Goal: Contribute content: Contribute content

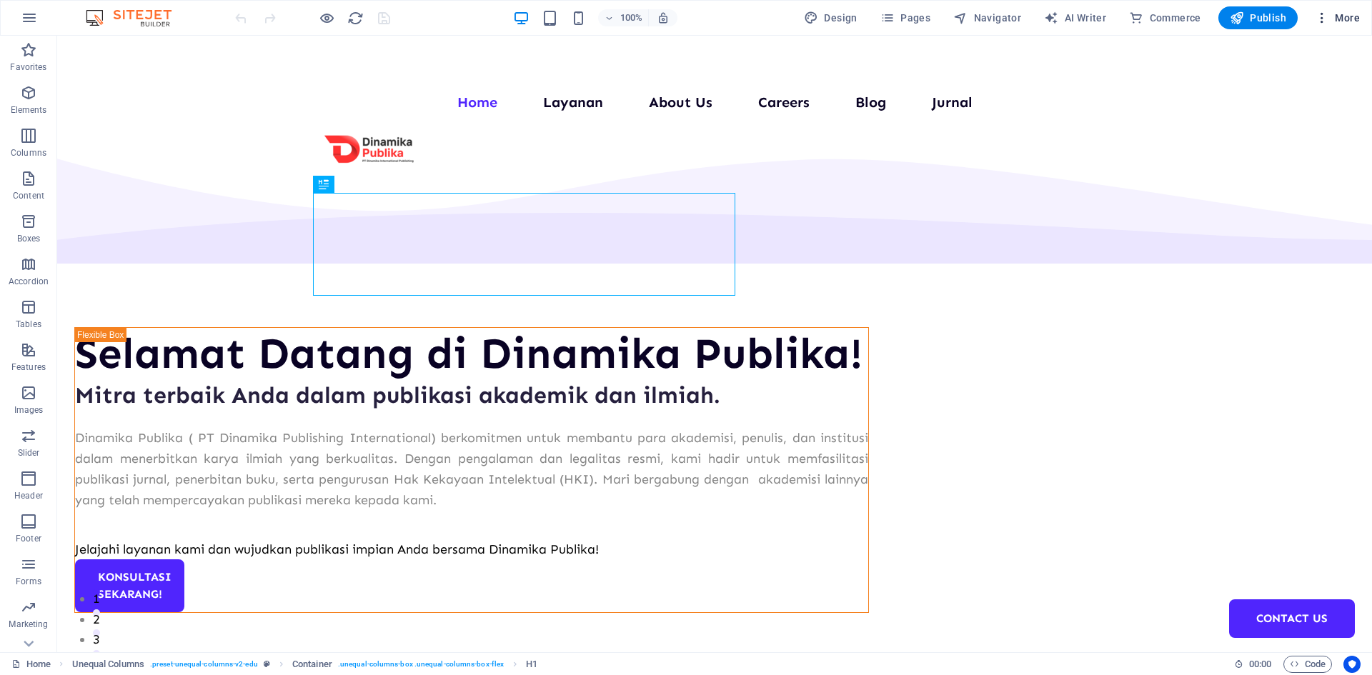
click at [1341, 19] on span "More" at bounding box center [1337, 18] width 45 height 14
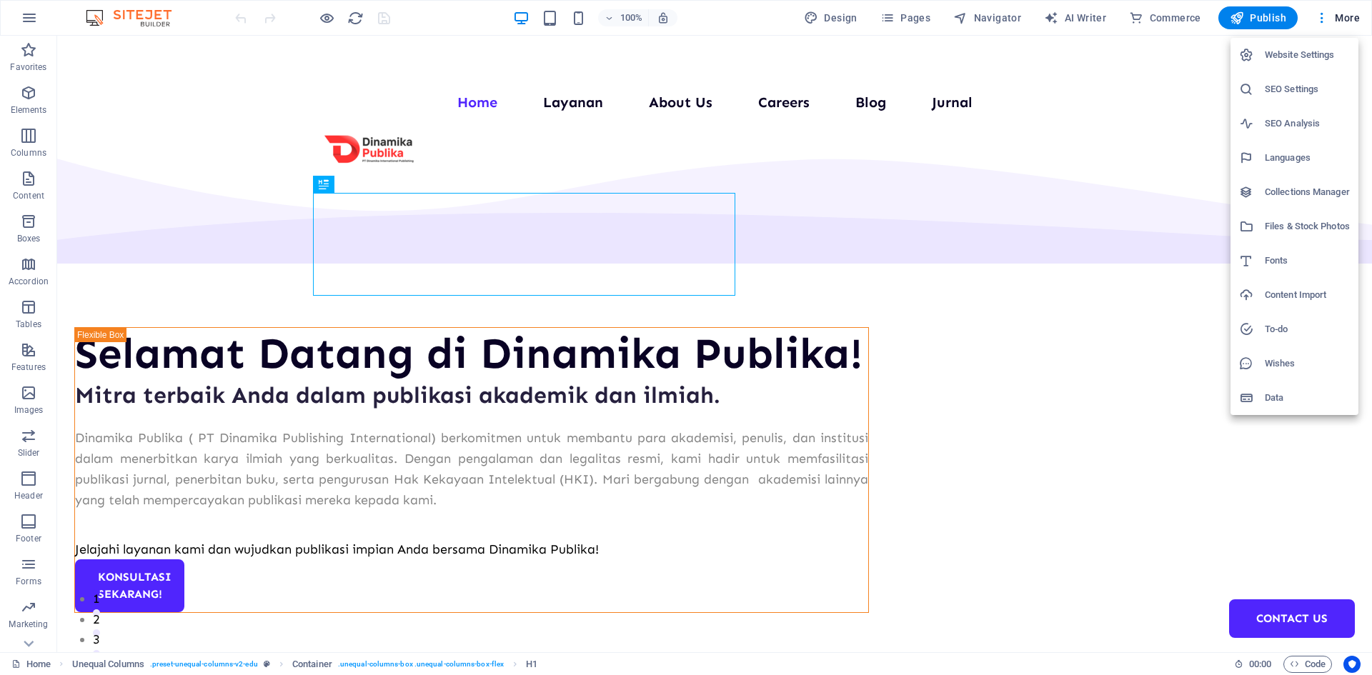
click at [1304, 189] on h6 "Collections Manager" at bounding box center [1307, 192] width 85 height 17
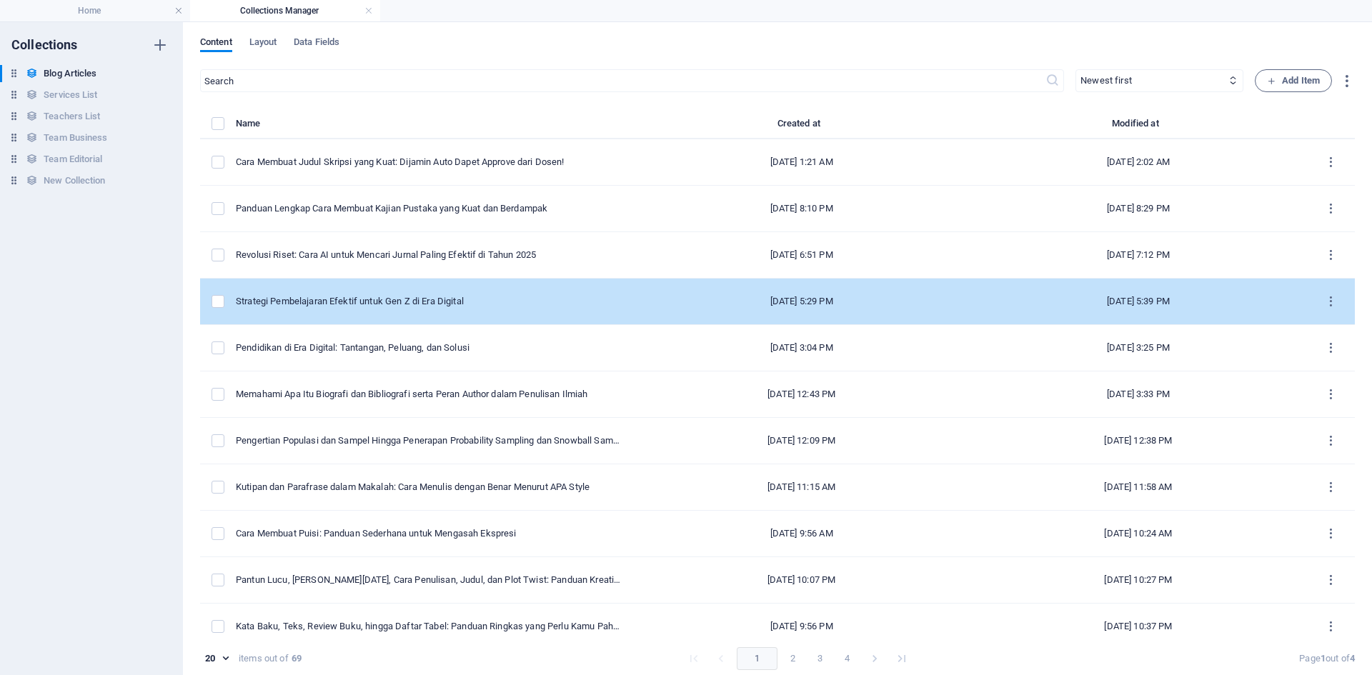
click at [349, 292] on td "Strategi Pembelajaran Efektif untuk Gen Z di Era Digital" at bounding box center [434, 302] width 397 height 46
click at [210, 299] on td "items list" at bounding box center [218, 302] width 36 height 46
click at [415, 305] on div "Strategi Pembelajaran Efektif untuk Gen Z di Era Digital" at bounding box center [429, 301] width 386 height 13
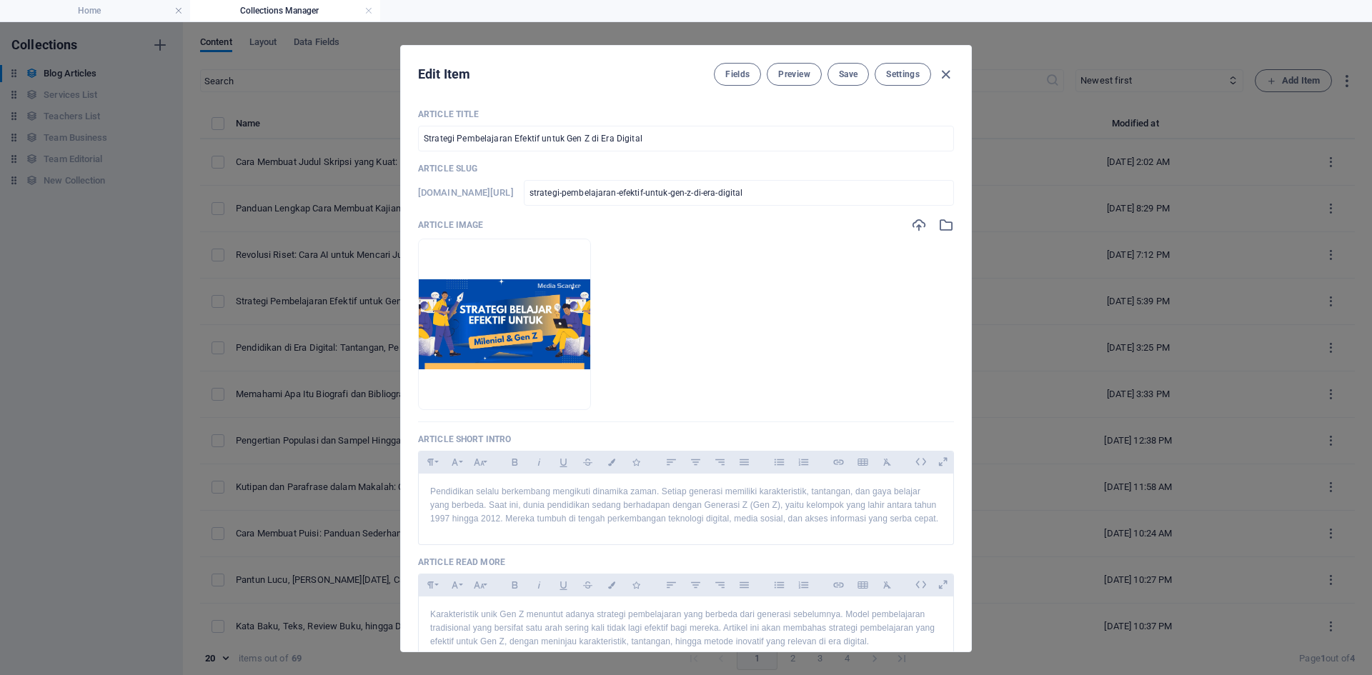
click at [801, 382] on ul "Drop files here to upload them instantly" at bounding box center [686, 324] width 536 height 171
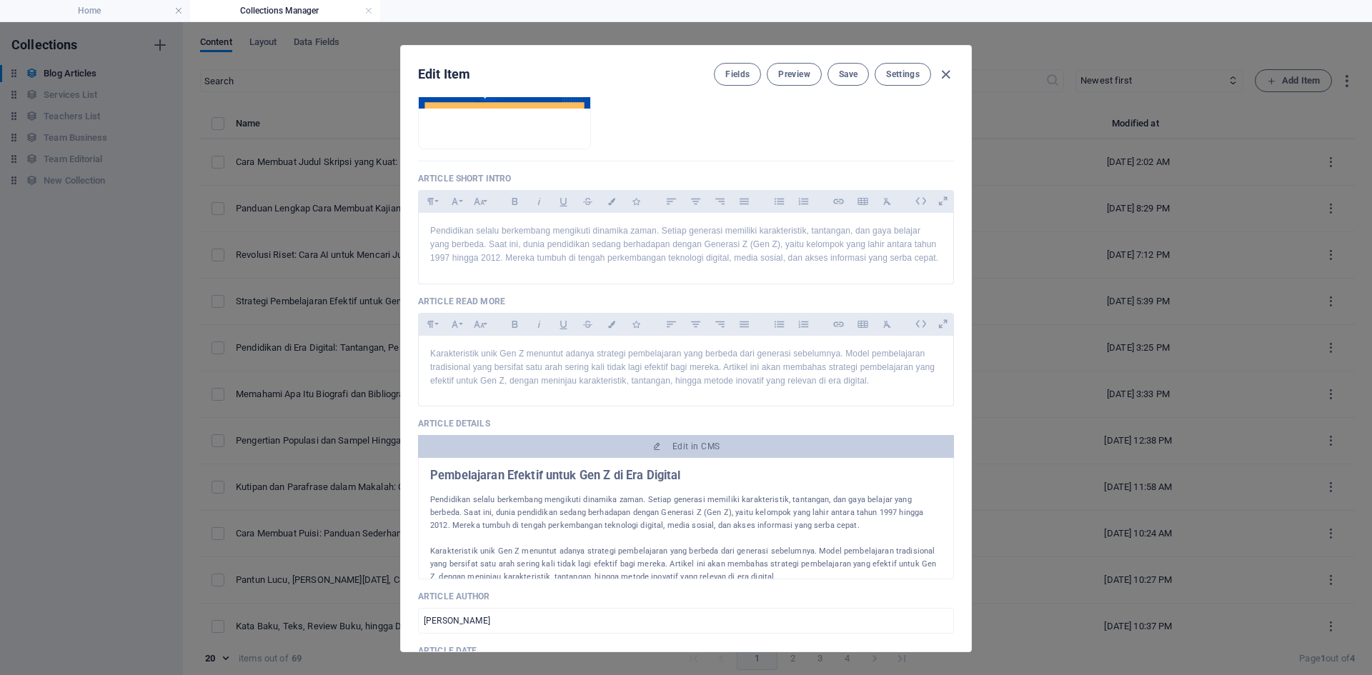
scroll to position [286, 0]
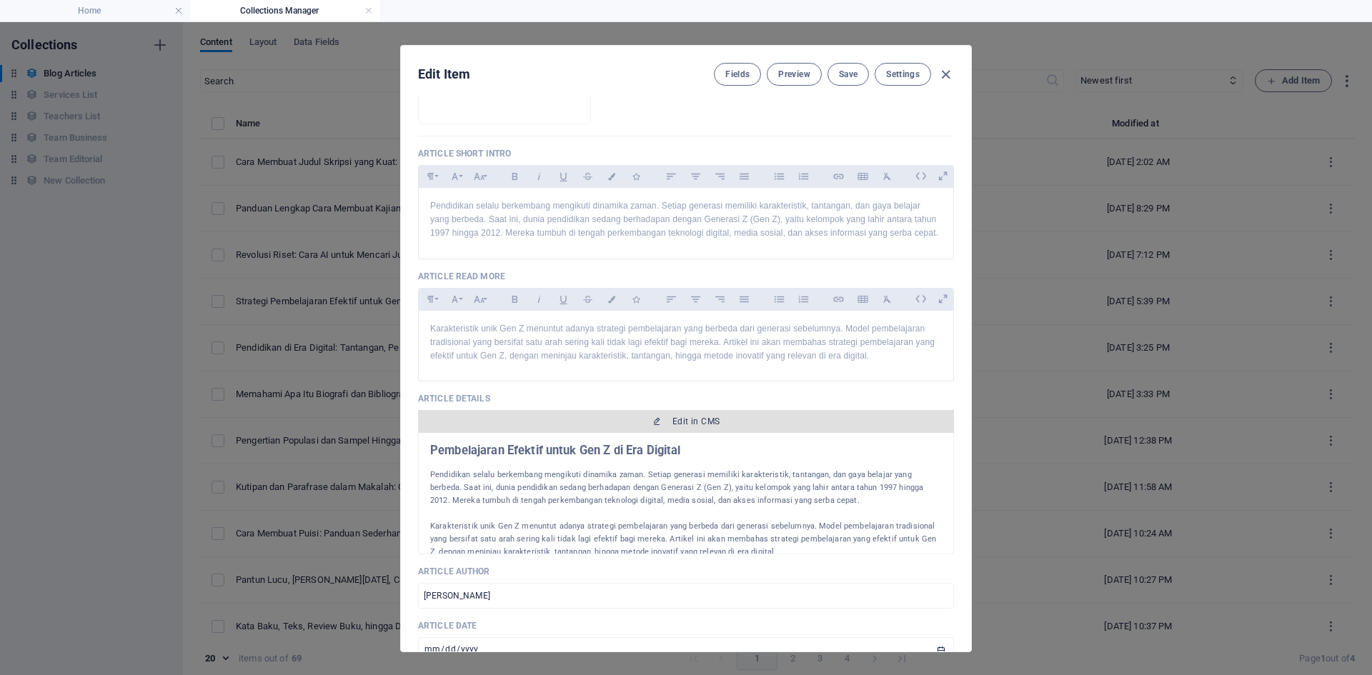
click at [632, 427] on span "Edit in CMS" at bounding box center [686, 421] width 524 height 11
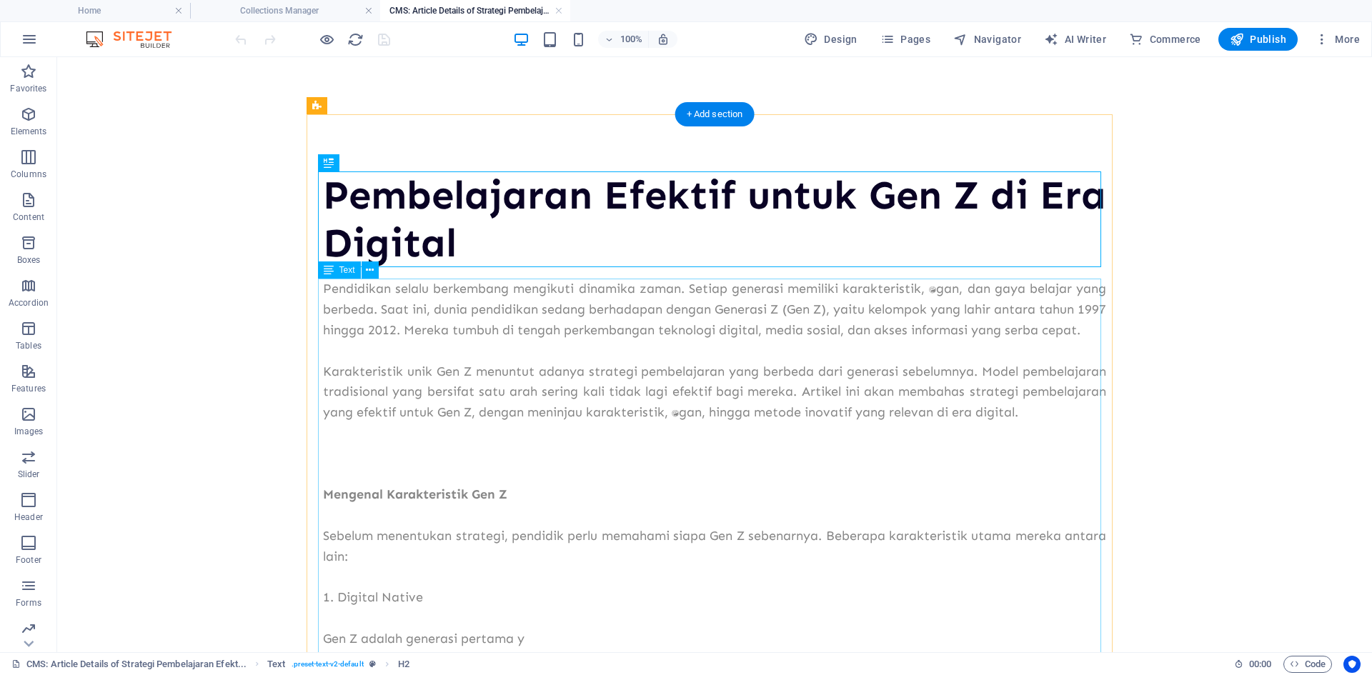
scroll to position [0, 0]
click at [1237, 36] on icon "button" at bounding box center [1237, 39] width 14 height 14
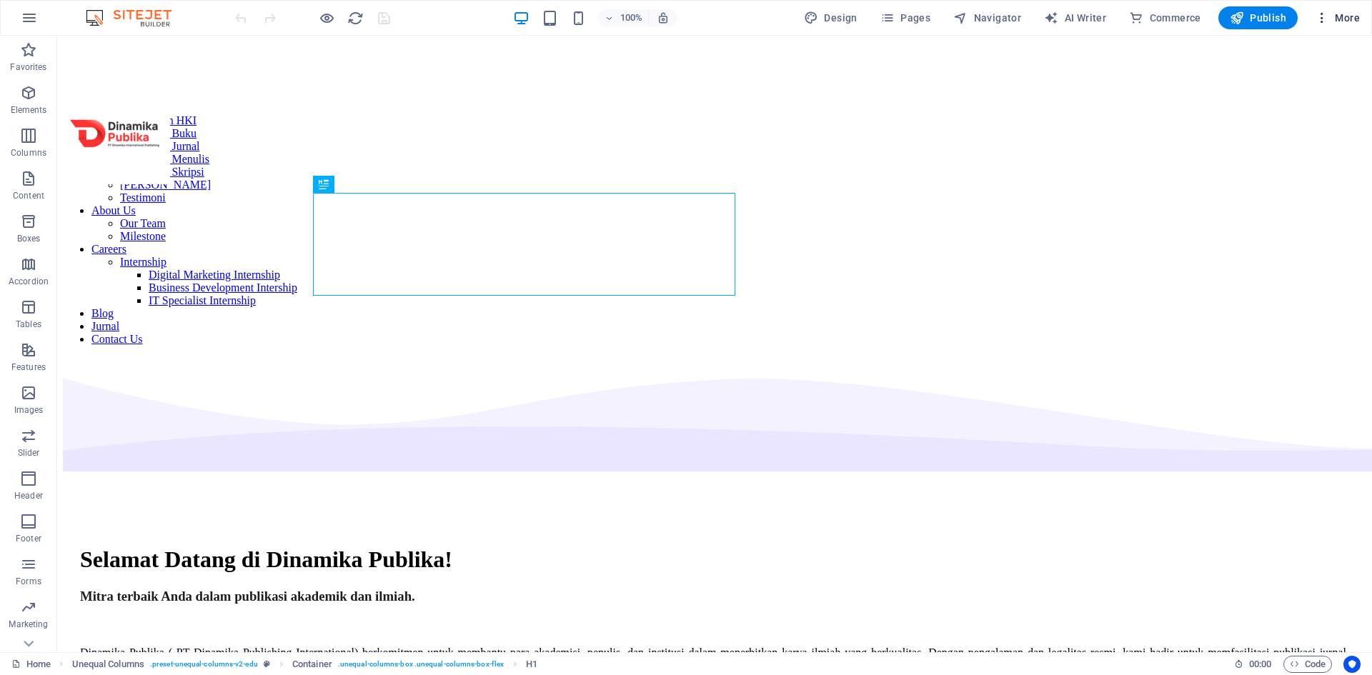
click at [1330, 14] on span "More" at bounding box center [1337, 18] width 45 height 14
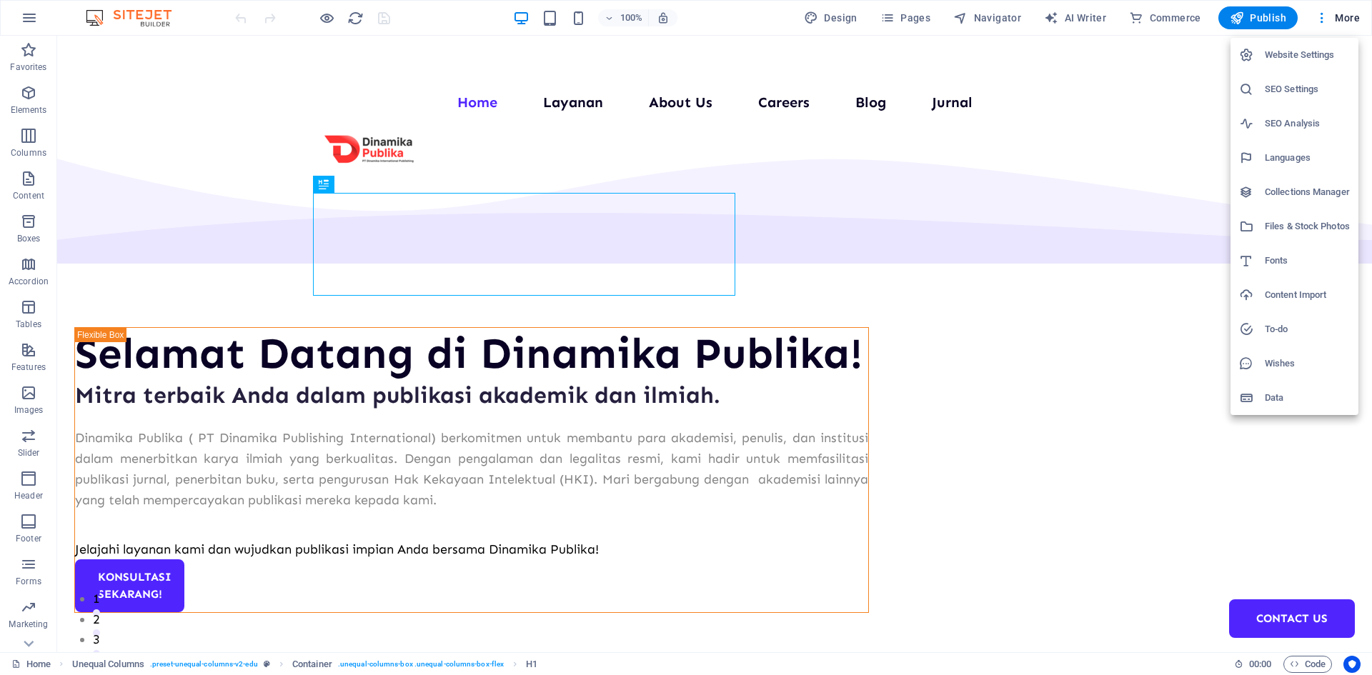
click at [1274, 196] on h6 "Collections Manager" at bounding box center [1307, 192] width 85 height 17
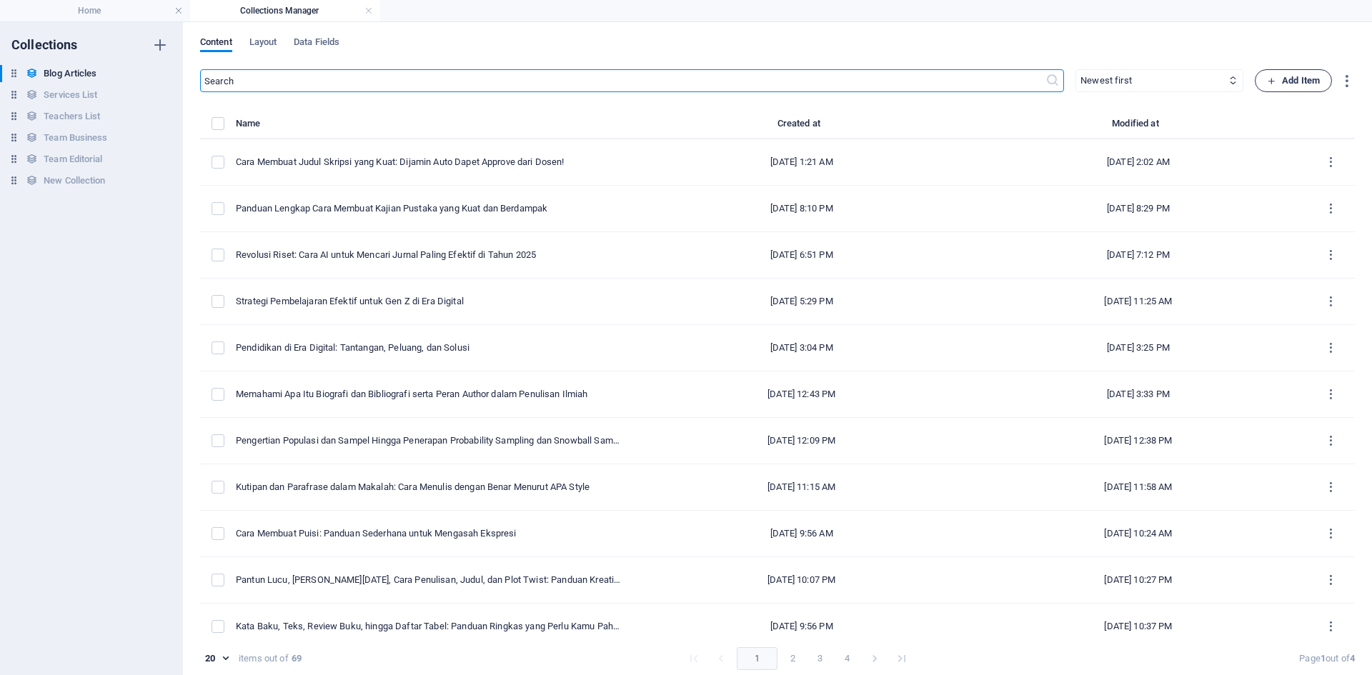
click at [1295, 76] on span "Add Item" at bounding box center [1293, 80] width 53 height 17
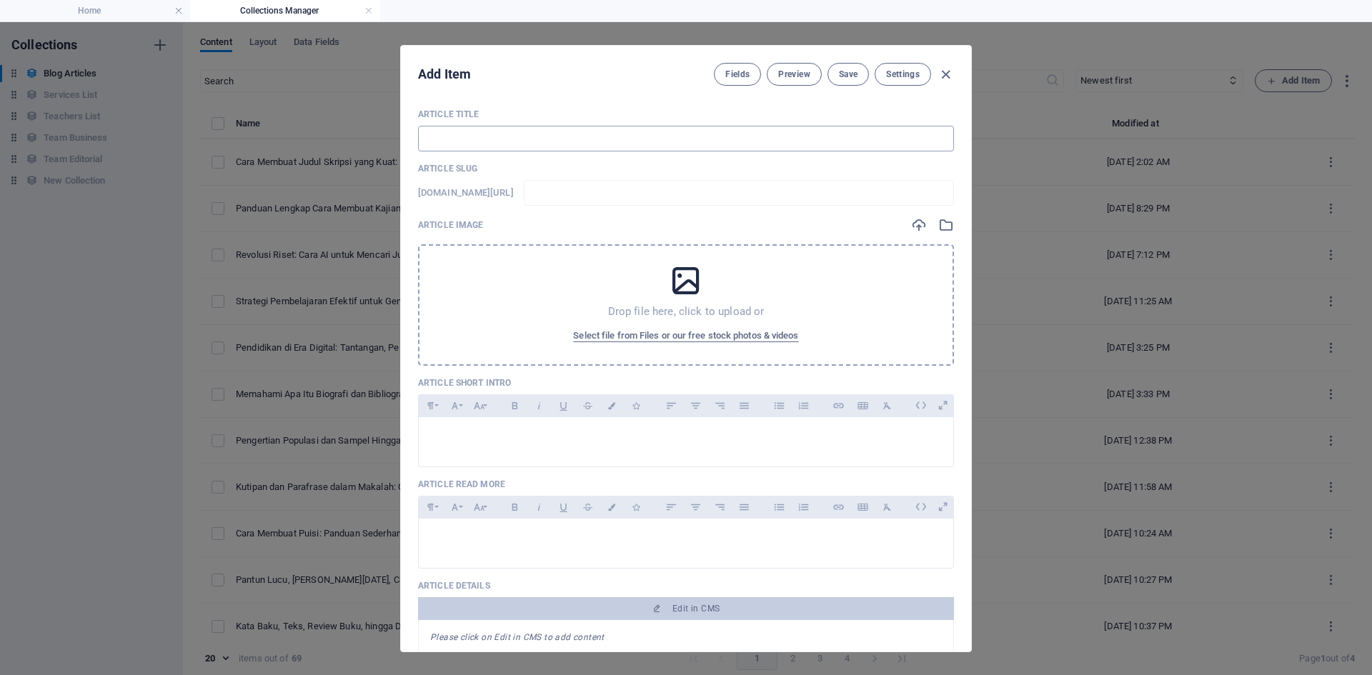
click at [468, 132] on input "text" at bounding box center [686, 139] width 536 height 26
paste input "Cara Daftar Magang di Program Magang Bersertifikat Kampus Merdeka (Magang Berta…"
type input "Cara Daftar Magang di Program Magang Bersertifikat Kampus Merdeka (Magang Berta…"
type input "cara-daftar-magang-di-program-magang-bersertifikat-kampus-merdeka-magang-[GEOGR…"
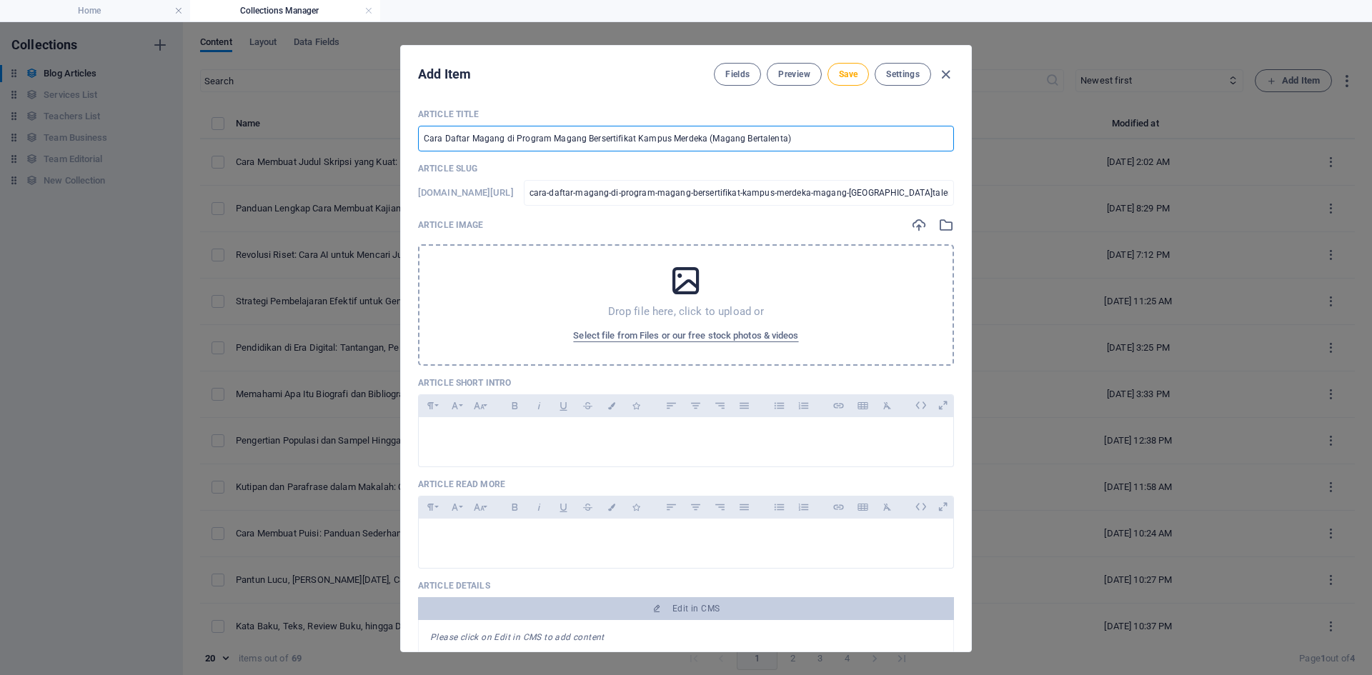
type input "Cara Daftar Magang di Program Magang Bersertifikat Kampus Merdeka (Magang Berta…"
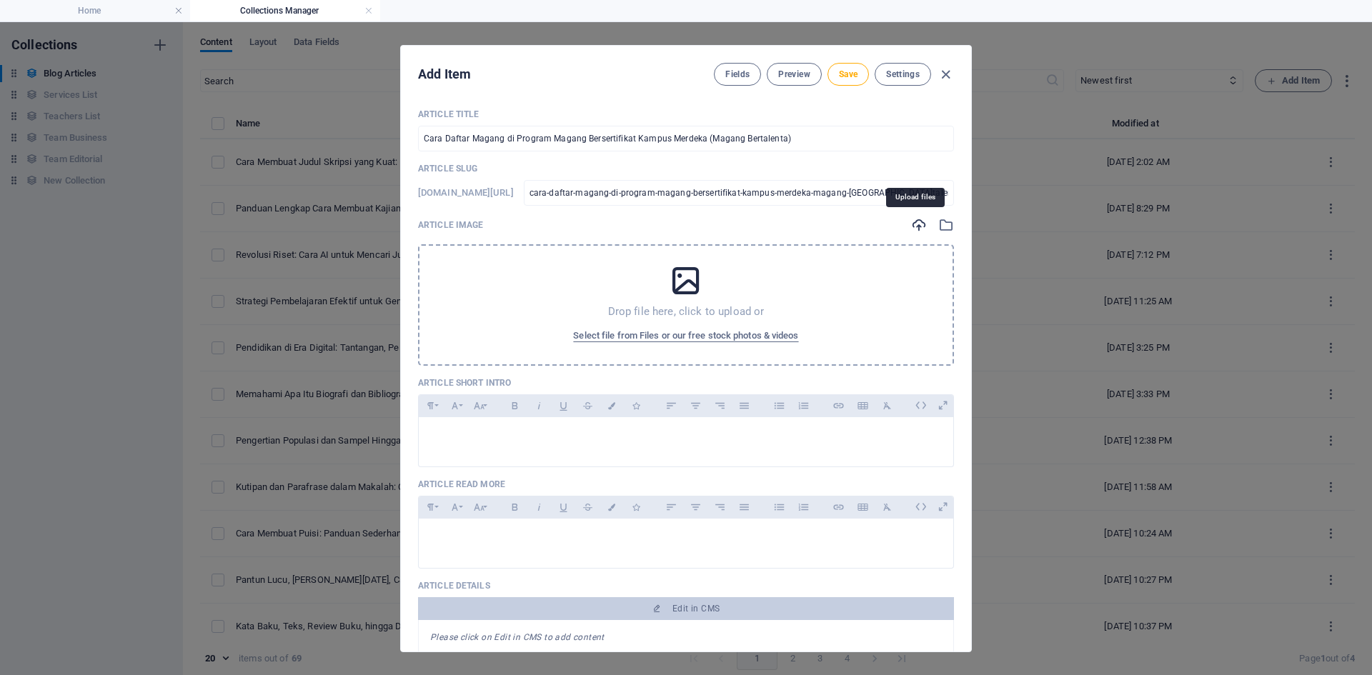
click at [914, 230] on icon "button" at bounding box center [919, 225] width 16 height 16
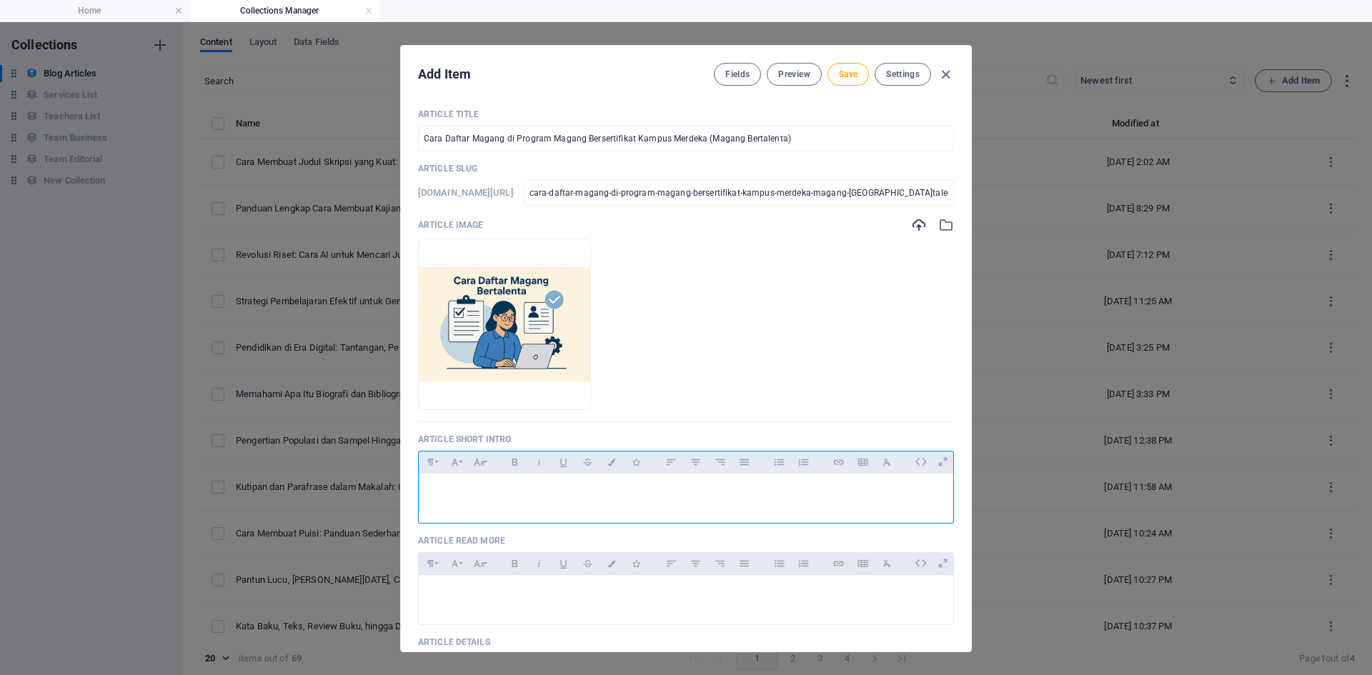
click at [529, 495] on p at bounding box center [686, 492] width 512 height 14
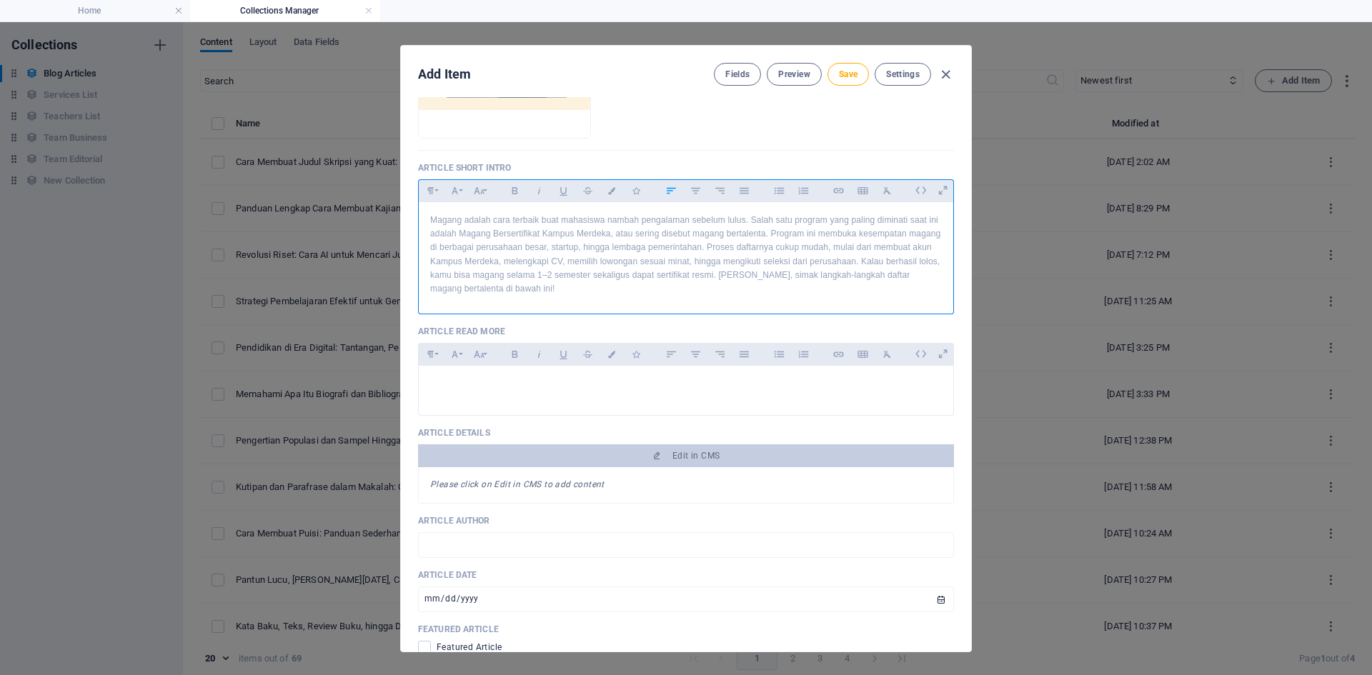
scroll to position [357, 0]
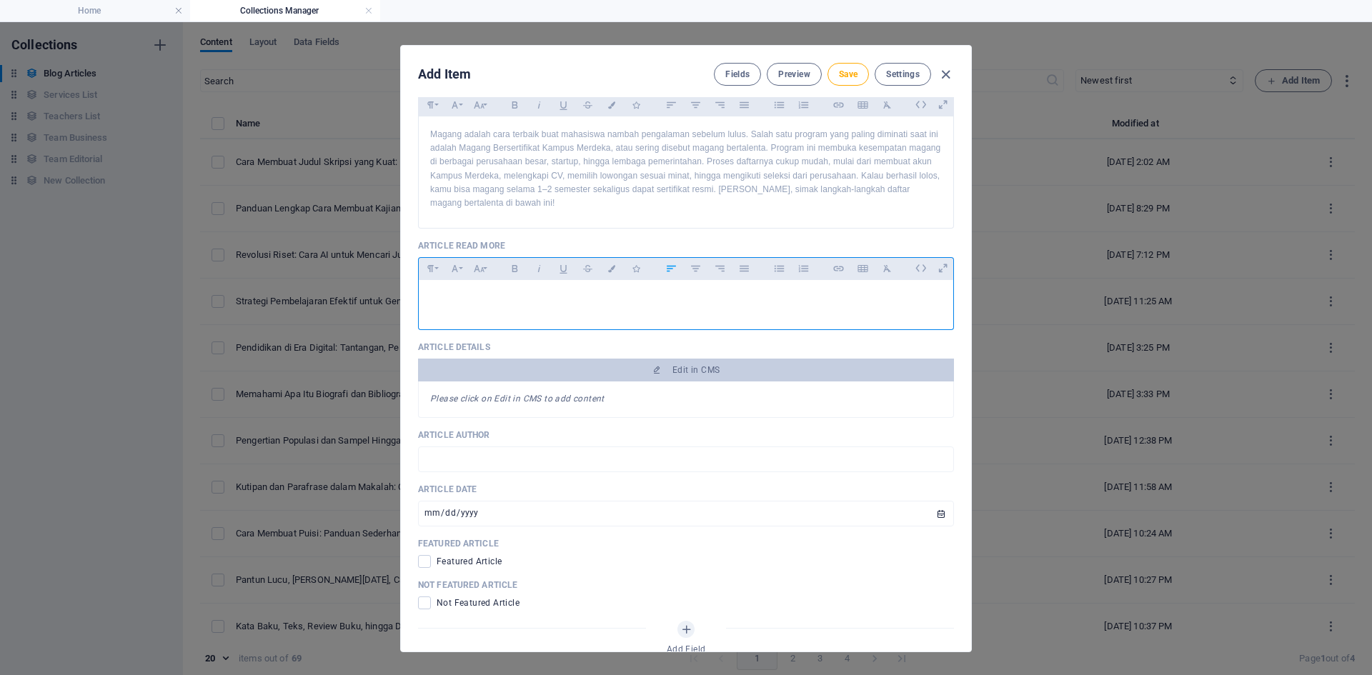
click at [532, 306] on div at bounding box center [686, 301] width 534 height 43
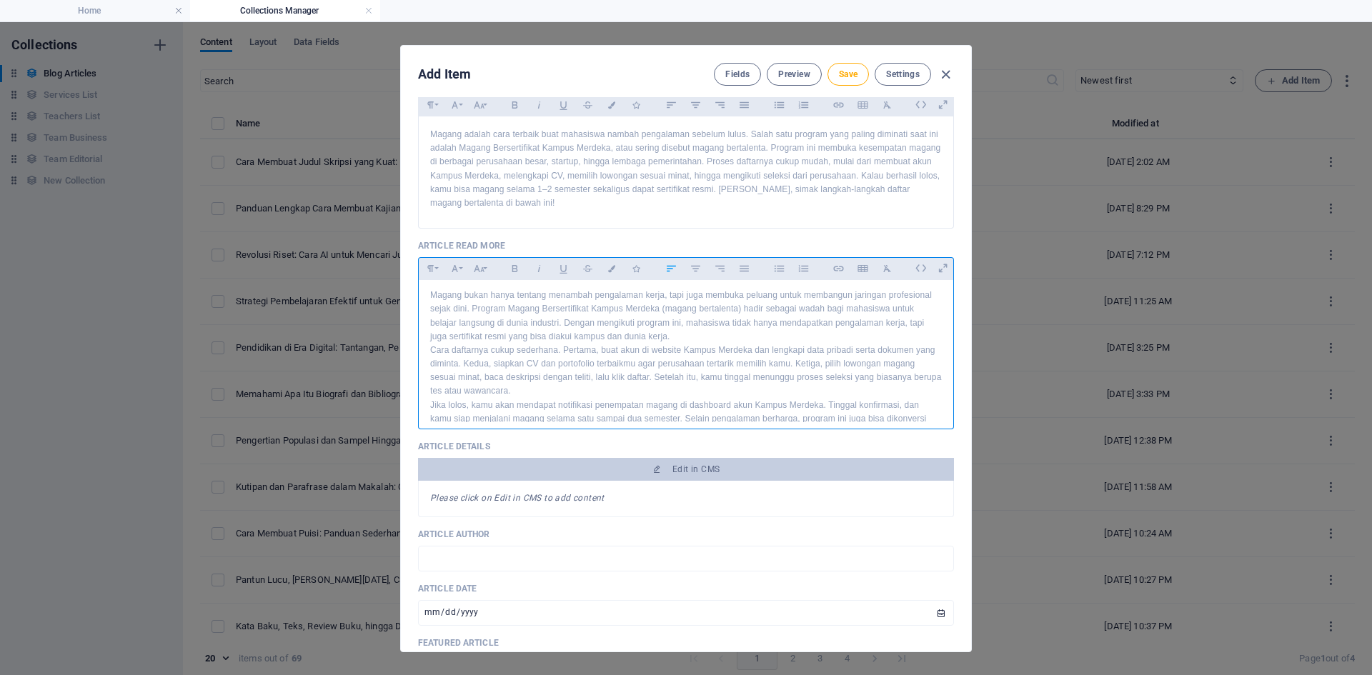
scroll to position [0, 0]
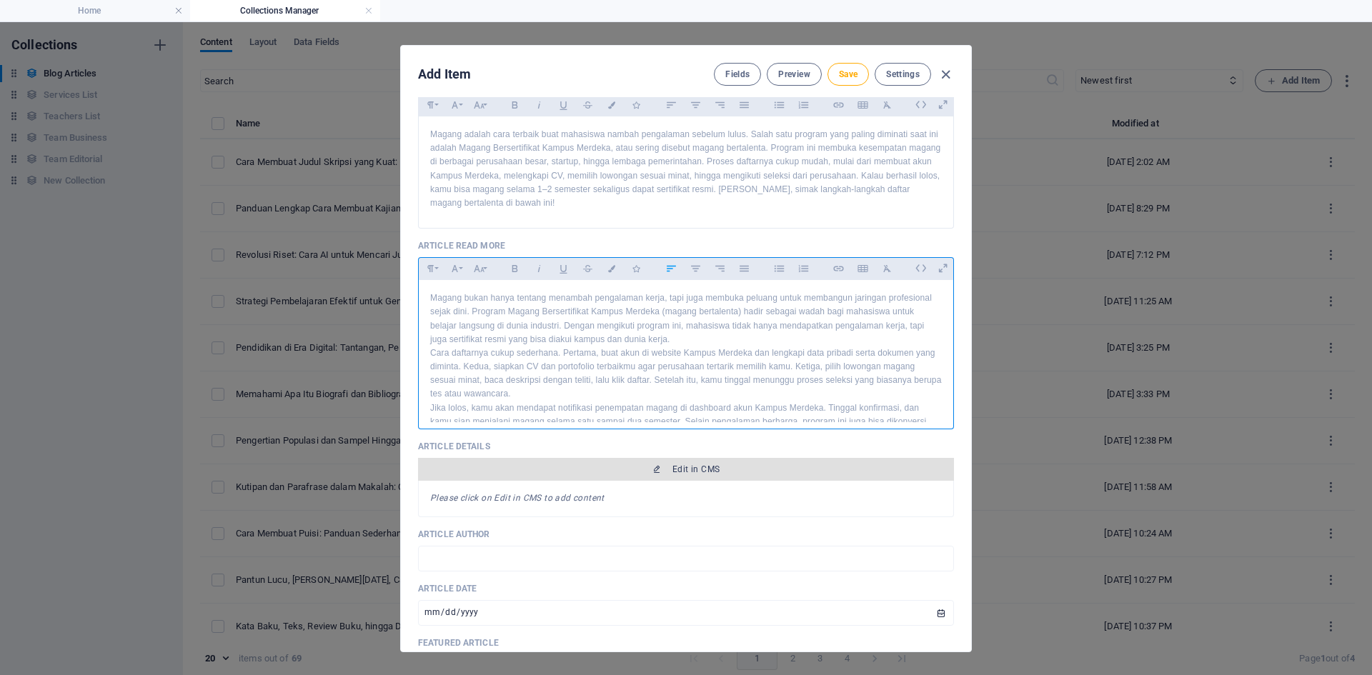
click at [672, 468] on span "Edit in CMS" at bounding box center [695, 469] width 47 height 11
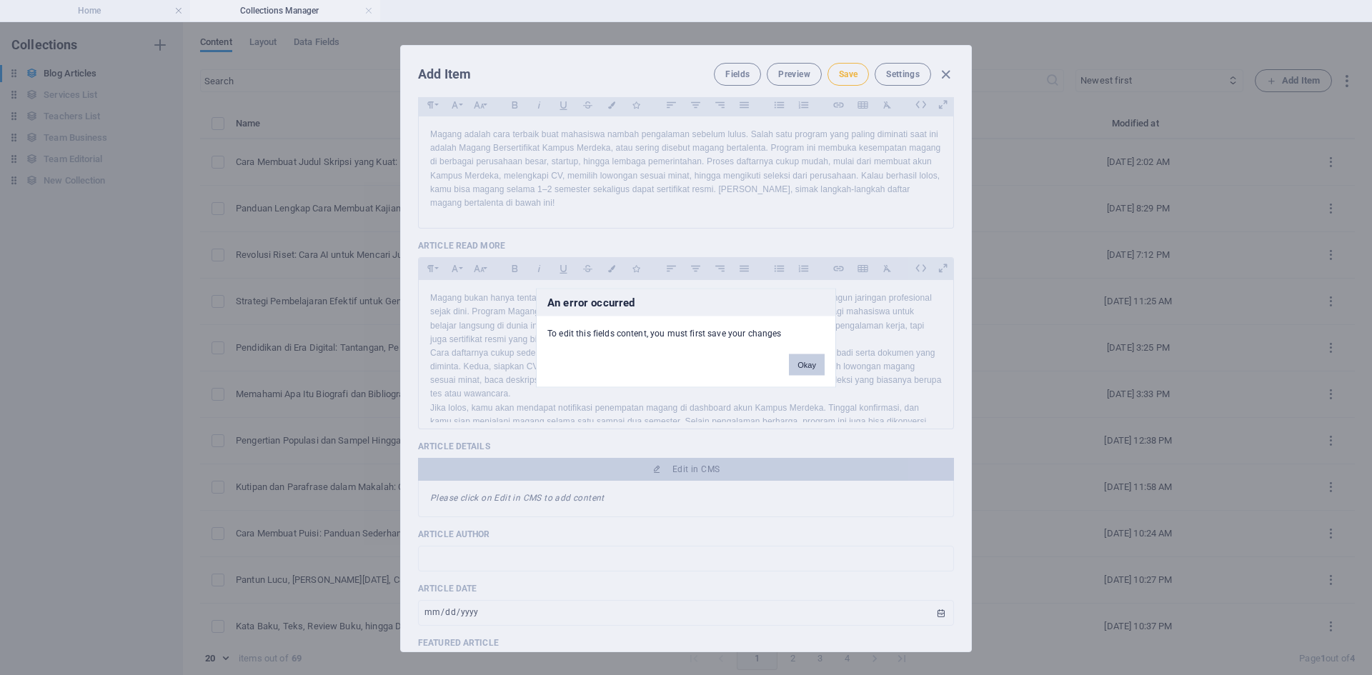
click at [810, 372] on button "Okay" at bounding box center [807, 364] width 36 height 21
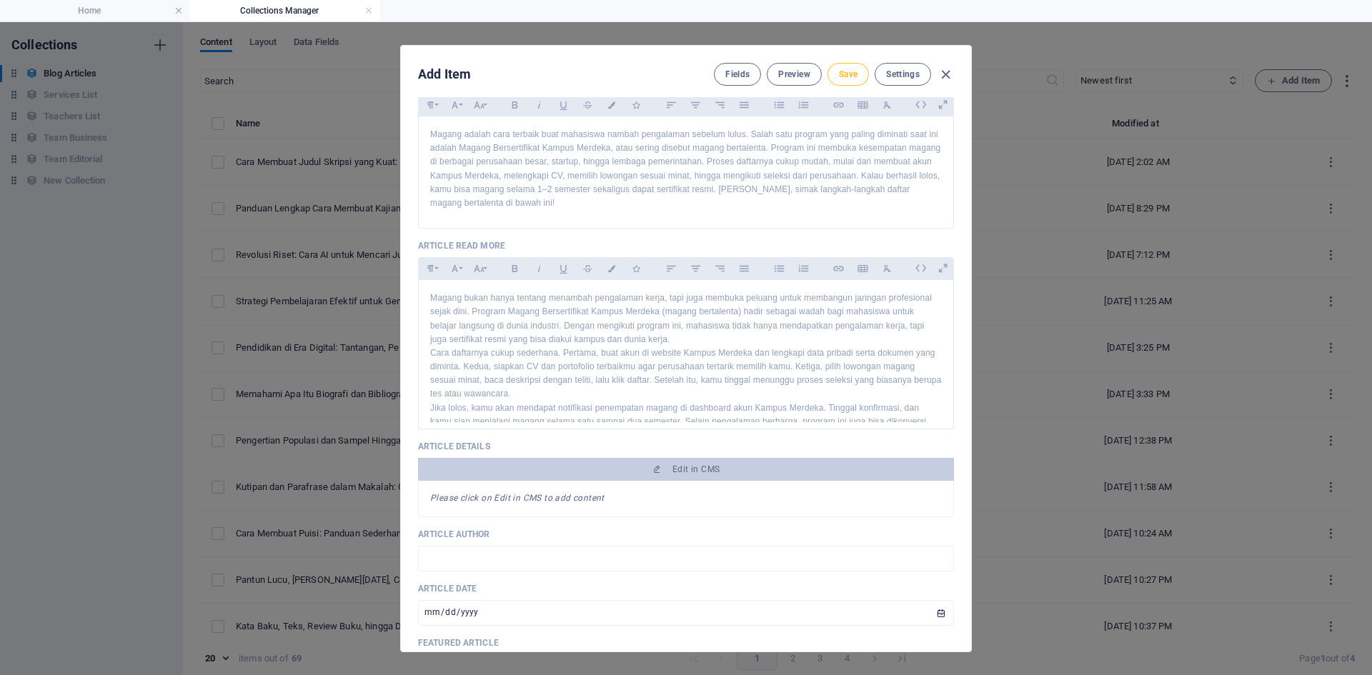
click at [846, 67] on button "Save" at bounding box center [847, 74] width 41 height 23
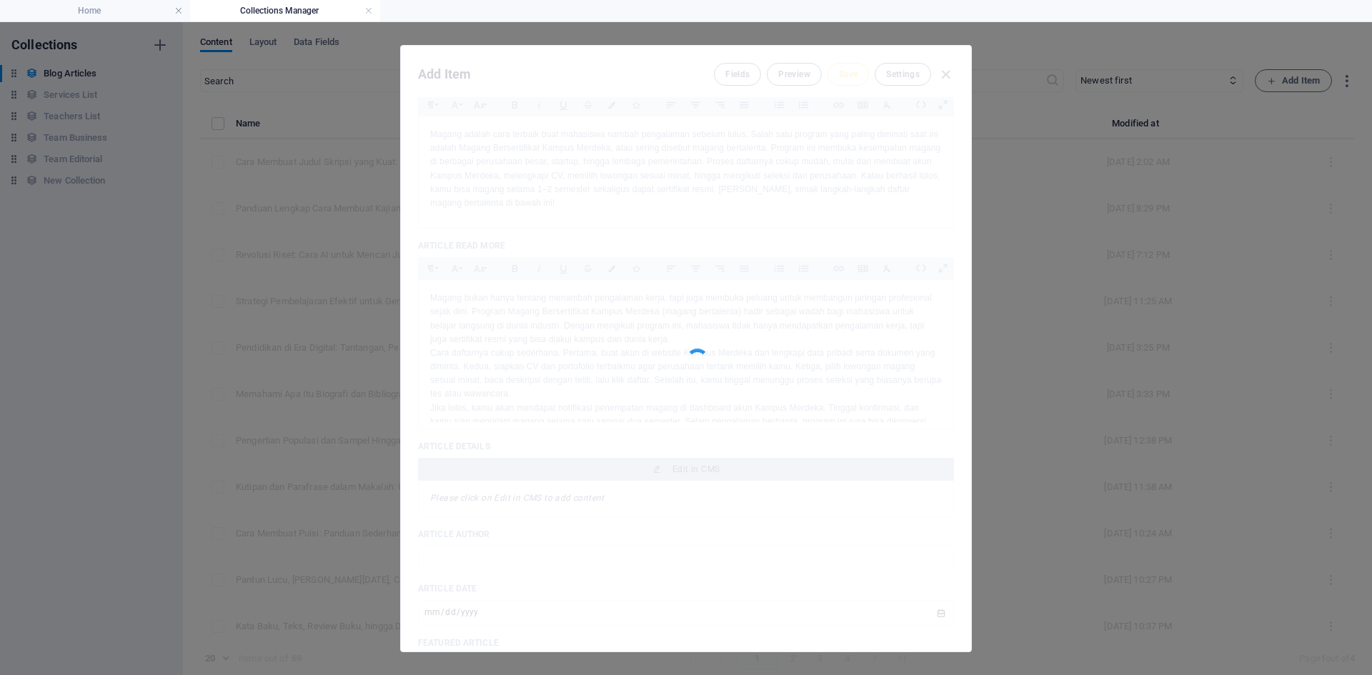
type input "cara-daftar-magang-di-program-magang-bersertifikat-kampus-merdeka-magang-[GEOGR…"
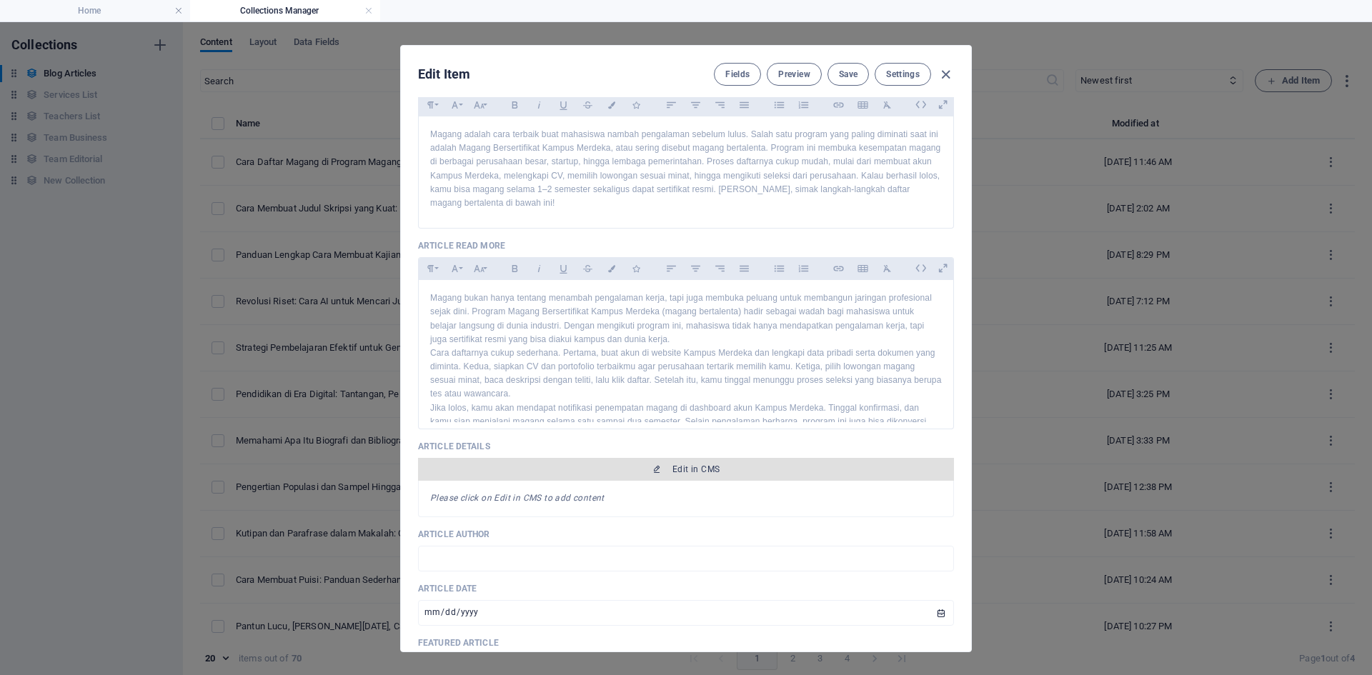
click at [698, 468] on span "Edit in CMS" at bounding box center [695, 469] width 47 height 11
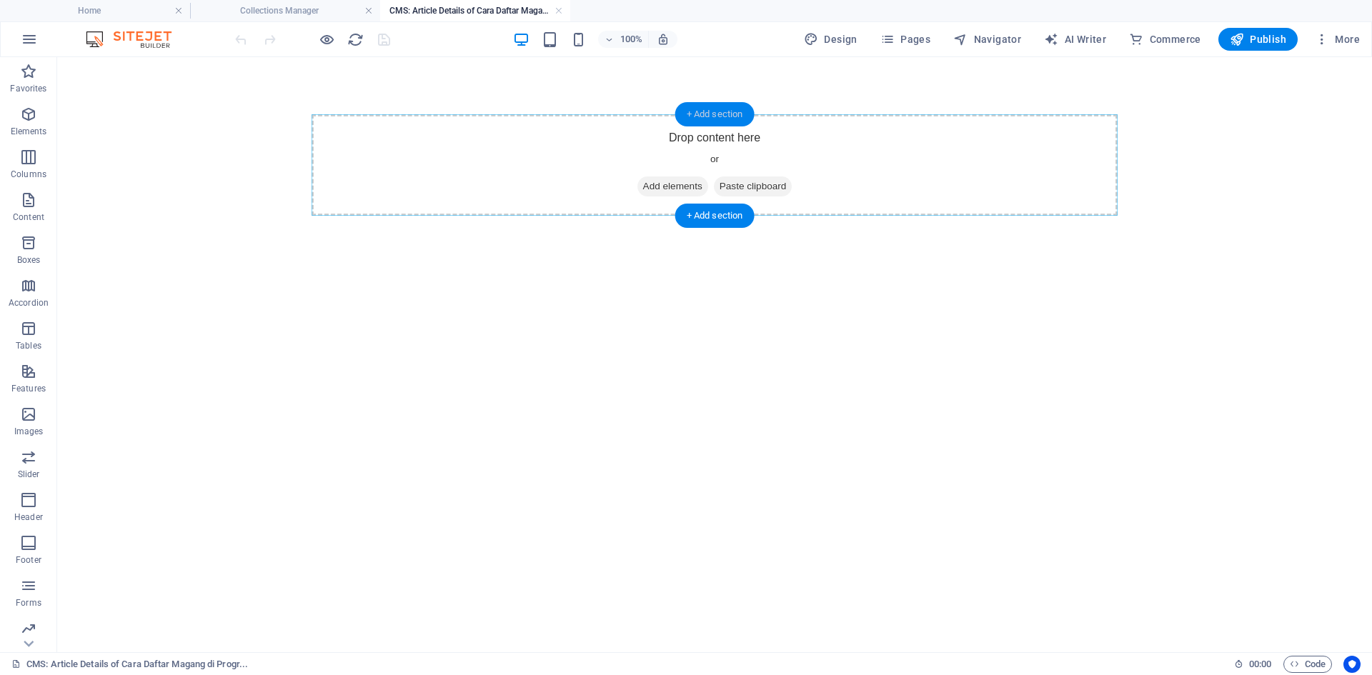
click at [727, 116] on div "+ Add section" at bounding box center [714, 114] width 79 height 24
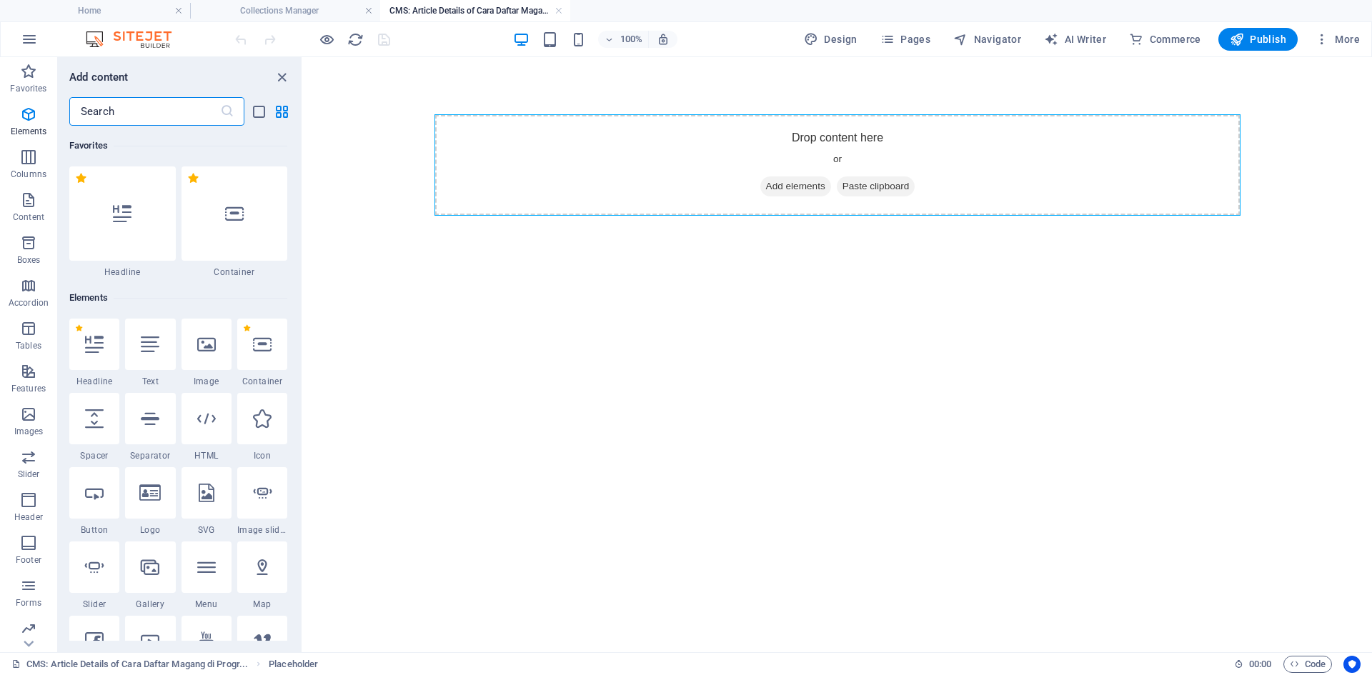
scroll to position [2500, 0]
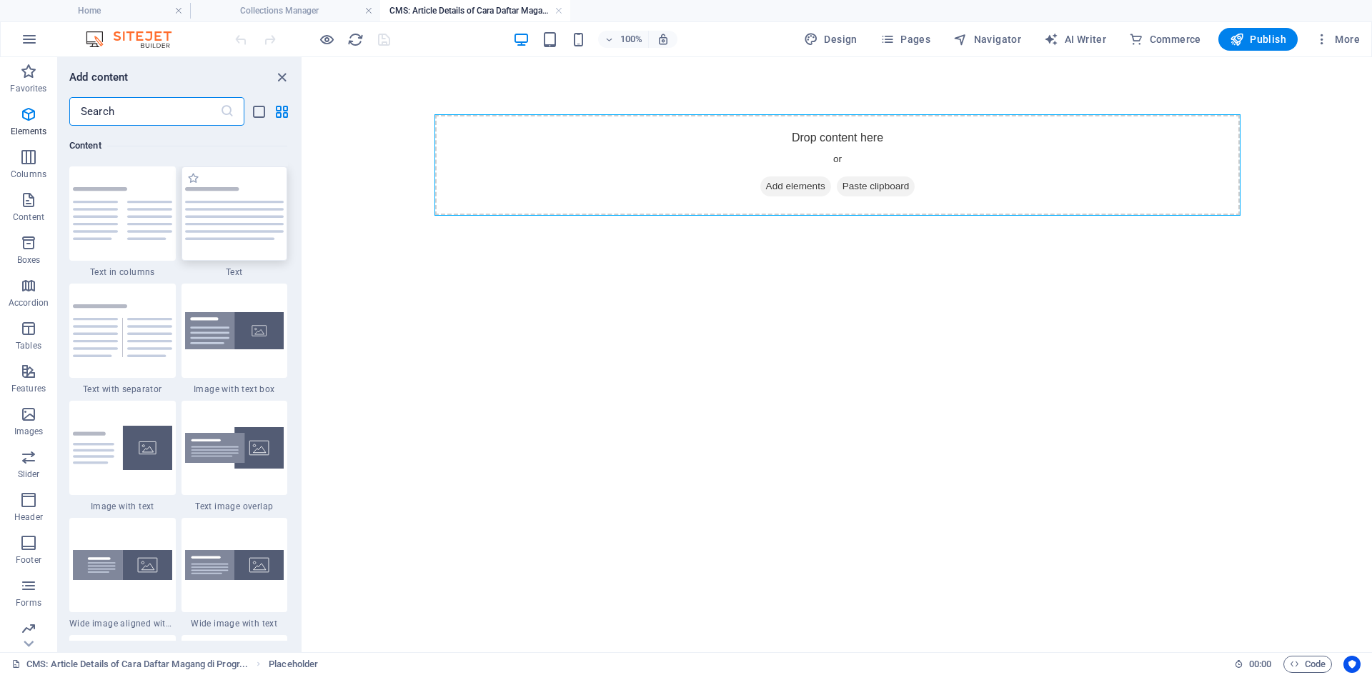
click at [231, 219] on div at bounding box center [234, 213] width 106 height 94
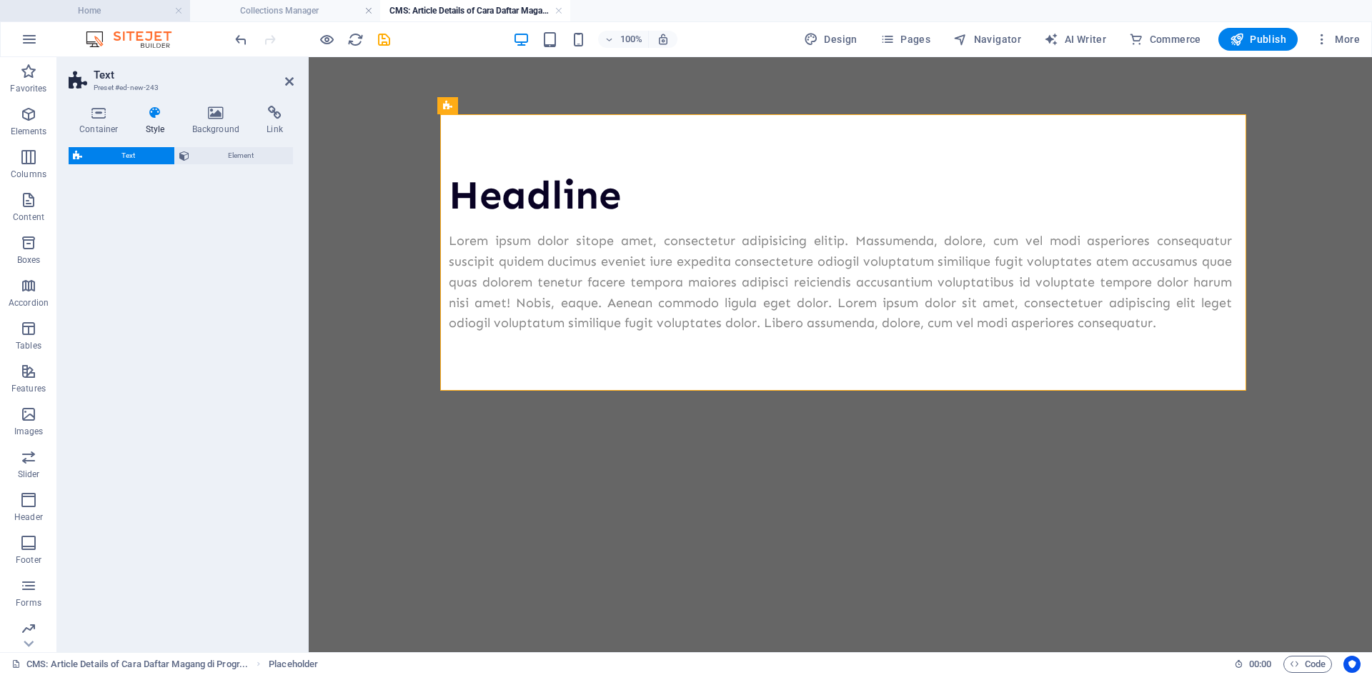
select select "preset-text-v2-default"
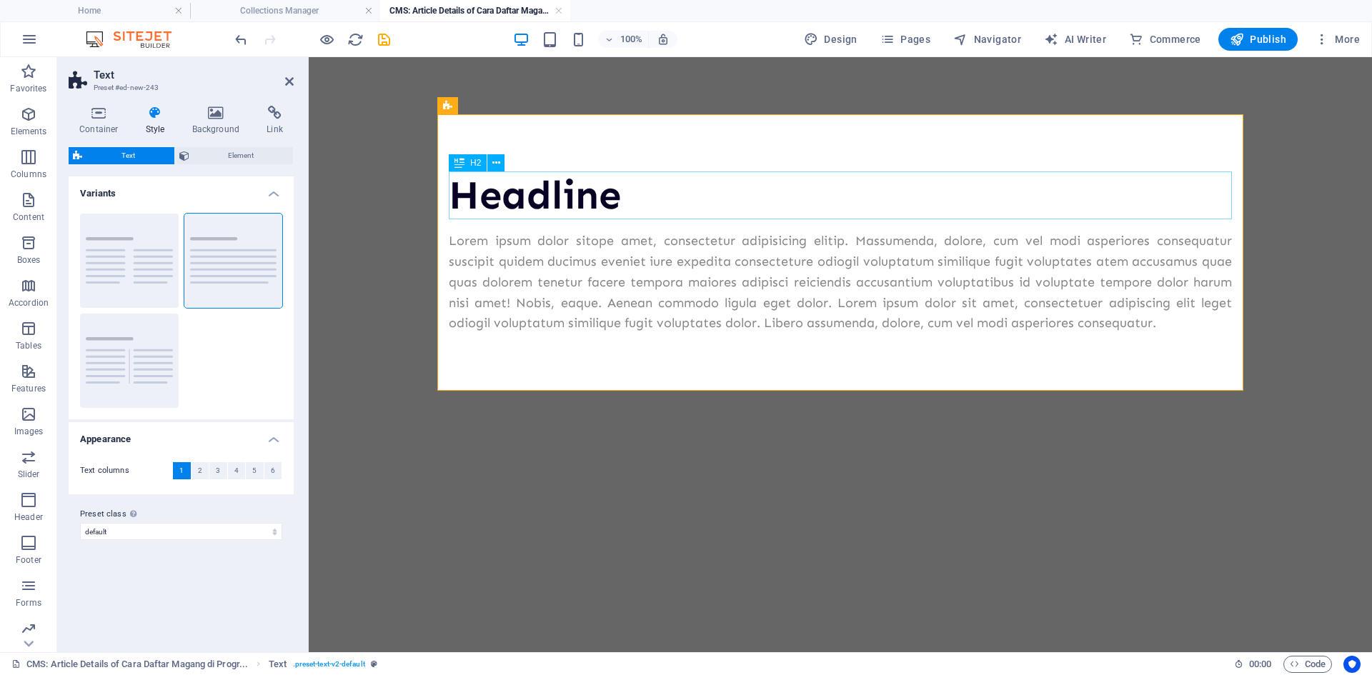
click at [592, 198] on div "Headline" at bounding box center [840, 195] width 783 height 48
click at [626, 192] on div "Headline" at bounding box center [840, 195] width 783 height 48
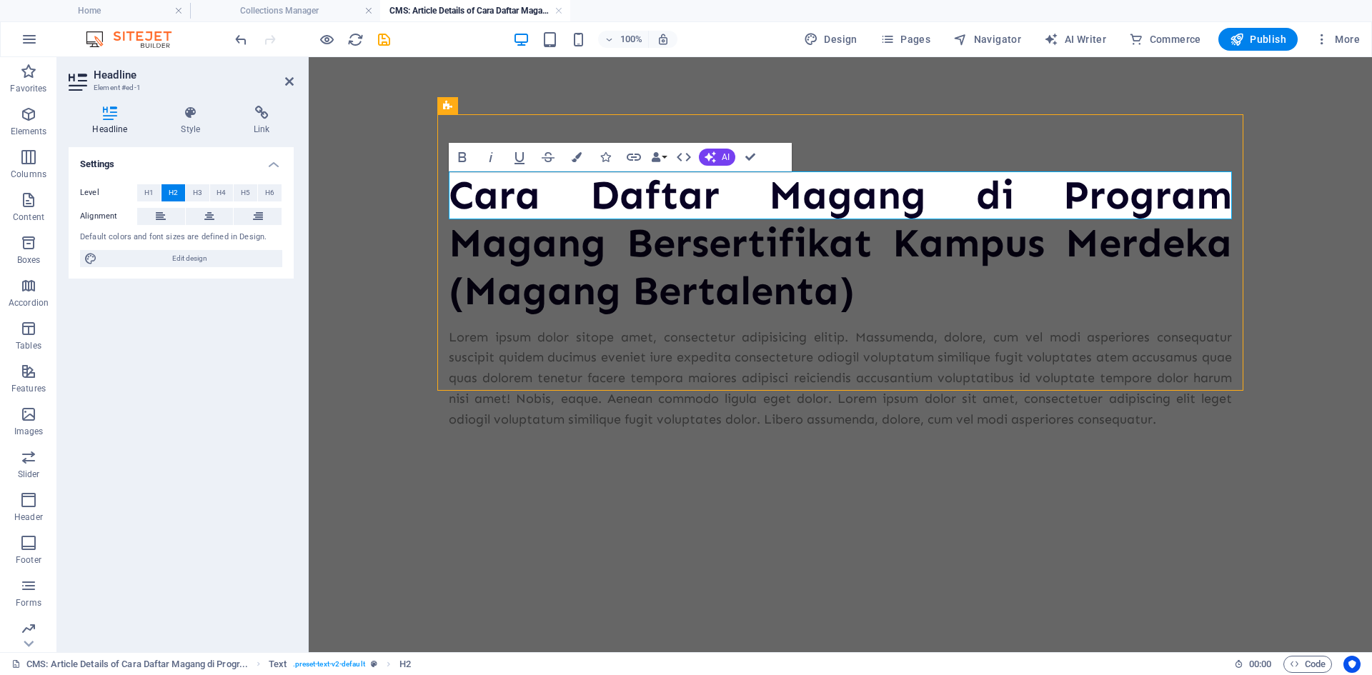
scroll to position [772, 4]
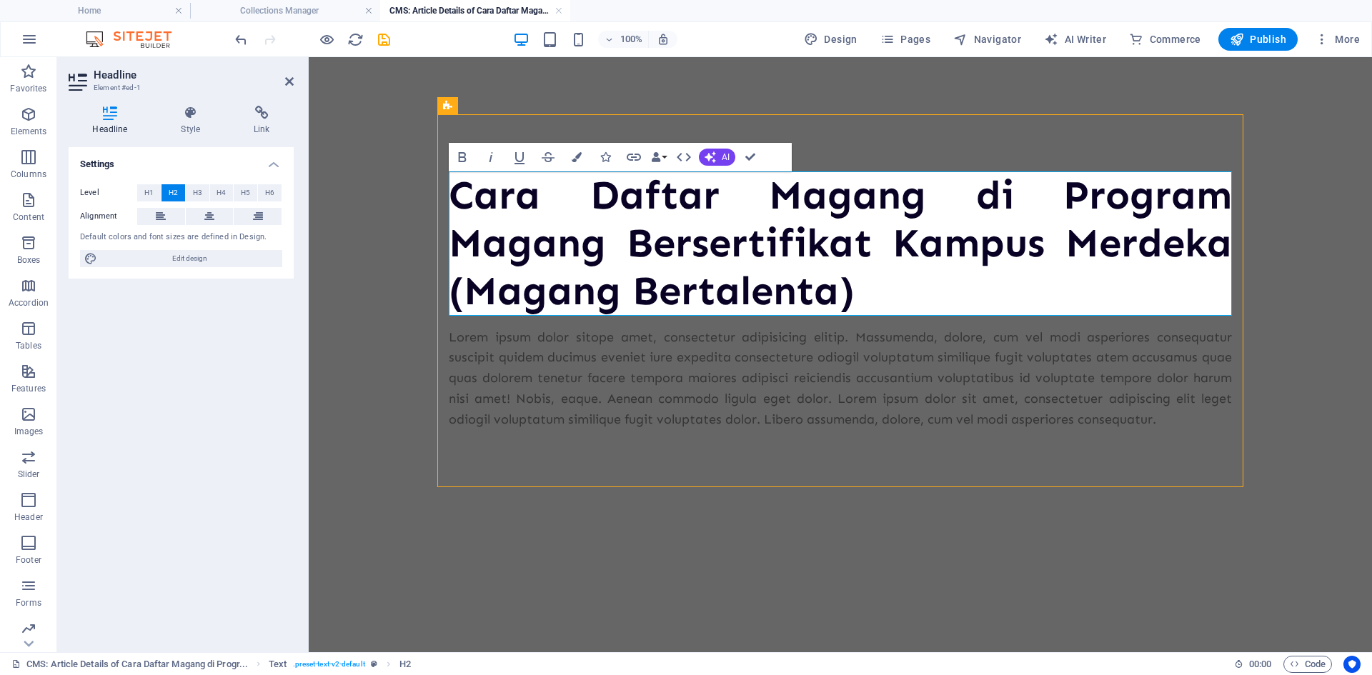
click at [492, 193] on h2 "Cara Daftar Magang di Program Magang Bersertifikat Kampus Merdeka (Magang Berta…" at bounding box center [840, 243] width 783 height 144
click at [751, 502] on div "Cara Daftar Magang di Program Magang Bersertifikat Kampus Merdeka (Magang Berta…" at bounding box center [840, 300] width 829 height 487
click at [359, 221] on body "Cara Daftar Magang di Program Magang Bersertifikat Kampus Merdeka (Magang Berta…" at bounding box center [840, 300] width 1063 height 487
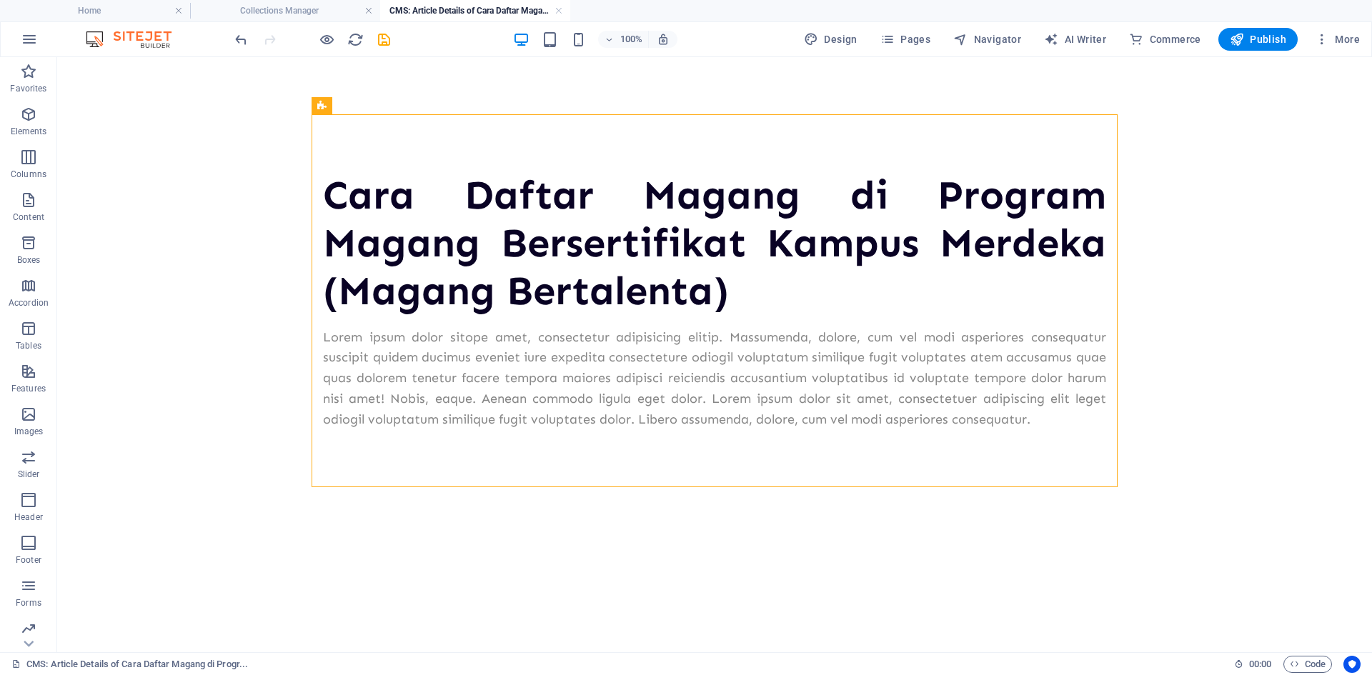
click at [240, 337] on body "Cara Daftar Magang di Program Magang Bersertifikat Kampus Merdeka (Magang Berta…" at bounding box center [714, 300] width 1315 height 487
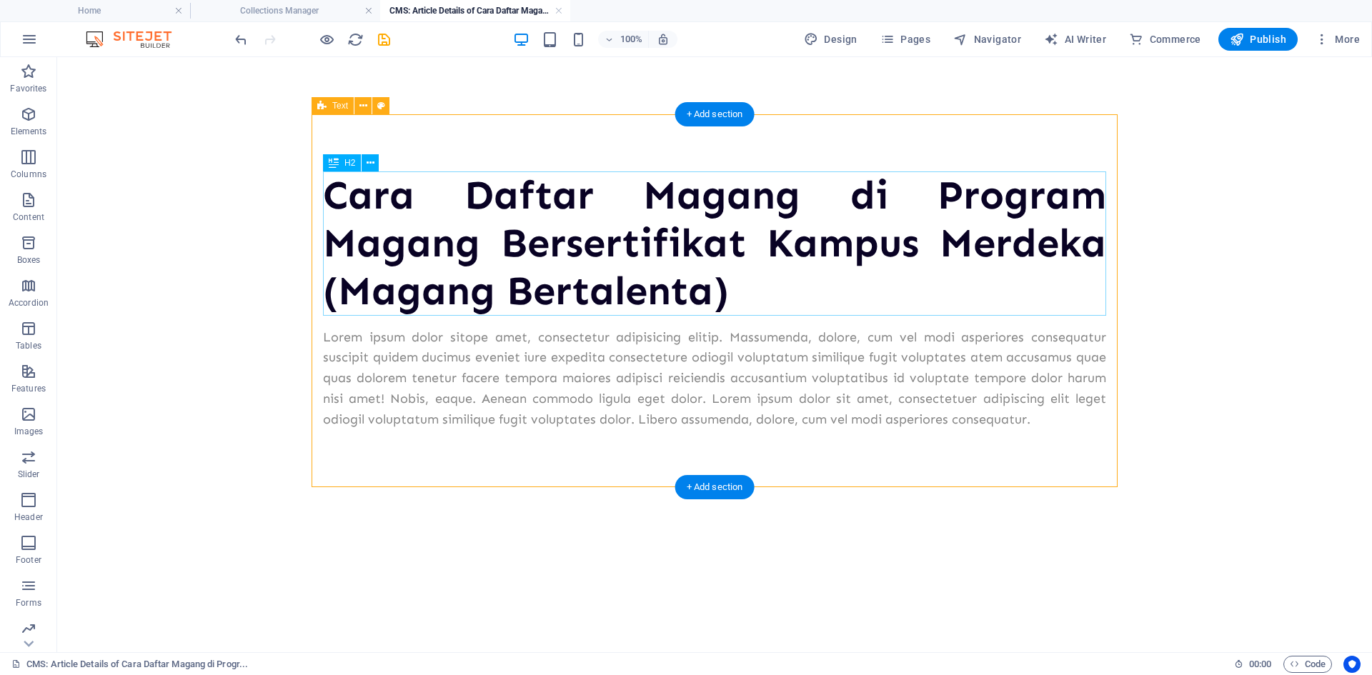
click at [462, 187] on div "Cara Daftar Magang di Program Magang Bersertifikat Kampus Merdeka (Magang Berta…" at bounding box center [714, 243] width 783 height 144
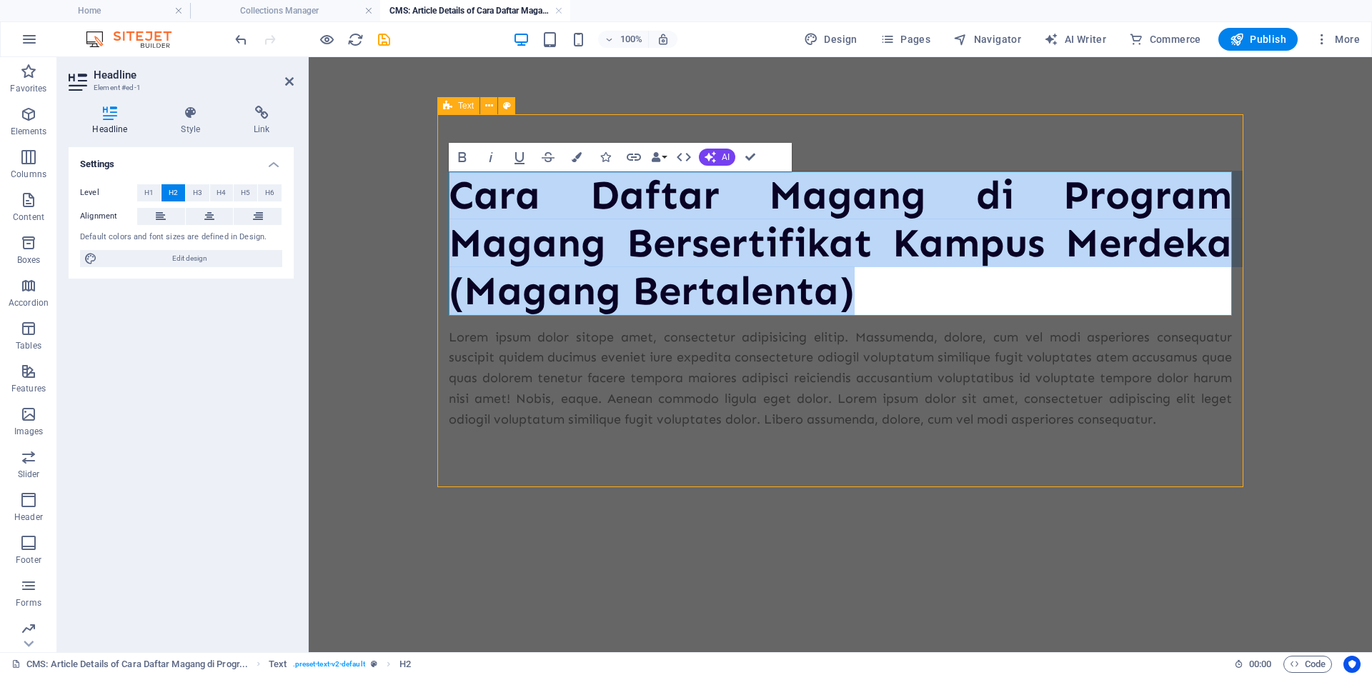
click at [576, 194] on h2 "Cara Daftar Magang di Program Magang Bersertifikat Kampus Merdeka (Magang Berta…" at bounding box center [840, 243] width 783 height 144
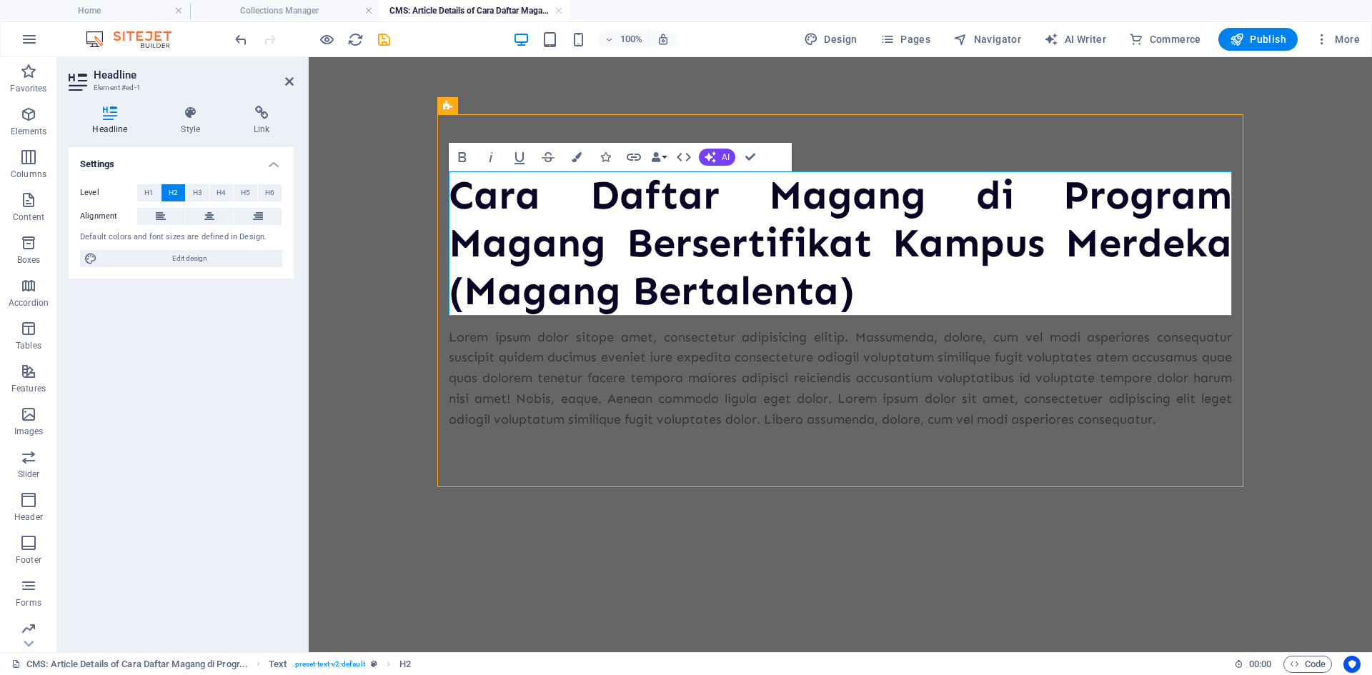
click at [340, 313] on body "Cara Daftar Magang di Program Magang Bersertifikat Kampus Merdeka (Magang Berta…" at bounding box center [840, 300] width 1063 height 487
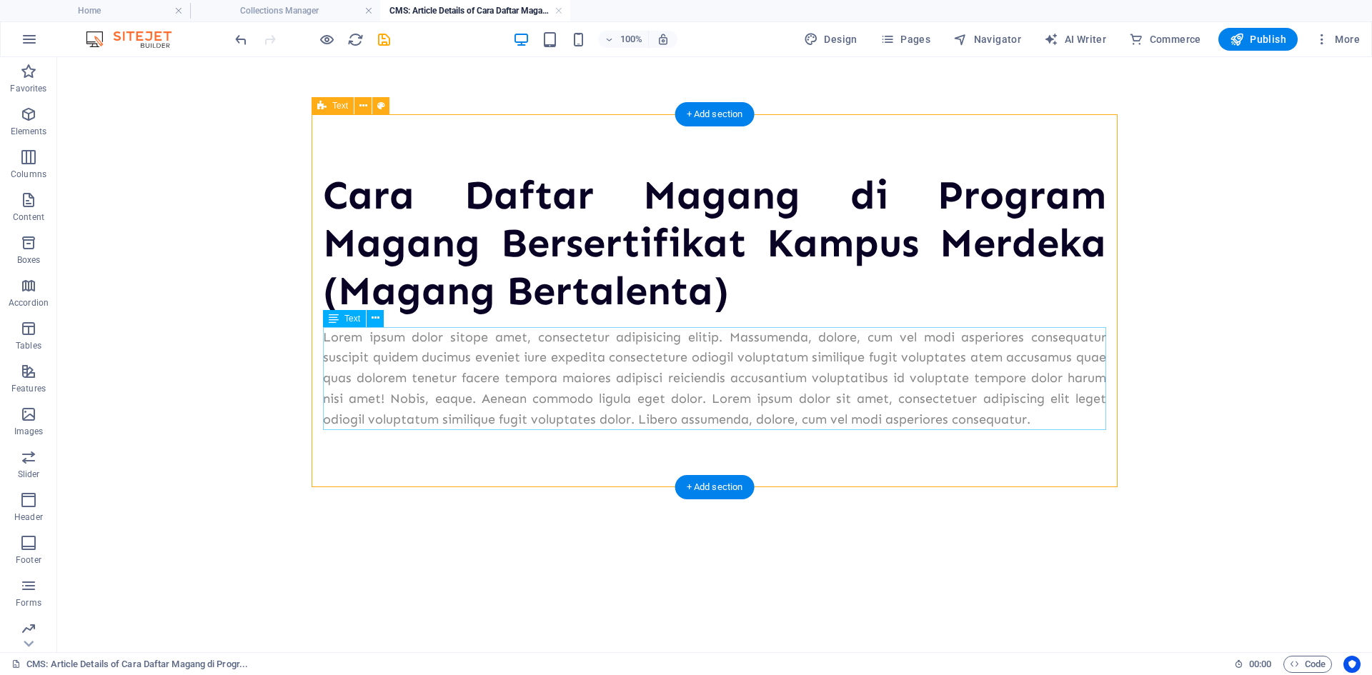
click at [602, 377] on div "Lorem ipsum dolor sitope amet, consectetur adipisicing elitip. Massumenda, dolo…" at bounding box center [714, 378] width 783 height 103
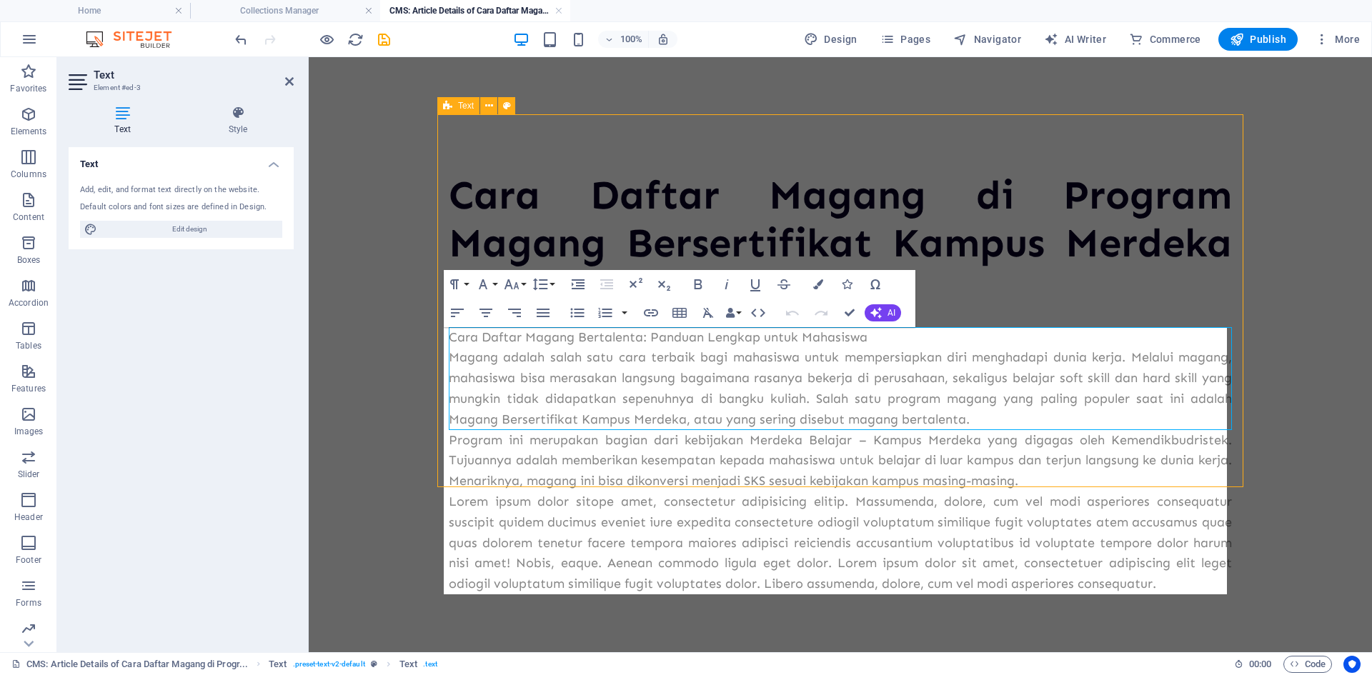
scroll to position [12297, 3]
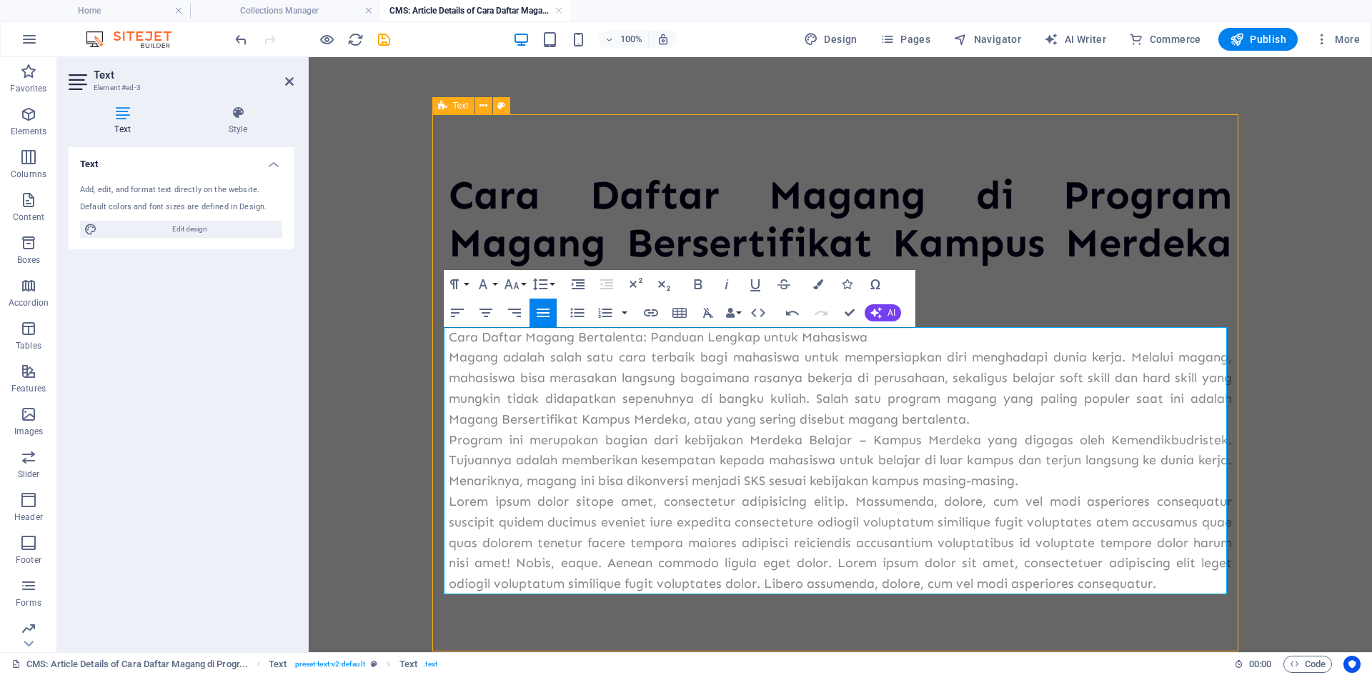
click at [1161, 581] on p "Lorem ipsum dolor sitope amet, consectetur adipisicing elitip. Massumenda, dolo…" at bounding box center [840, 543] width 783 height 103
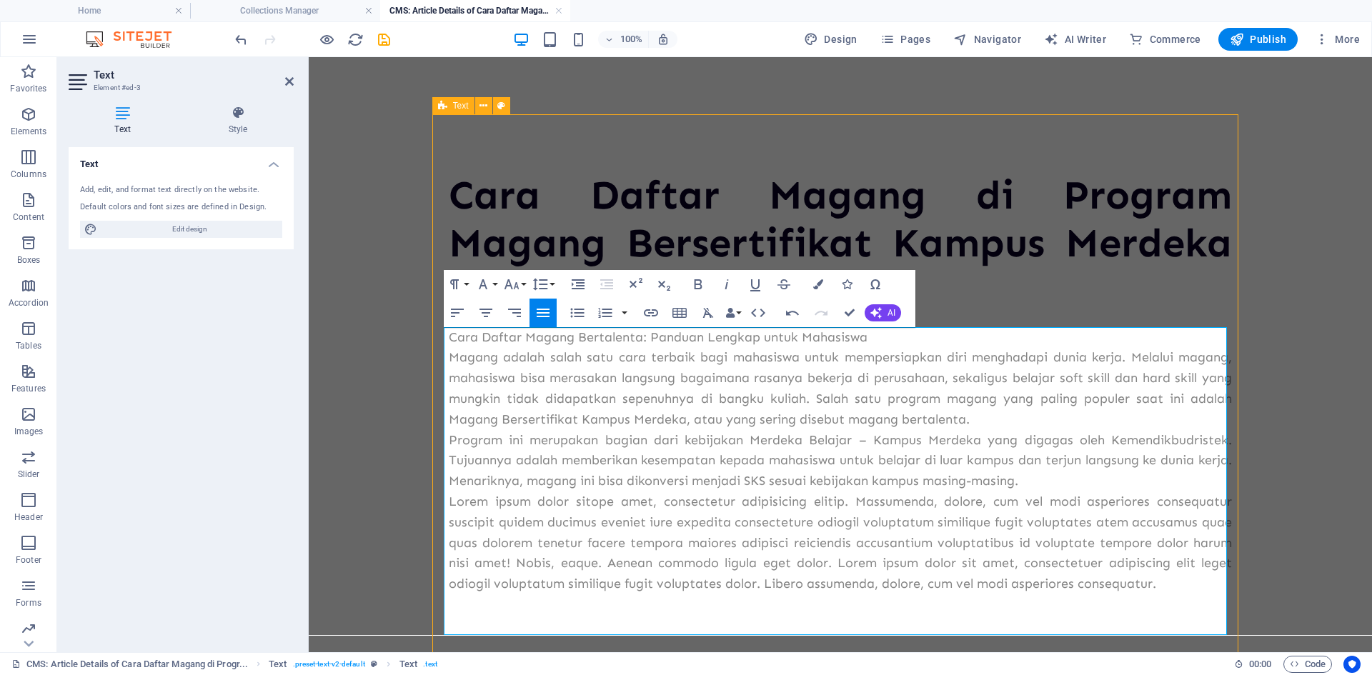
click at [477, 609] on p at bounding box center [840, 604] width 783 height 21
click at [470, 620] on p at bounding box center [840, 625] width 783 height 21
click at [1170, 584] on p "Lorem ipsum dolor sitope amet, consectetur adipisicing elitip. Massumenda, dolo…" at bounding box center [840, 543] width 783 height 103
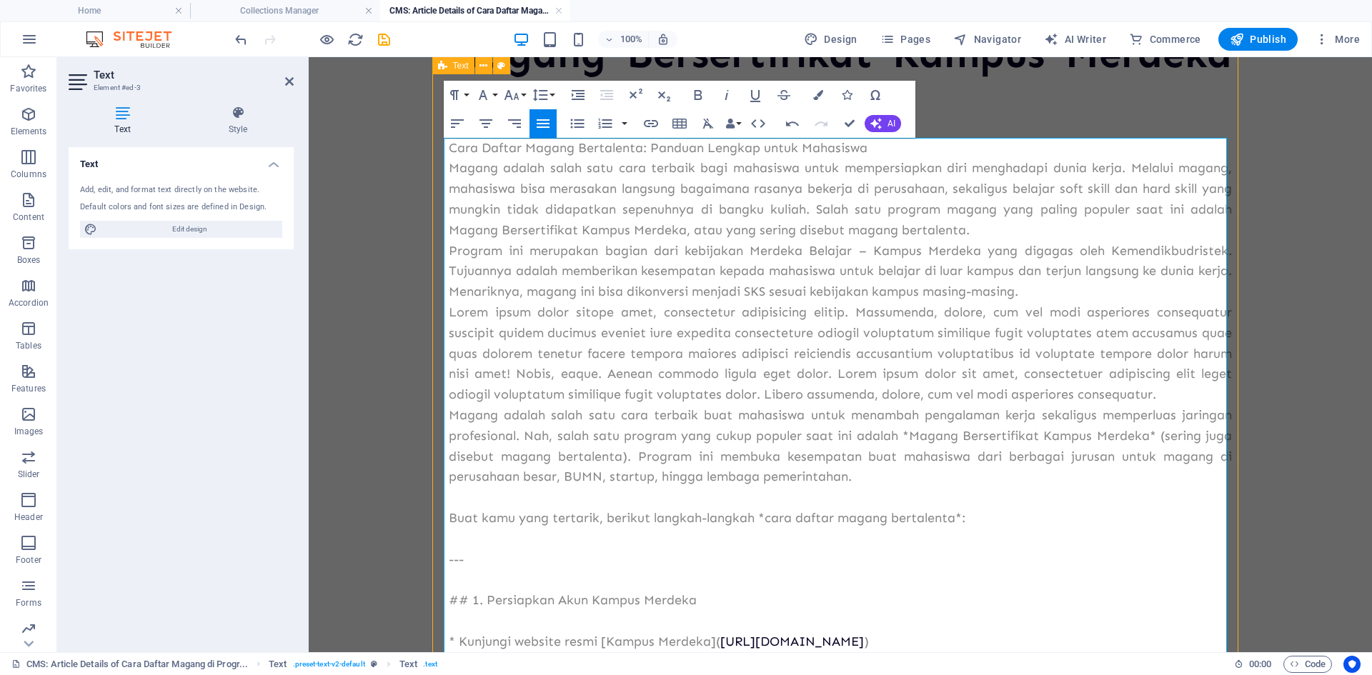
scroll to position [118, 0]
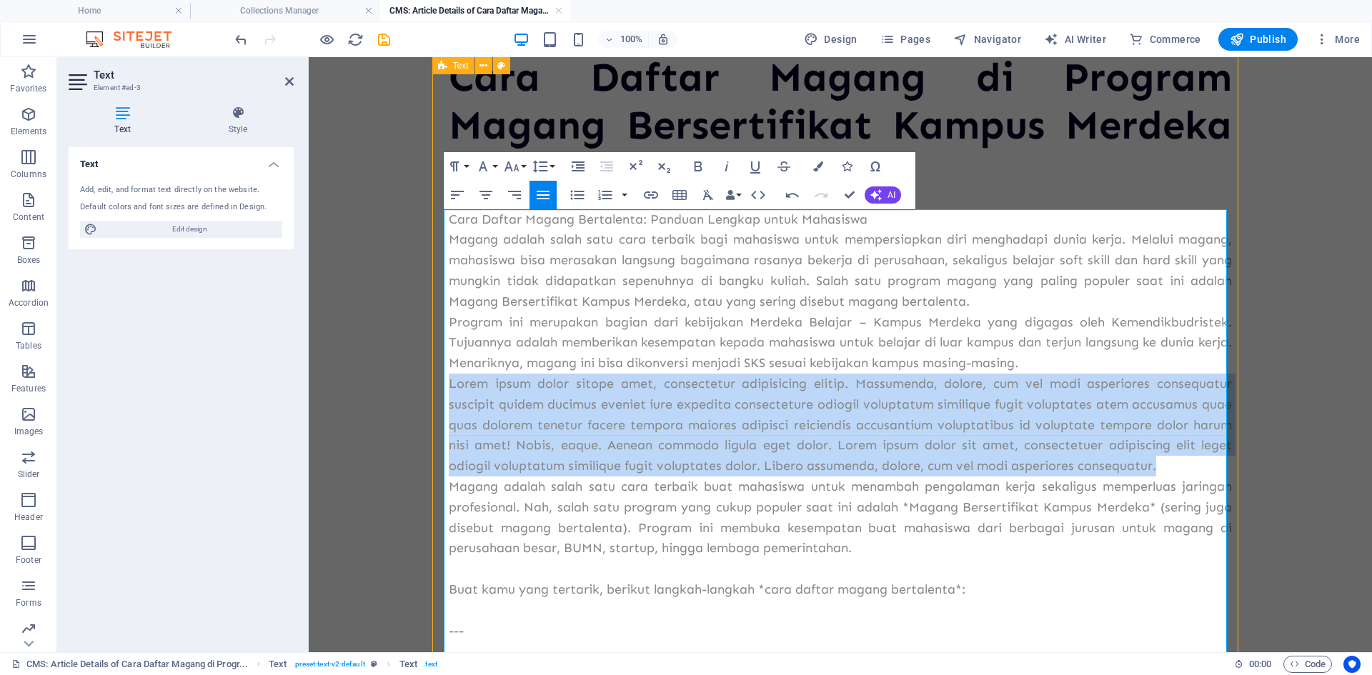
drag, startPoint x: 444, startPoint y: 385, endPoint x: 1177, endPoint y: 463, distance: 737.2
click at [1177, 463] on p "Lorem ipsum dolor sitope amet, consectetur adipisicing elitip. Massumenda, dolo…" at bounding box center [840, 425] width 783 height 103
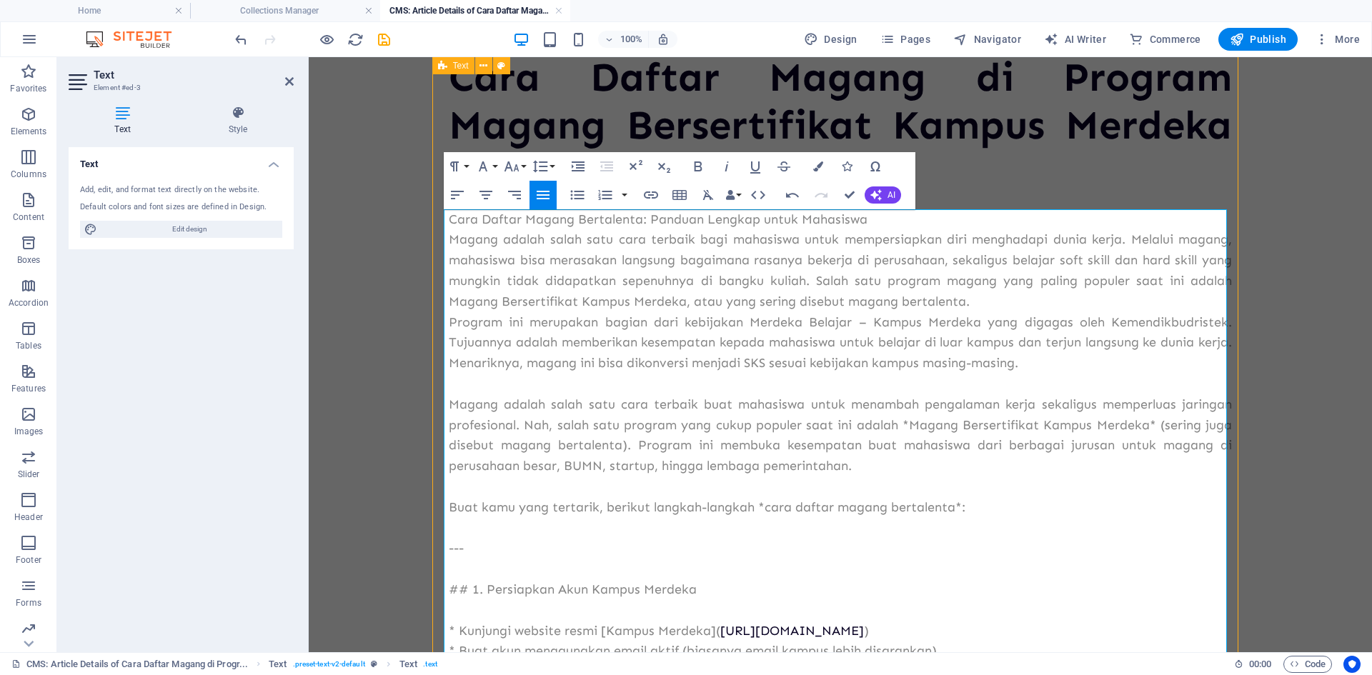
click at [957, 506] on p "Buat kamu yang tertarik, berikut langkah-langkah *cara daftar magang bertalenta…" at bounding box center [840, 507] width 783 height 21
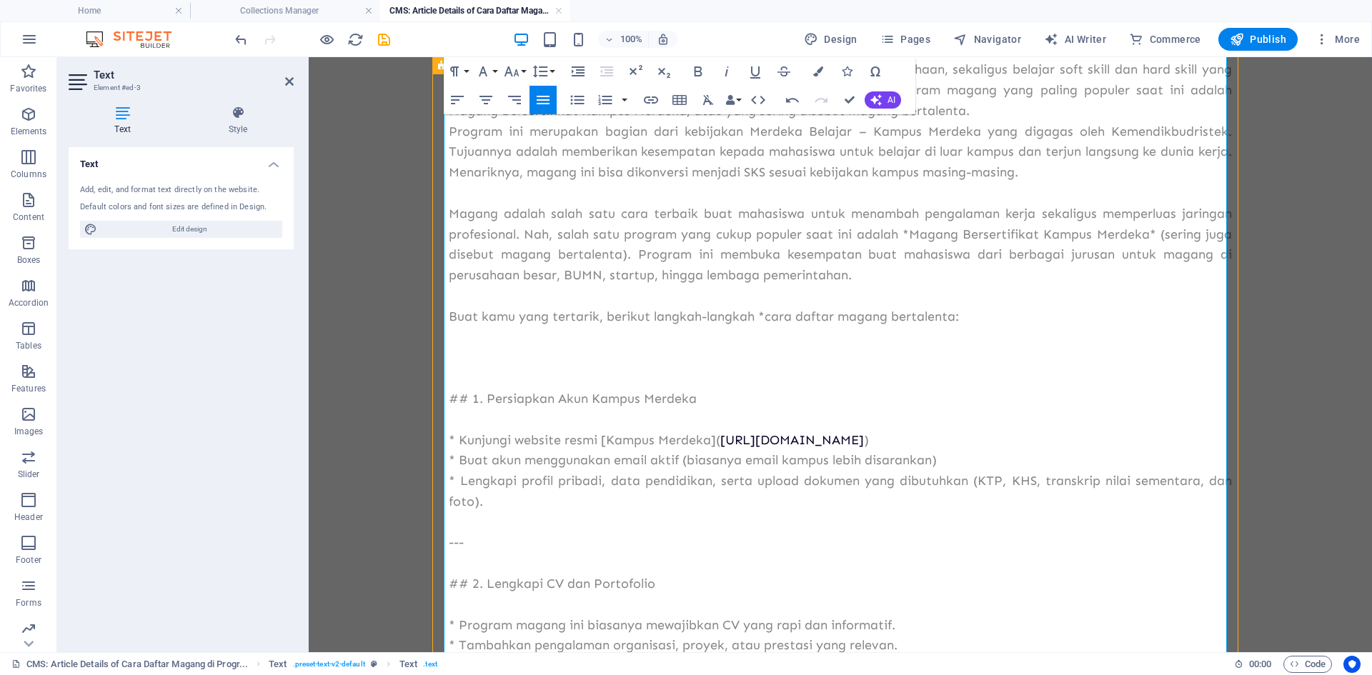
scroll to position [332, 0]
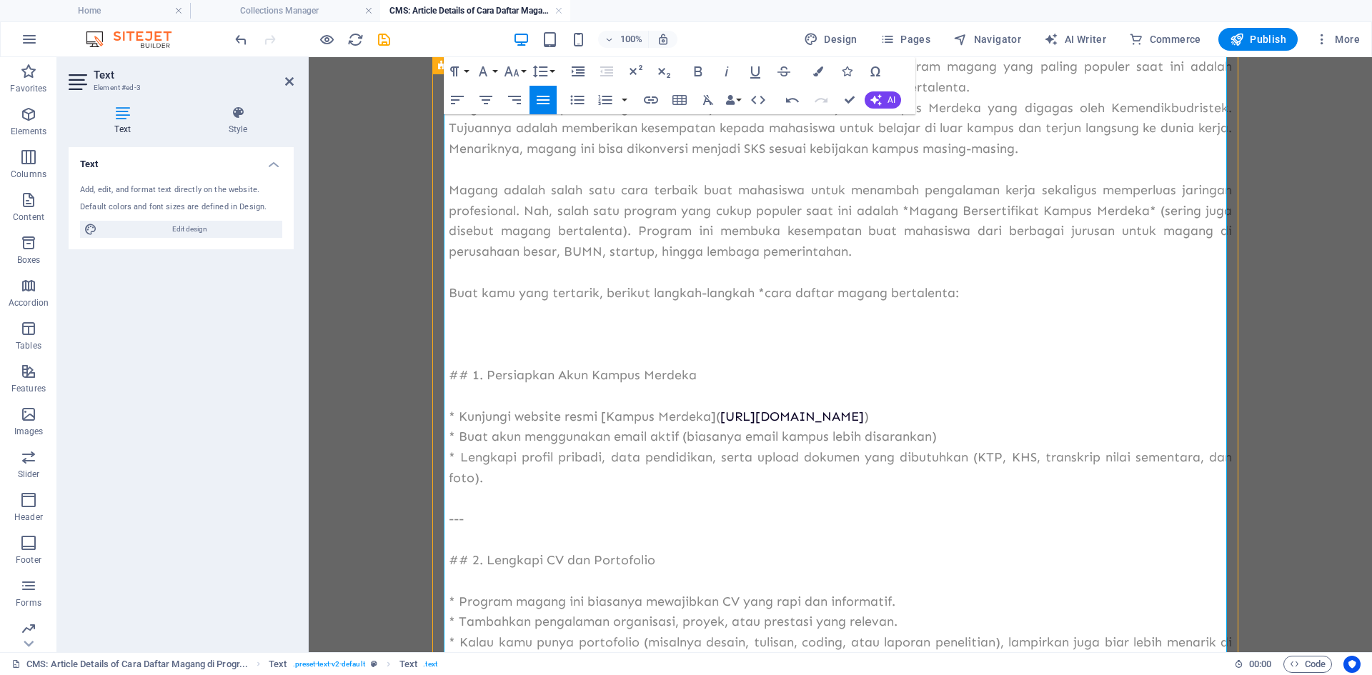
click at [464, 378] on p "## 1. Persiapkan Akun Kampus Merdeka" at bounding box center [840, 375] width 783 height 21
click at [467, 375] on p "## 1. Persiapkan Akun Kampus Merdeka" at bounding box center [840, 375] width 783 height 21
click at [454, 414] on p "* Kunjungi website resmi [Kampus Merdeka]( [URL][DOMAIN_NAME] )" at bounding box center [840, 417] width 783 height 21
drag, startPoint x: 459, startPoint y: 519, endPoint x: 445, endPoint y: 519, distance: 13.6
click at [449, 519] on p "---" at bounding box center [840, 519] width 783 height 21
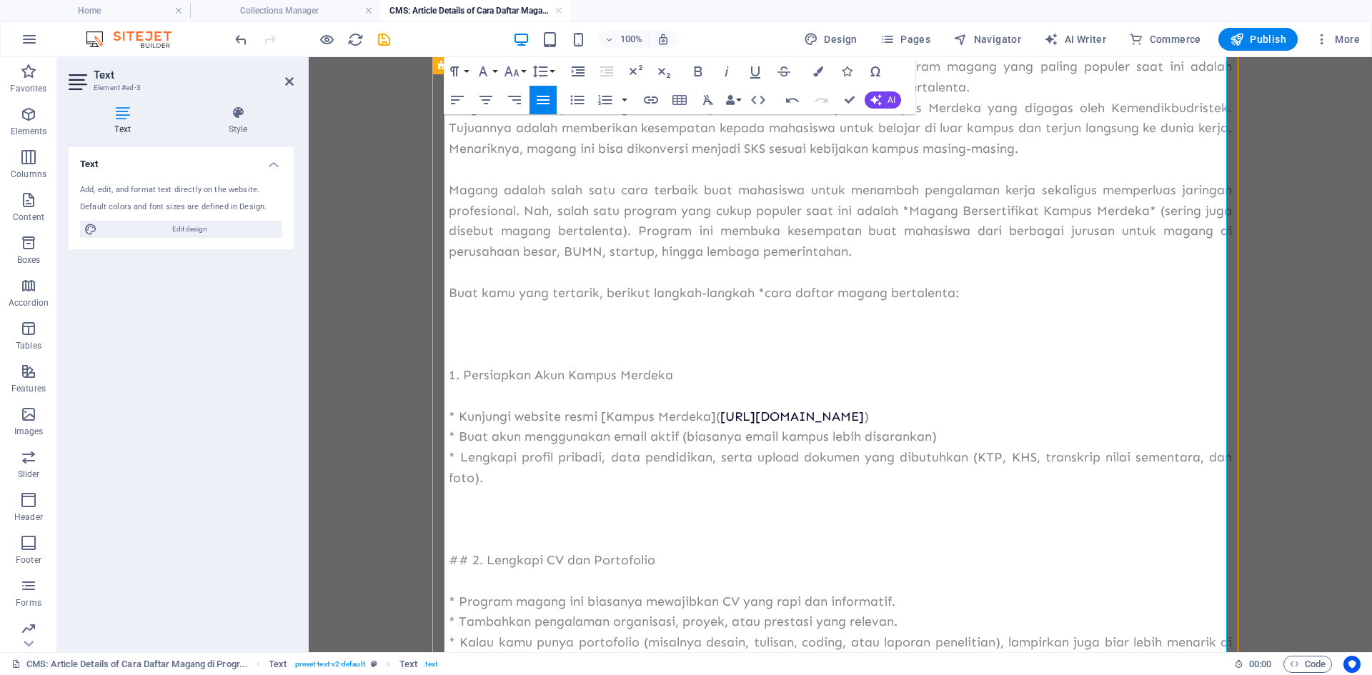
click at [471, 555] on p "## 2. Lengkapi CV dan Portofolio" at bounding box center [840, 560] width 783 height 21
click at [469, 562] on p "## 2. Lengkapi CV dan Portofolio" at bounding box center [840, 560] width 783 height 21
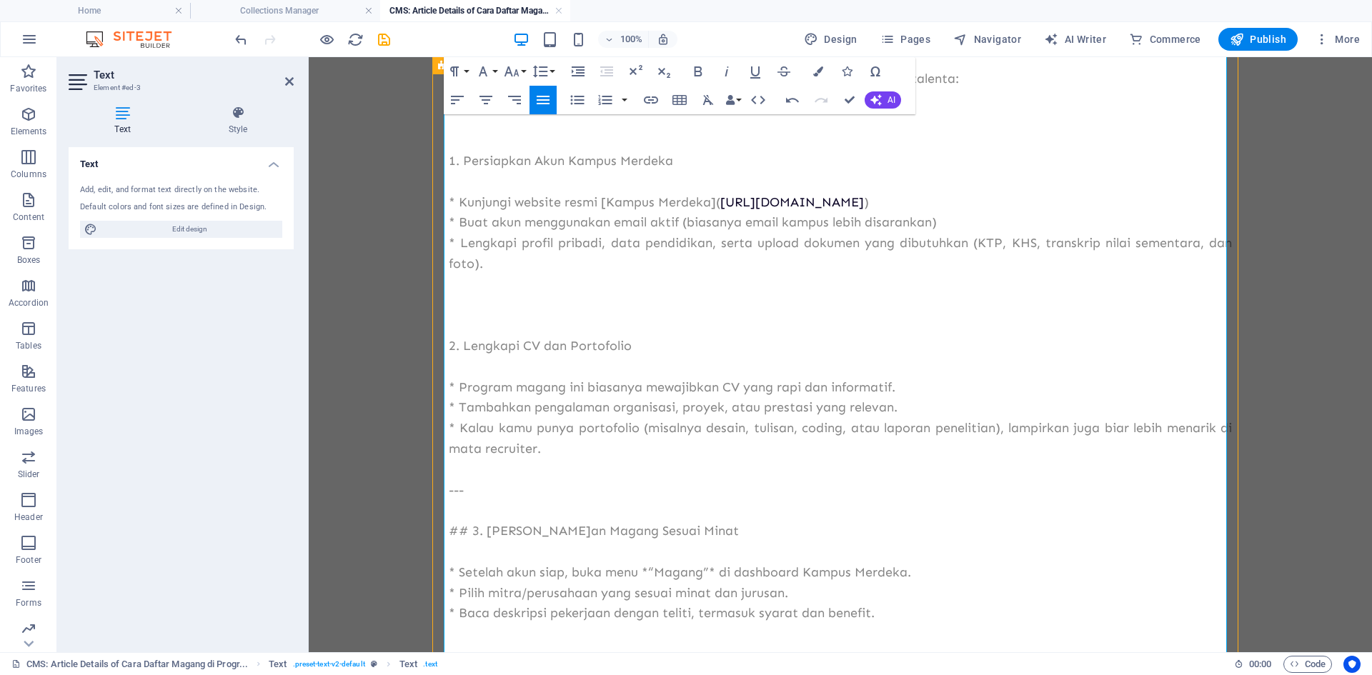
click at [464, 489] on p "---" at bounding box center [840, 490] width 783 height 21
click at [468, 529] on p "## 3. [PERSON_NAME]an Magang Sesuai Minat" at bounding box center [840, 531] width 783 height 21
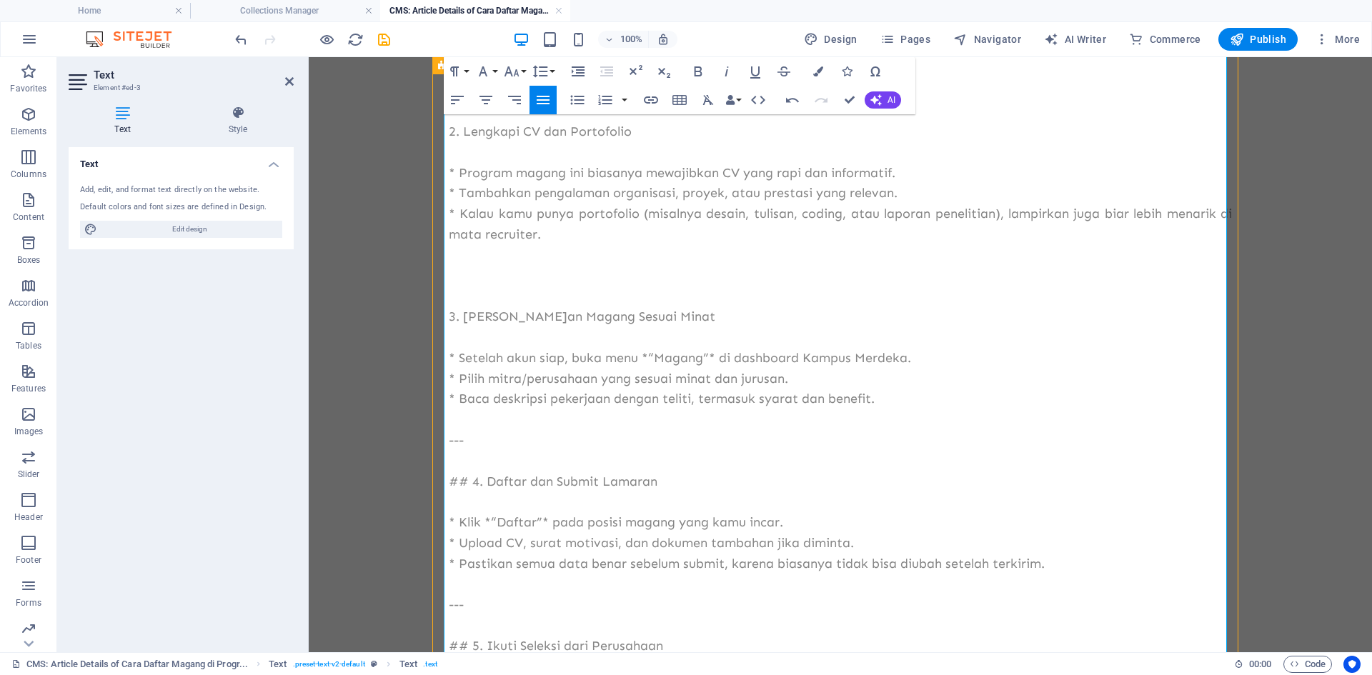
scroll to position [618, 0]
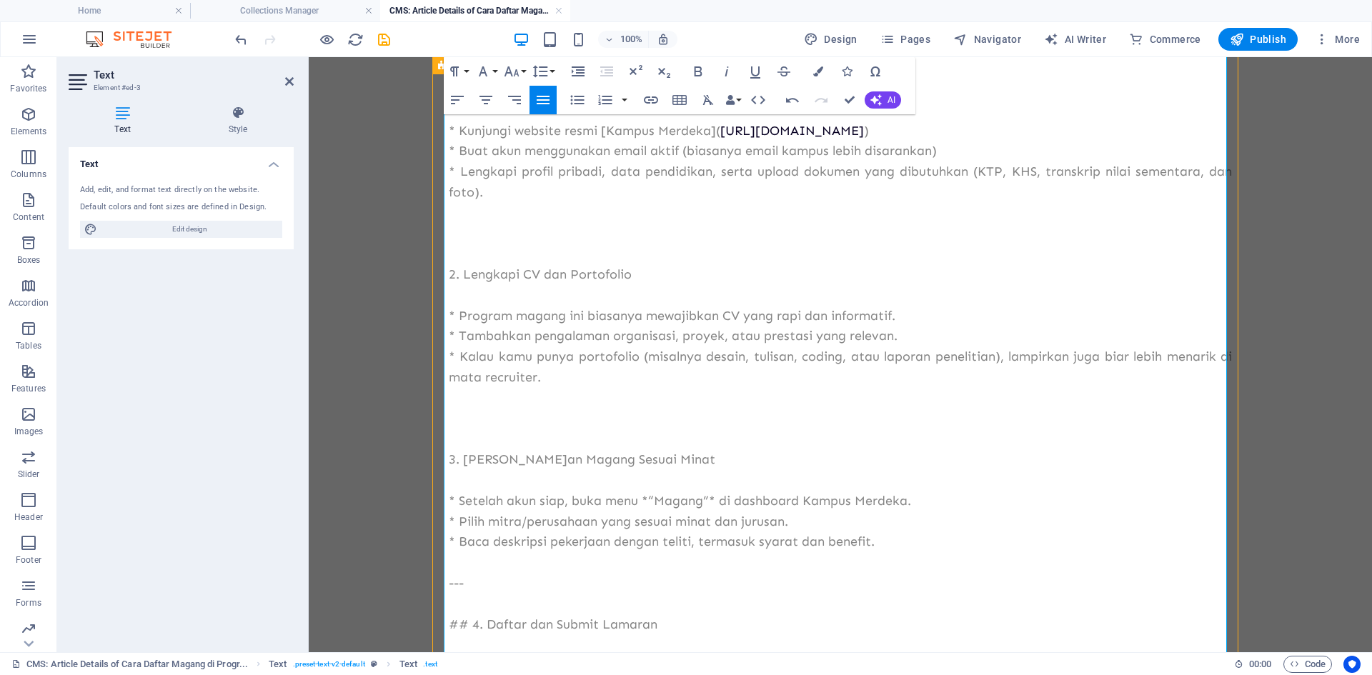
click at [649, 501] on p "* Setelah akun siap, buka menu *“Magang”* di dashboard Kampus Merdeka." at bounding box center [840, 501] width 783 height 21
drag, startPoint x: 642, startPoint y: 499, endPoint x: 655, endPoint y: 499, distance: 12.9
click at [642, 500] on p "* Setelah akun siap, buka menu *“Magang”* di dashboard Kampus Merdeka." at bounding box center [840, 501] width 783 height 21
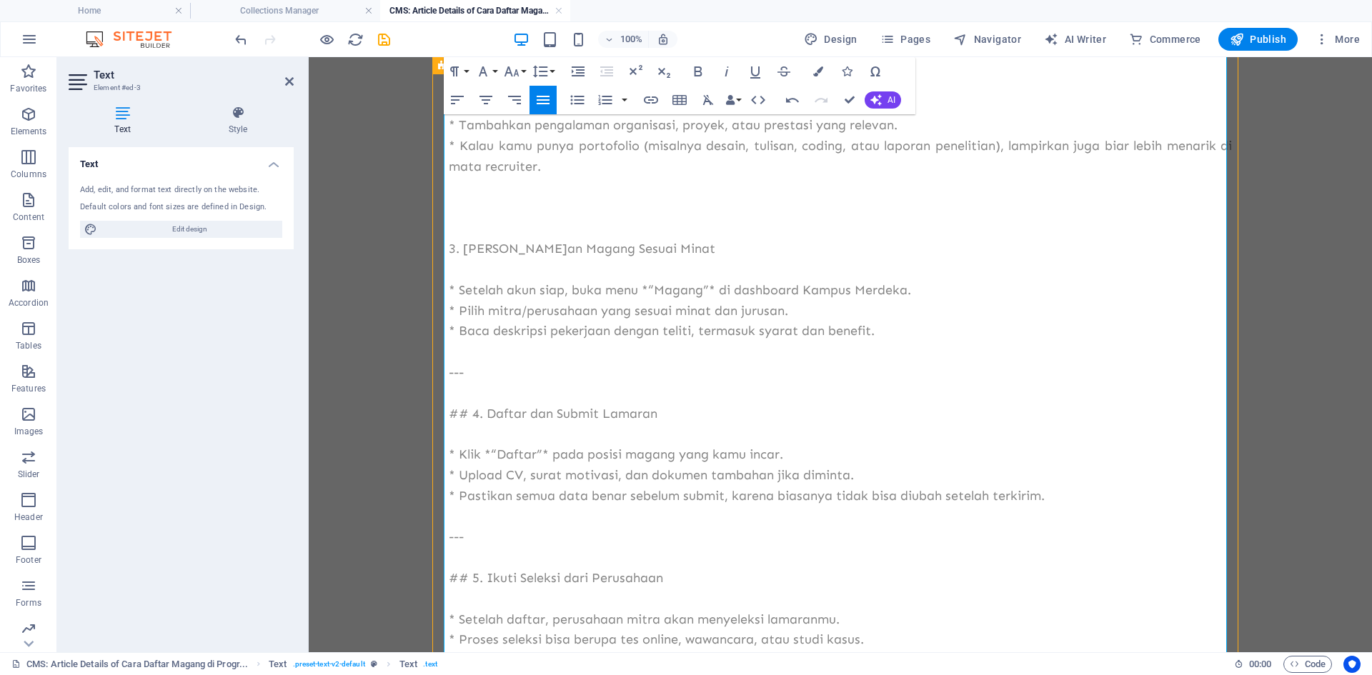
scroll to position [832, 0]
drag, startPoint x: 487, startPoint y: 359, endPoint x: 481, endPoint y: 372, distance: 14.4
click at [486, 363] on p "---" at bounding box center [840, 369] width 783 height 21
click at [464, 408] on p "## 4. Daftar dan Submit Lamaran" at bounding box center [840, 410] width 783 height 21
drag, startPoint x: 537, startPoint y: 451, endPoint x: 546, endPoint y: 449, distance: 9.5
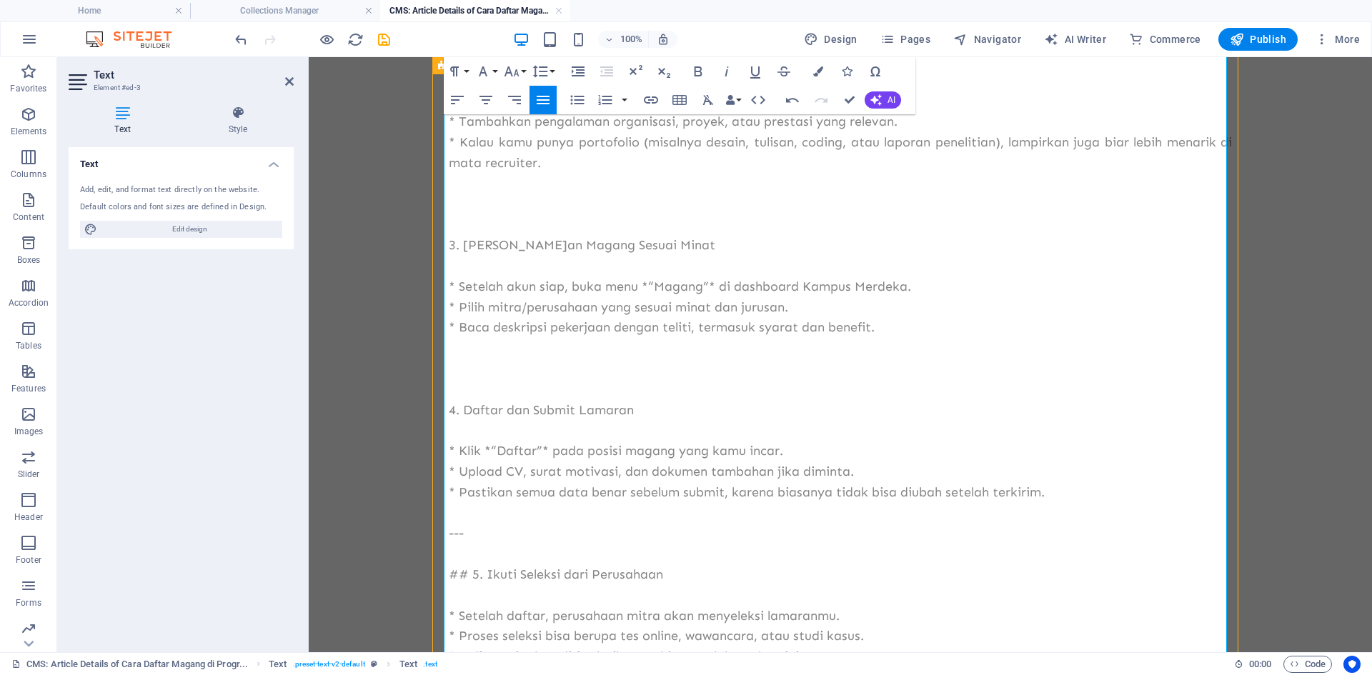
click at [539, 451] on p "* Klik *“Daftar”* pada posisi magang yang kamu incar." at bounding box center [840, 451] width 783 height 21
click at [466, 572] on p "## 5. Ikuti Seleksi dari Perusahaan" at bounding box center [840, 574] width 783 height 21
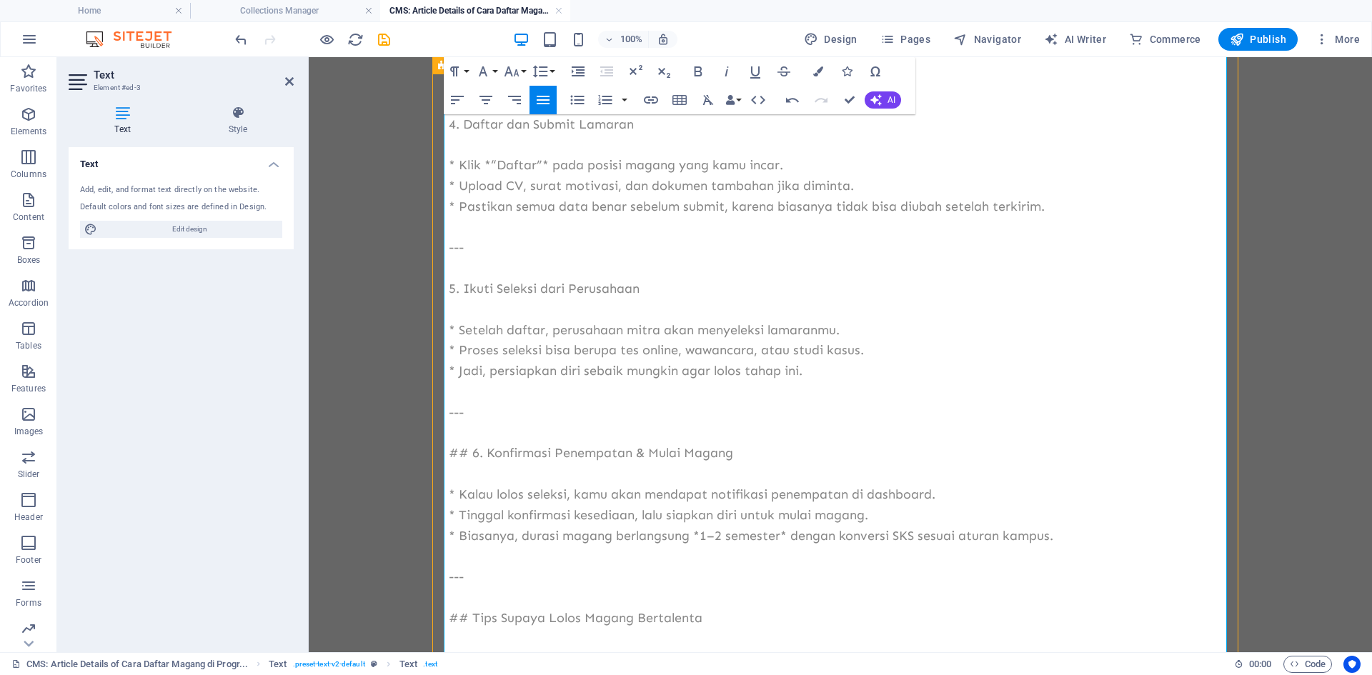
click at [471, 443] on p "## 6. Konfirmasi Penempatan & Mulai Magang" at bounding box center [840, 453] width 783 height 21
click at [471, 409] on p "---" at bounding box center [840, 412] width 783 height 21
click at [466, 454] on p "## 6. Konfirmasi Penempatan & Mulai Magang" at bounding box center [840, 453] width 783 height 21
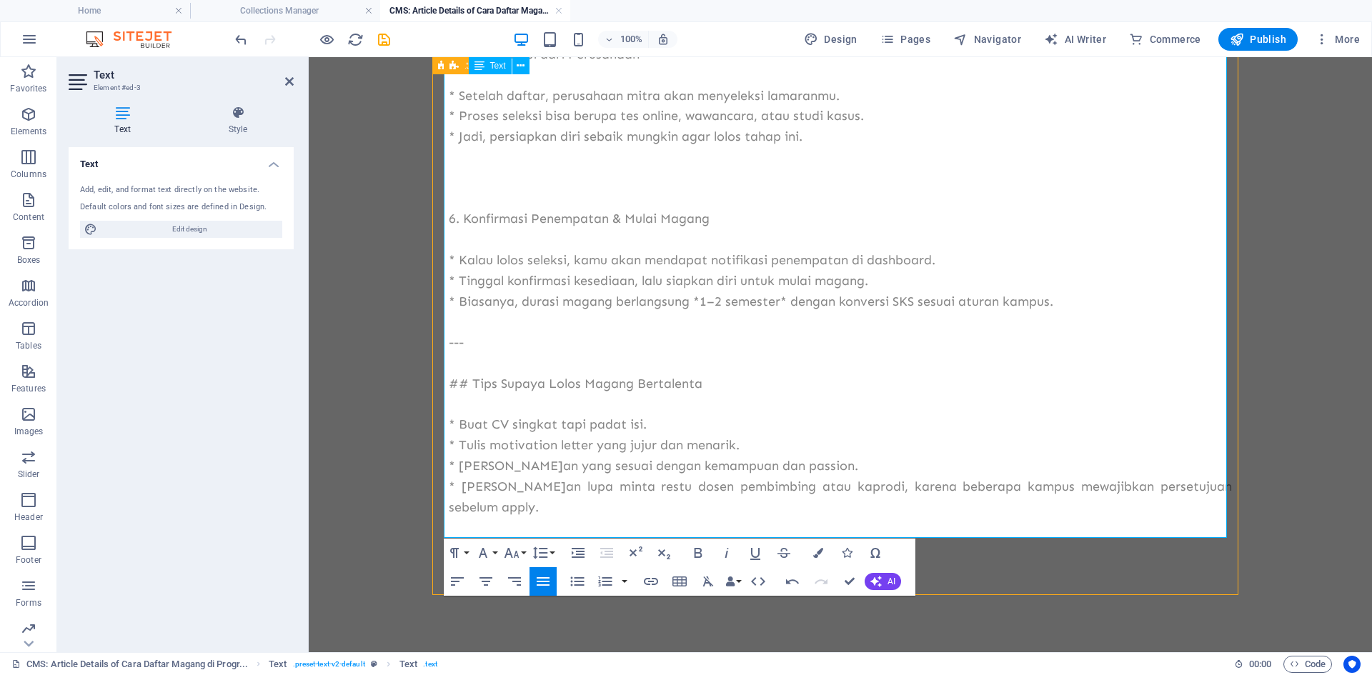
click at [465, 349] on p "---" at bounding box center [840, 342] width 783 height 21
click at [469, 381] on p "## Tips Supaya Lolos Magang Bertalenta" at bounding box center [840, 384] width 783 height 21
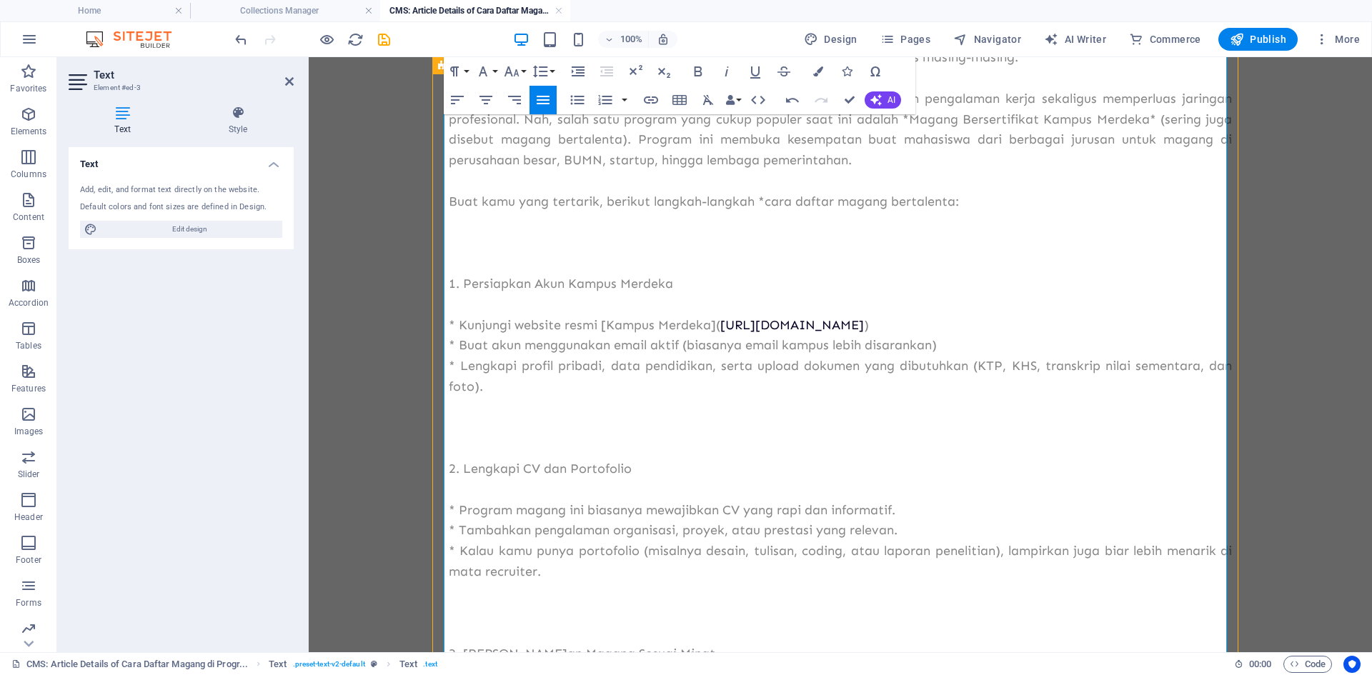
scroll to position [138, 0]
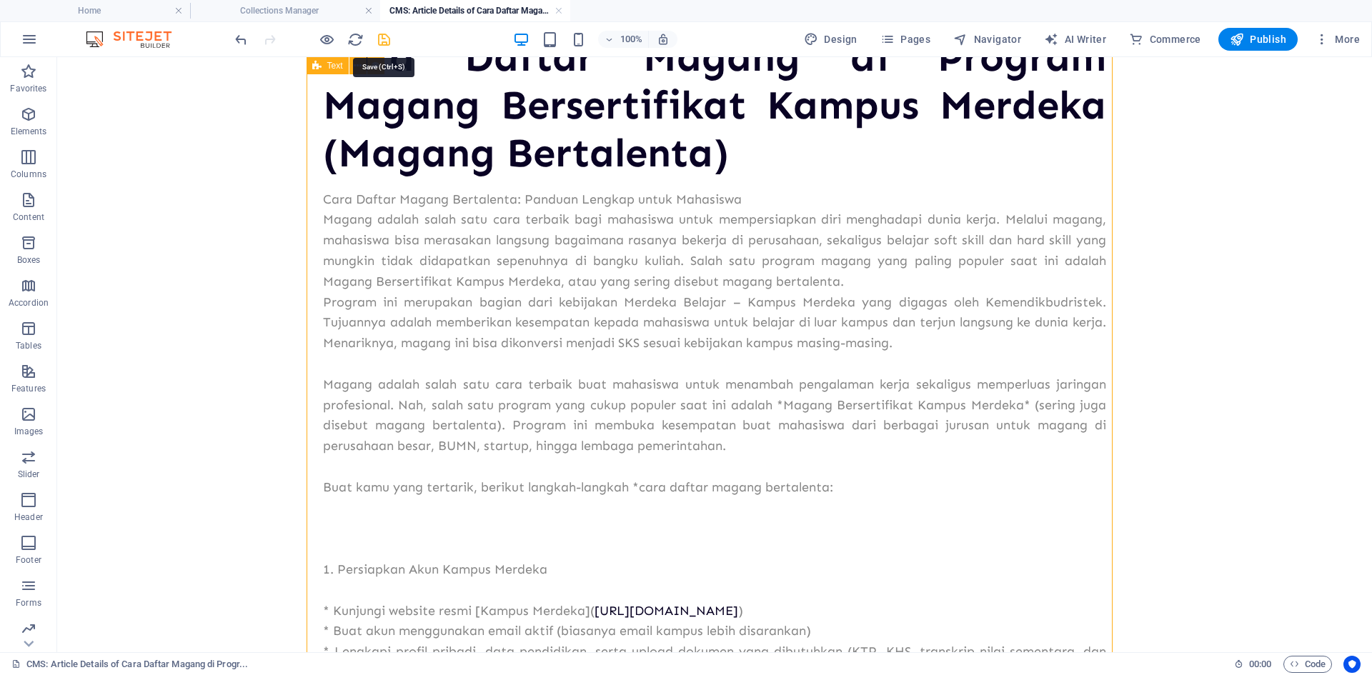
click at [384, 42] on icon "save" at bounding box center [384, 39] width 16 height 16
click at [307, 11] on h4 "Collections Manager" at bounding box center [285, 11] width 190 height 16
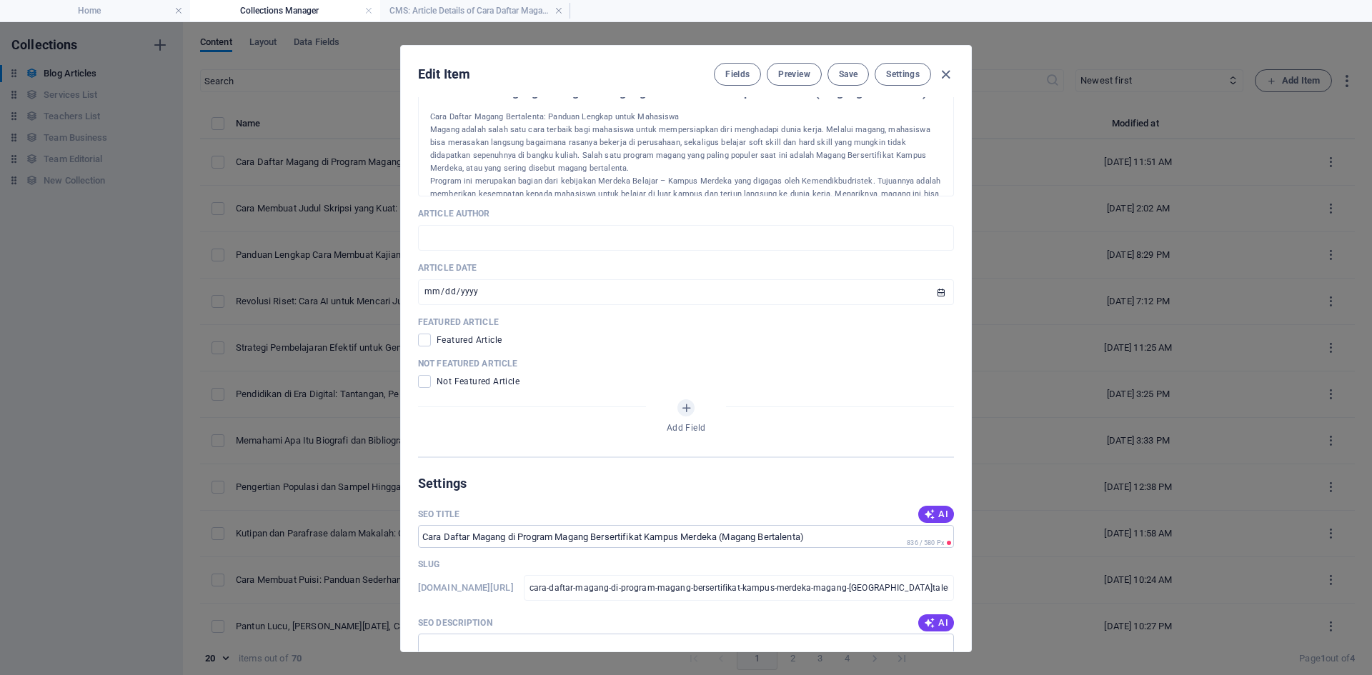
scroll to position [857, 0]
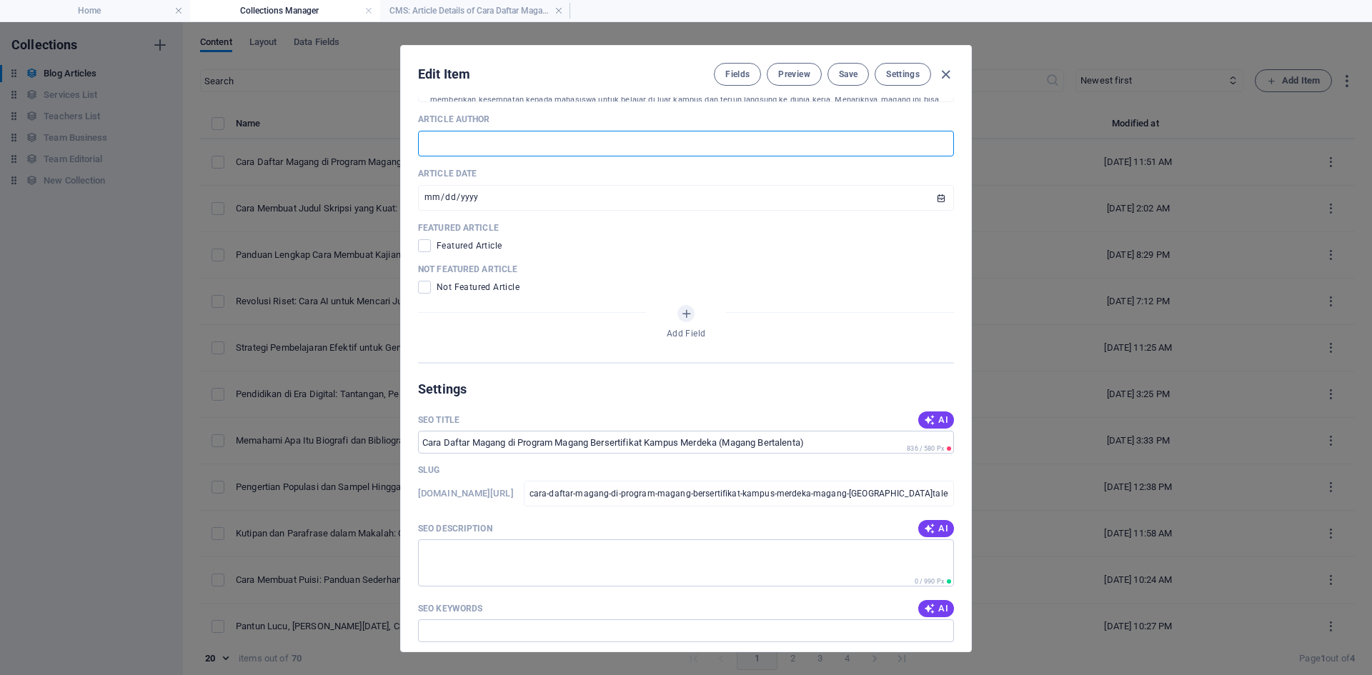
click at [472, 145] on input "text" at bounding box center [686, 144] width 536 height 26
type input "[PERSON_NAME]"
click at [427, 244] on span at bounding box center [424, 245] width 13 height 13
click at [427, 244] on input "checkbox" at bounding box center [427, 245] width 19 height 13
checkbox input "true"
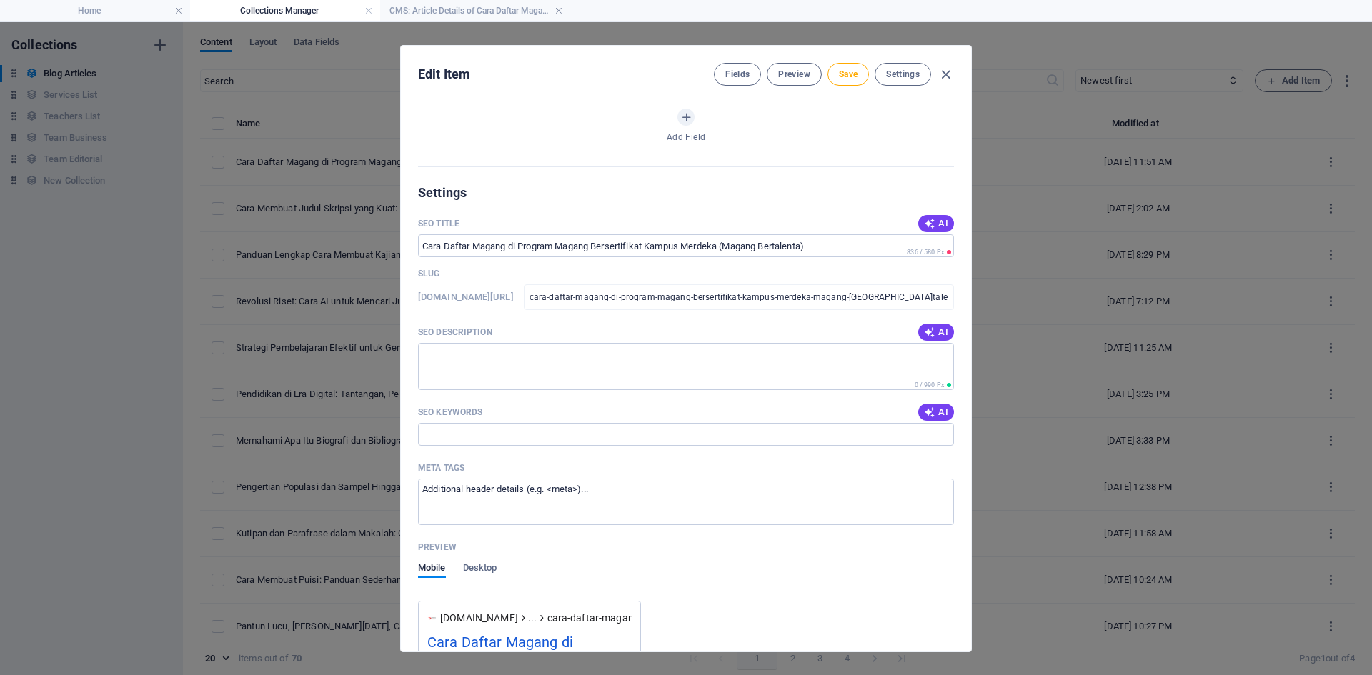
scroll to position [1072, 0]
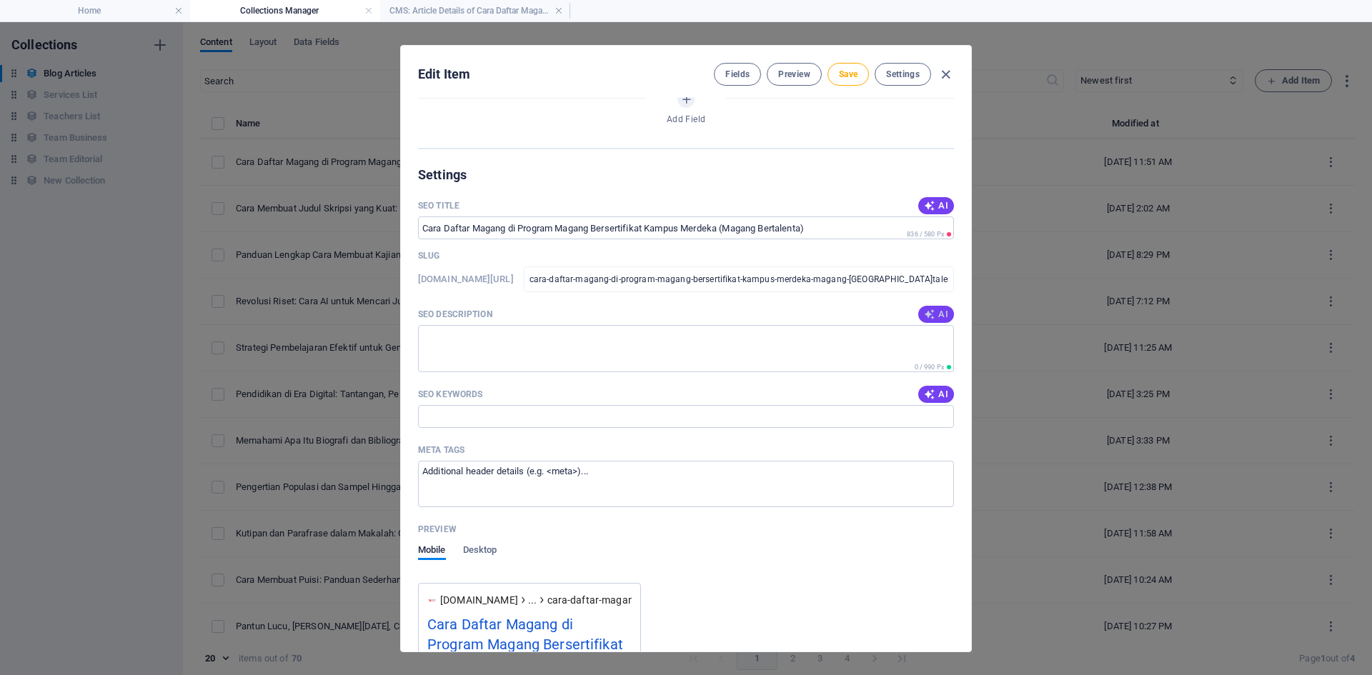
click at [937, 306] on button "AI" at bounding box center [936, 314] width 36 height 17
type textarea "Daftar magang di Program Magang Bersertifikat Kampus Merdeka! Dapatkan pengalam…"
click at [942, 206] on span "AI" at bounding box center [936, 205] width 24 height 11
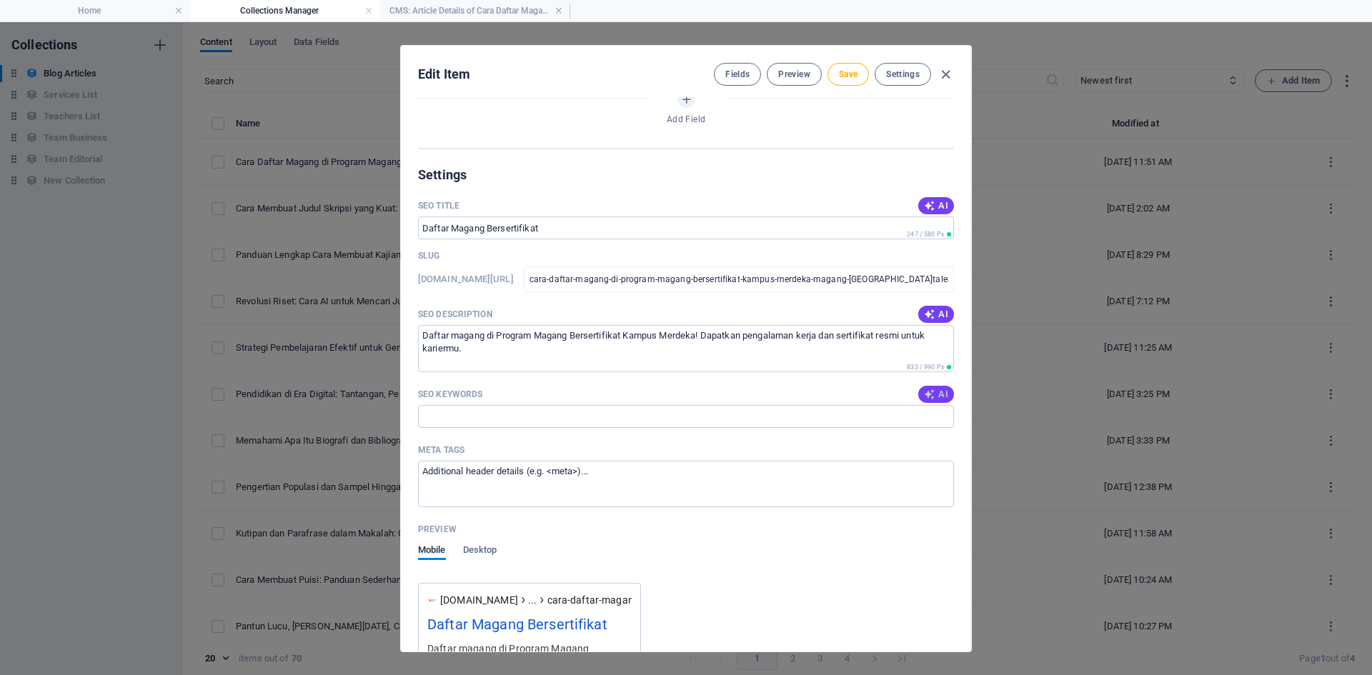
type input "Daftar Magang Bersertifikat"
click at [939, 392] on span "AI" at bounding box center [936, 394] width 24 height 11
type input "magang bersertifikat, Kampus Merdeka, cara daftar magang, magang bertalenta, pe…"
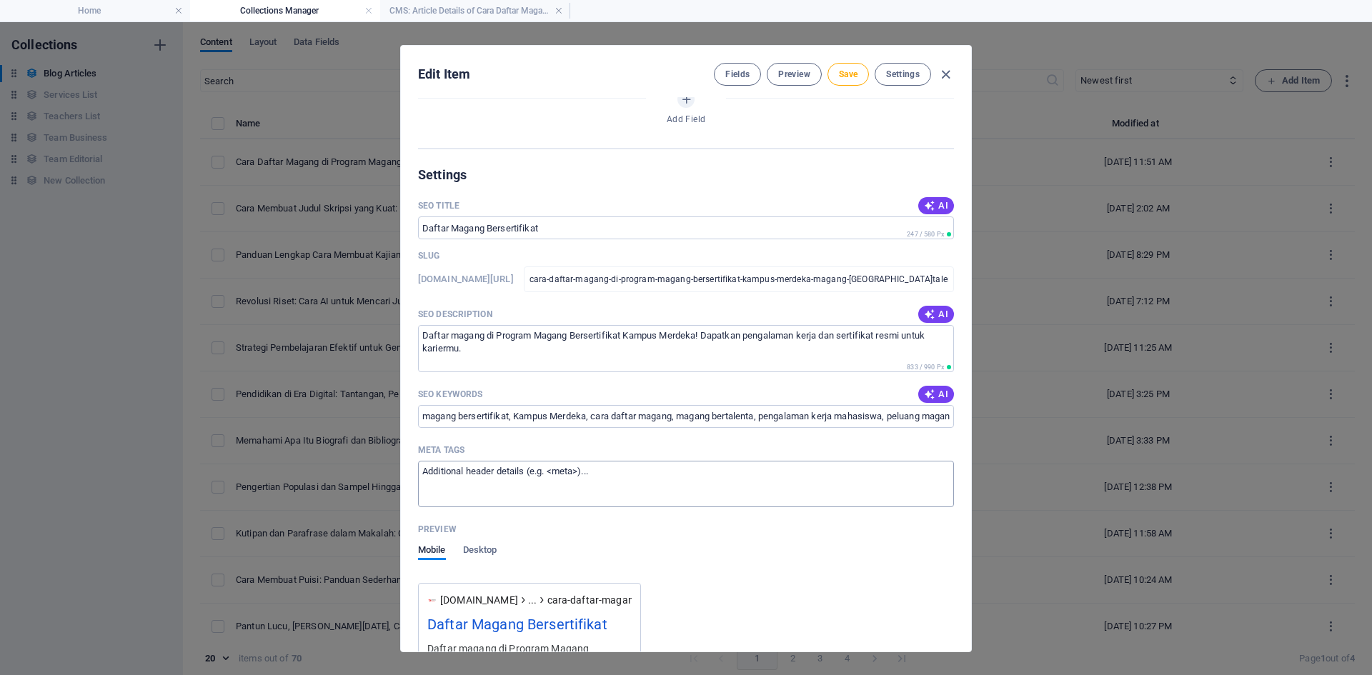
click at [608, 475] on textarea "Meta tags ​" at bounding box center [686, 484] width 536 height 46
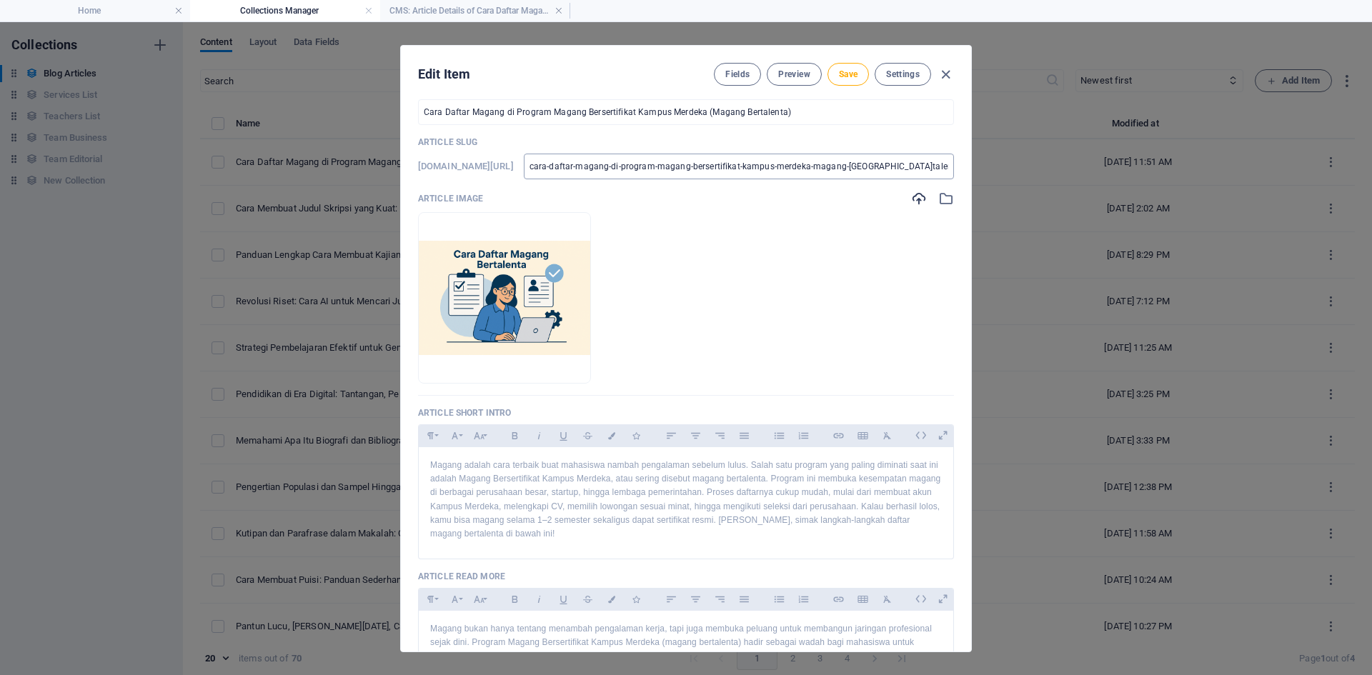
scroll to position [0, 0]
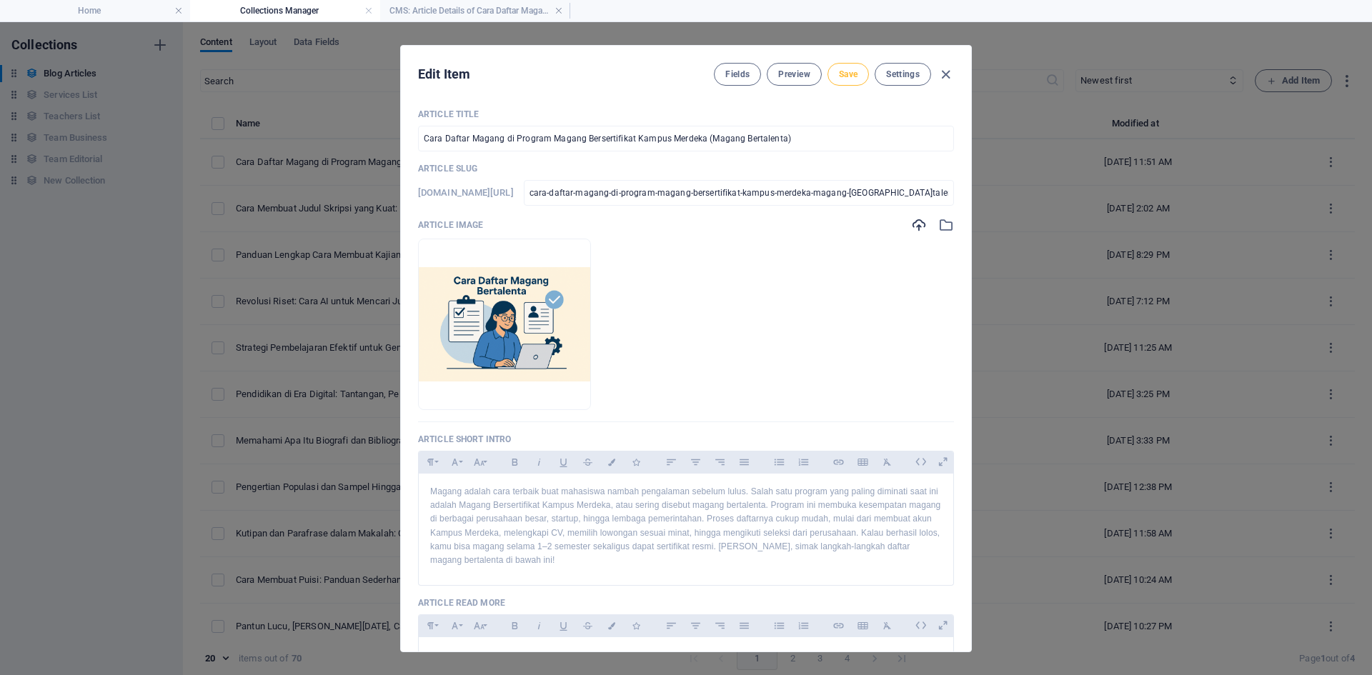
click at [845, 76] on span "Save" at bounding box center [848, 74] width 19 height 11
click at [938, 77] on icon "button" at bounding box center [945, 74] width 16 height 16
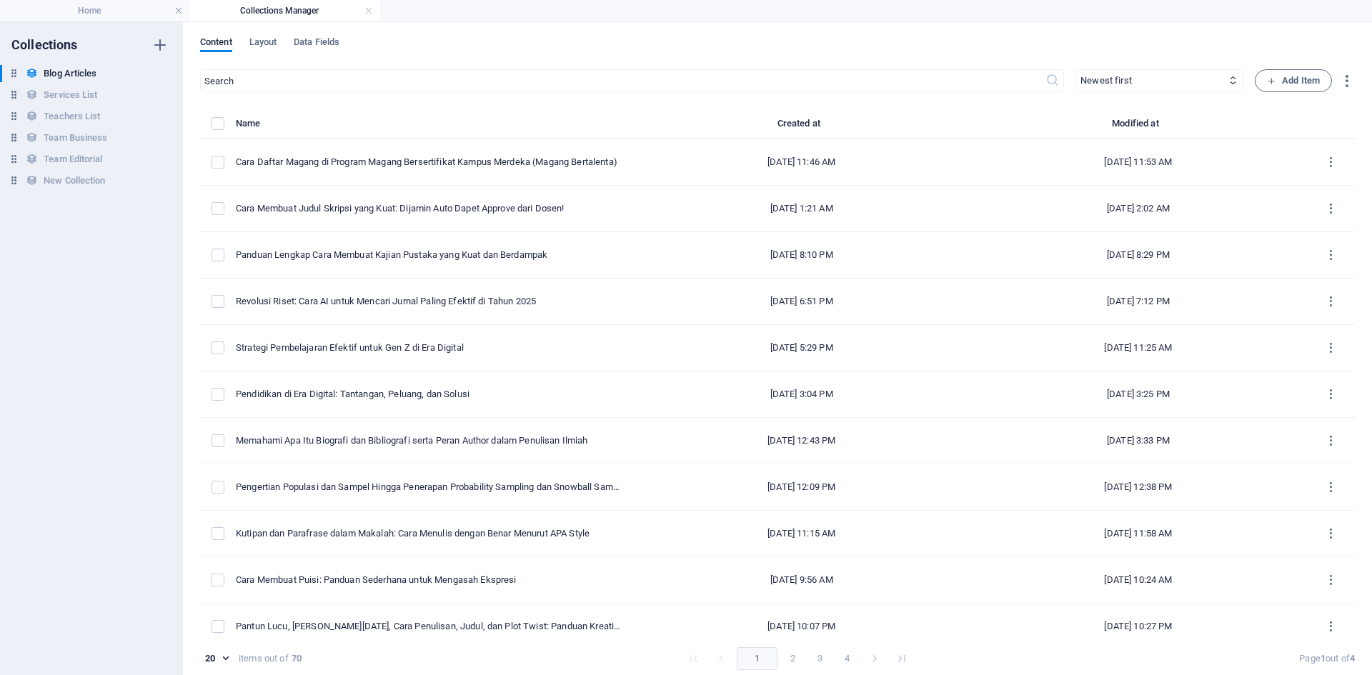
checkbox input "false"
type input "cara-daftar-magang-di-program-magang-bersertifikat-kampus-merdeka-magang-[GEOGR…"
click at [1300, 79] on span "Add Item" at bounding box center [1293, 80] width 53 height 17
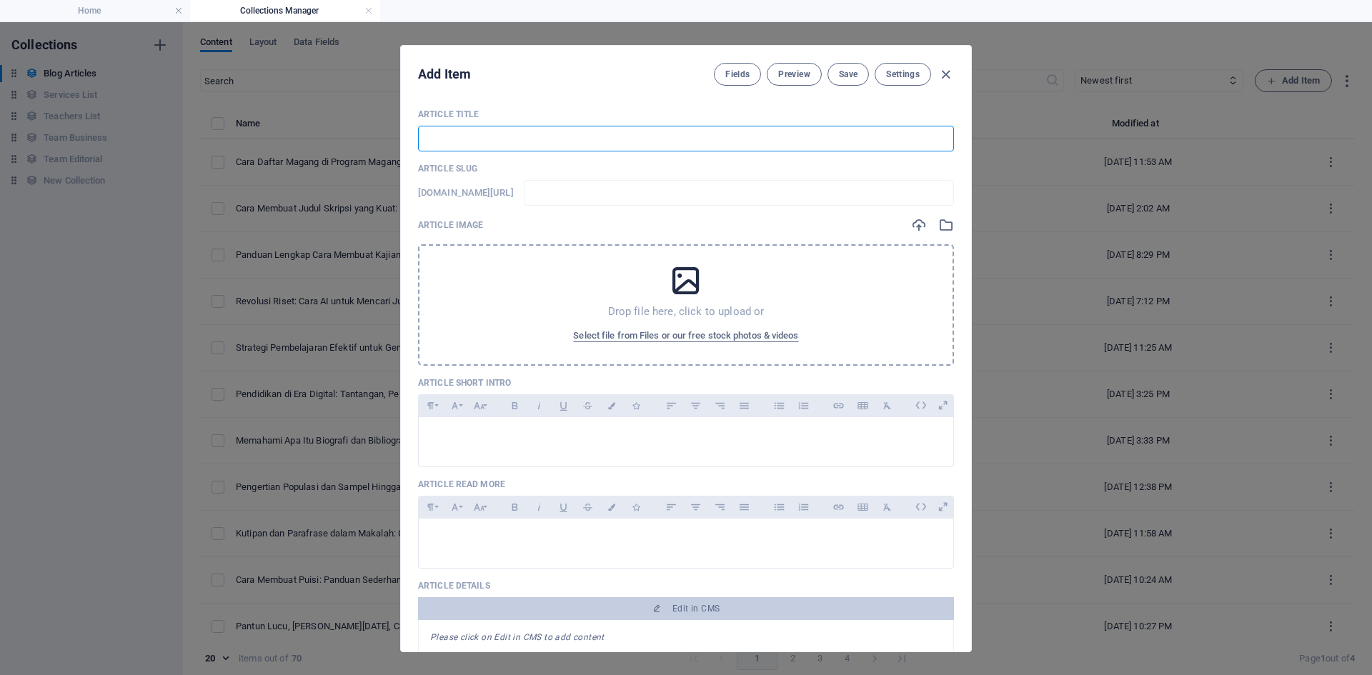
click at [642, 136] on input "text" at bounding box center [686, 139] width 536 height 26
paste input "Fungsi Parafrase dalam Penulisan Akademik dan Sehari-hari📝"
type input "Fungsi Parafrase dalam Penulisan Akademik dan Sehari-hari📝"
type input "fungsi-parafrase-dalam-penulisan-akademik-dan-sehari-hari"
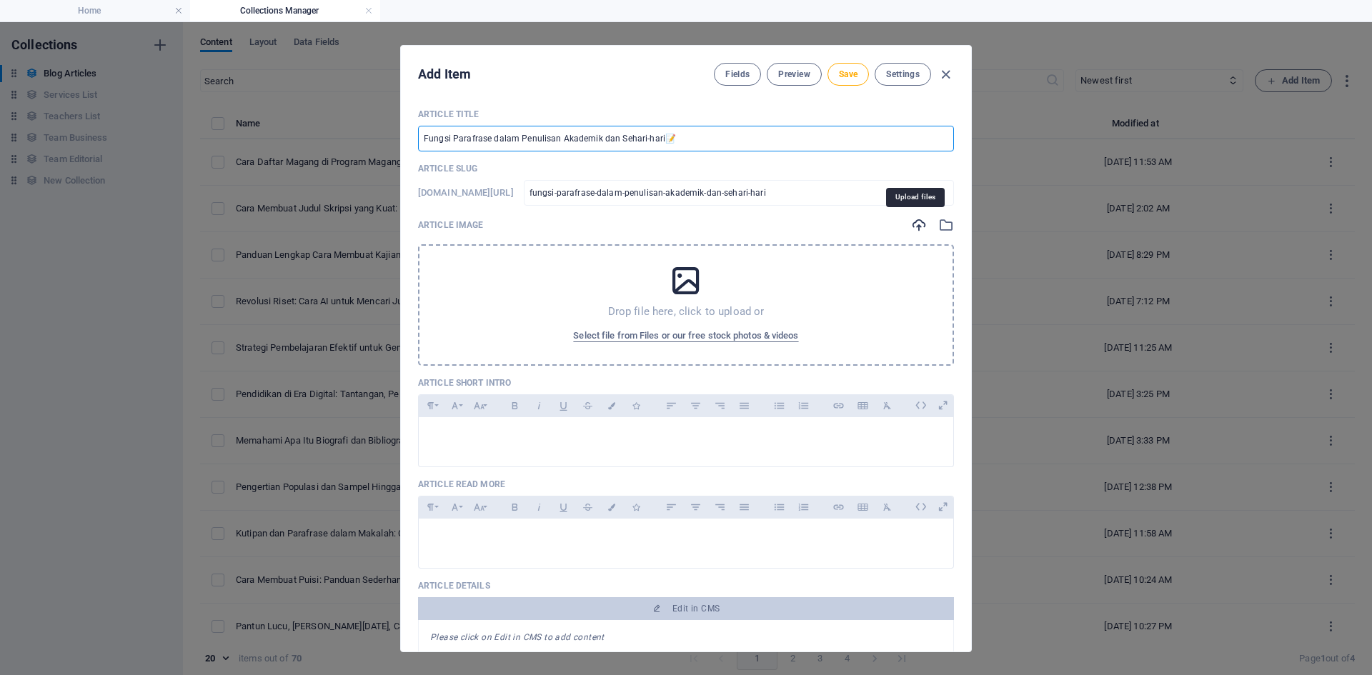
type input "Fungsi Parafrase dalam Penulisan Akademik dan Sehari-hari📝"
click at [922, 225] on icon "button" at bounding box center [919, 225] width 16 height 16
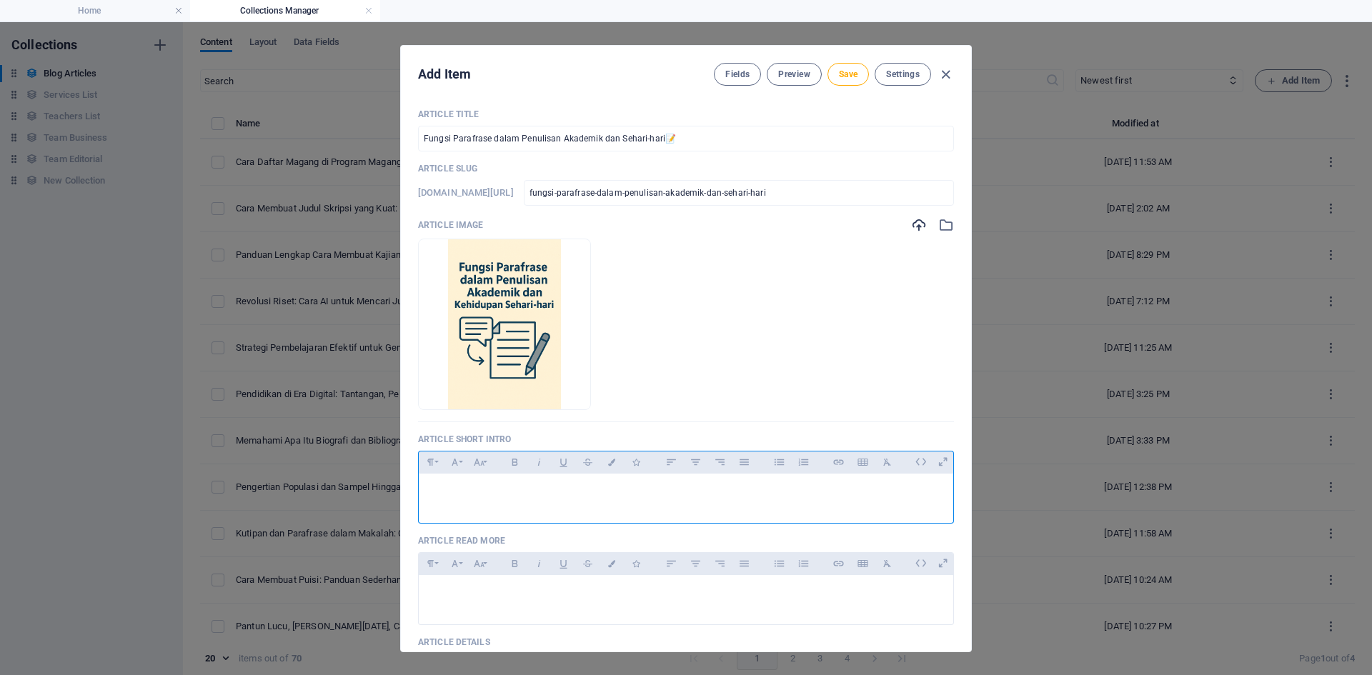
click at [537, 492] on p at bounding box center [686, 492] width 512 height 14
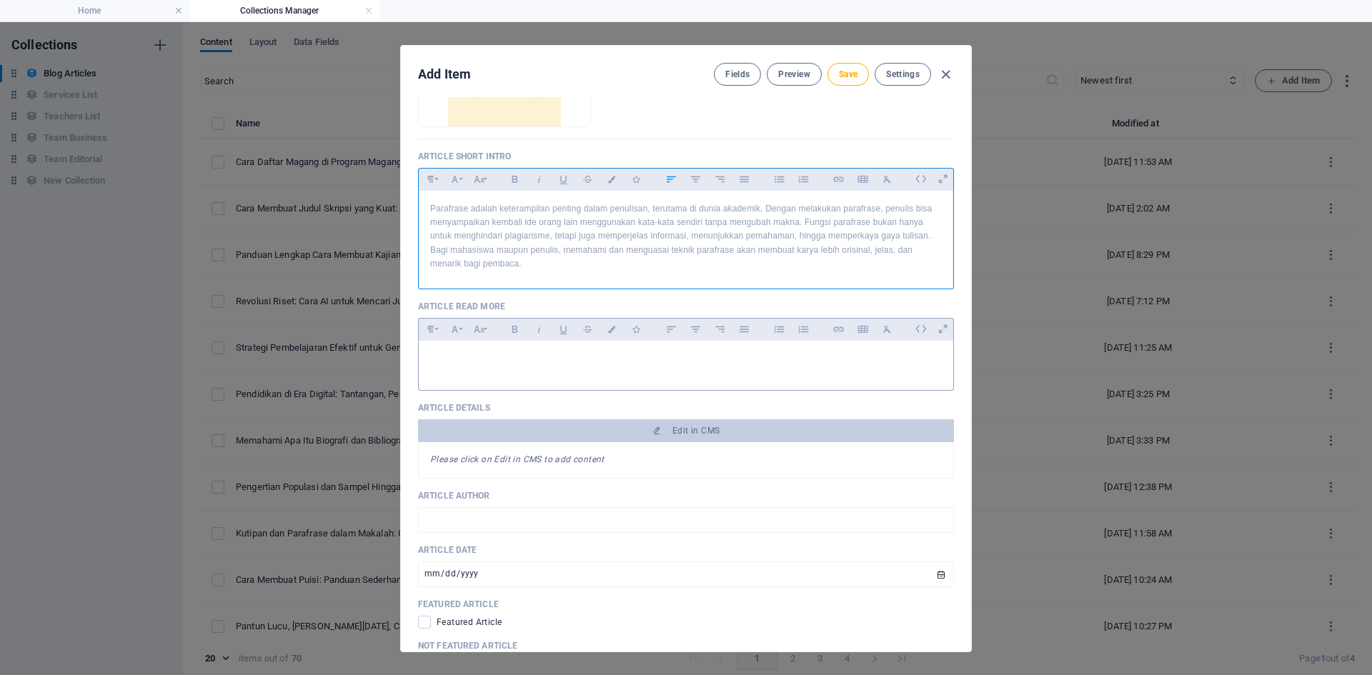
scroll to position [286, 0]
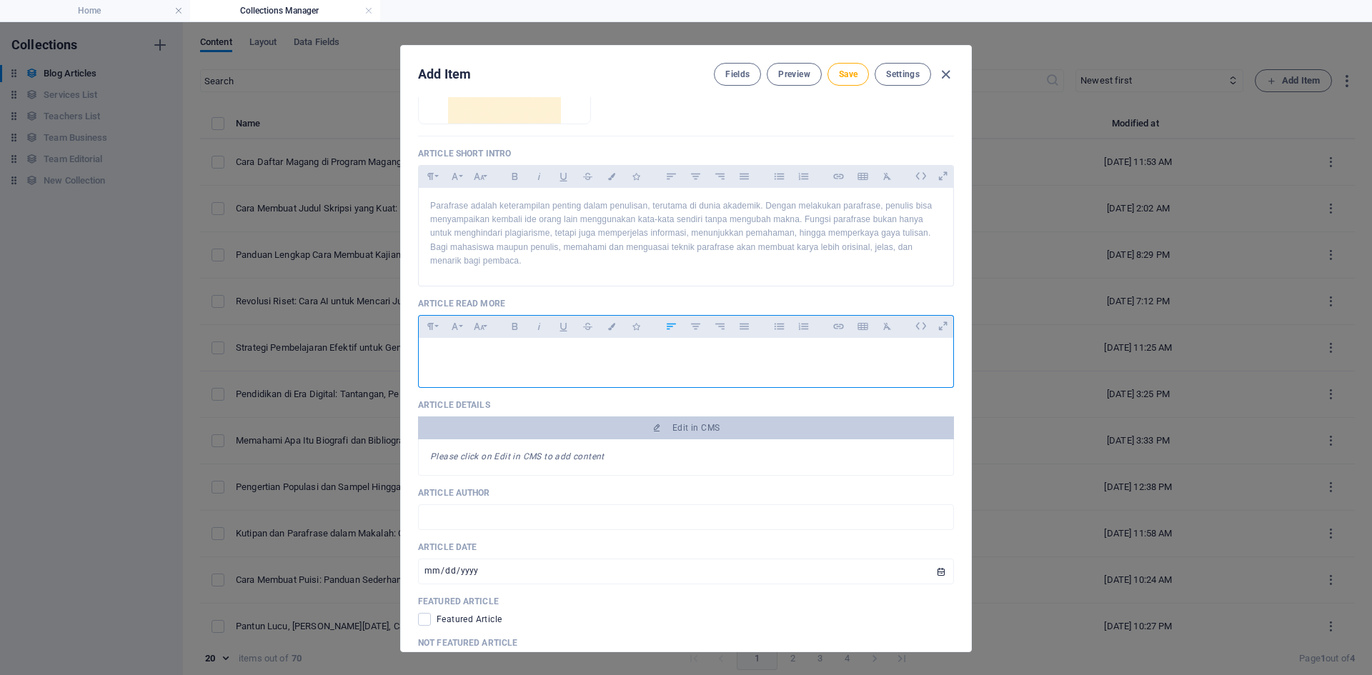
click at [489, 361] on p at bounding box center [686, 356] width 512 height 14
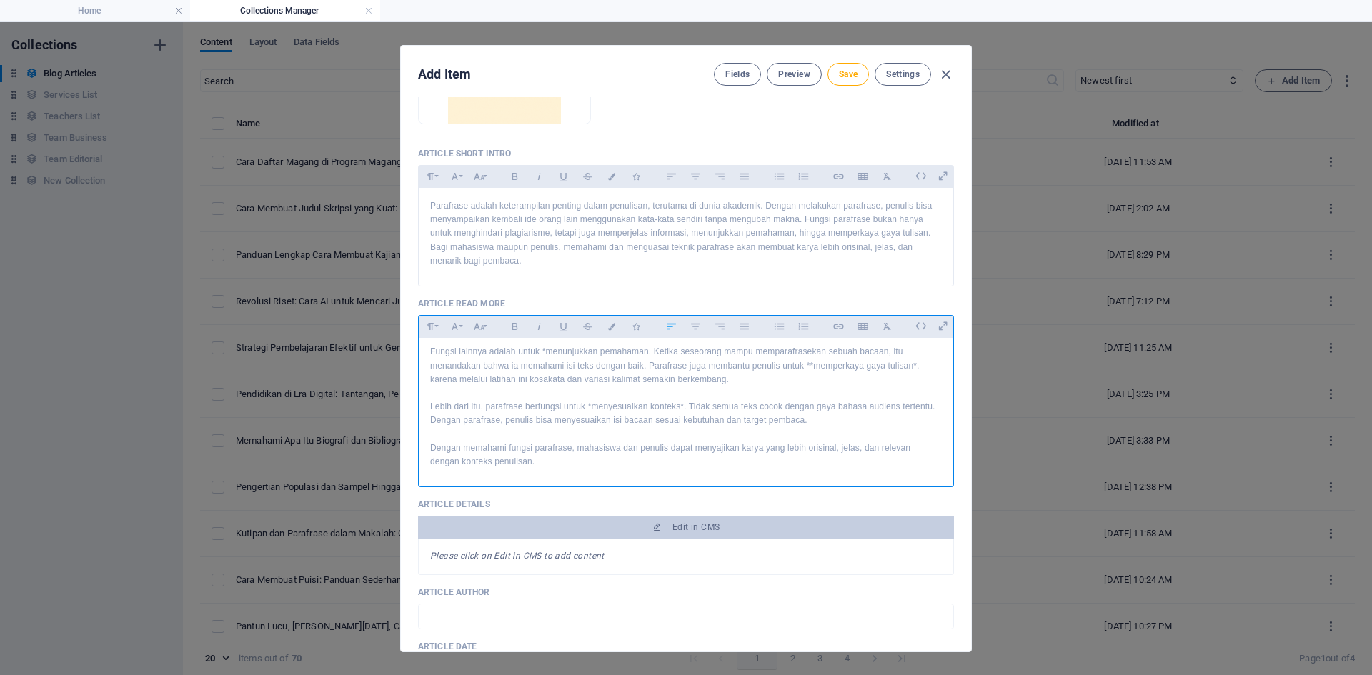
scroll to position [14098, 1]
click at [442, 342] on p at bounding box center [686, 339] width 512 height 14
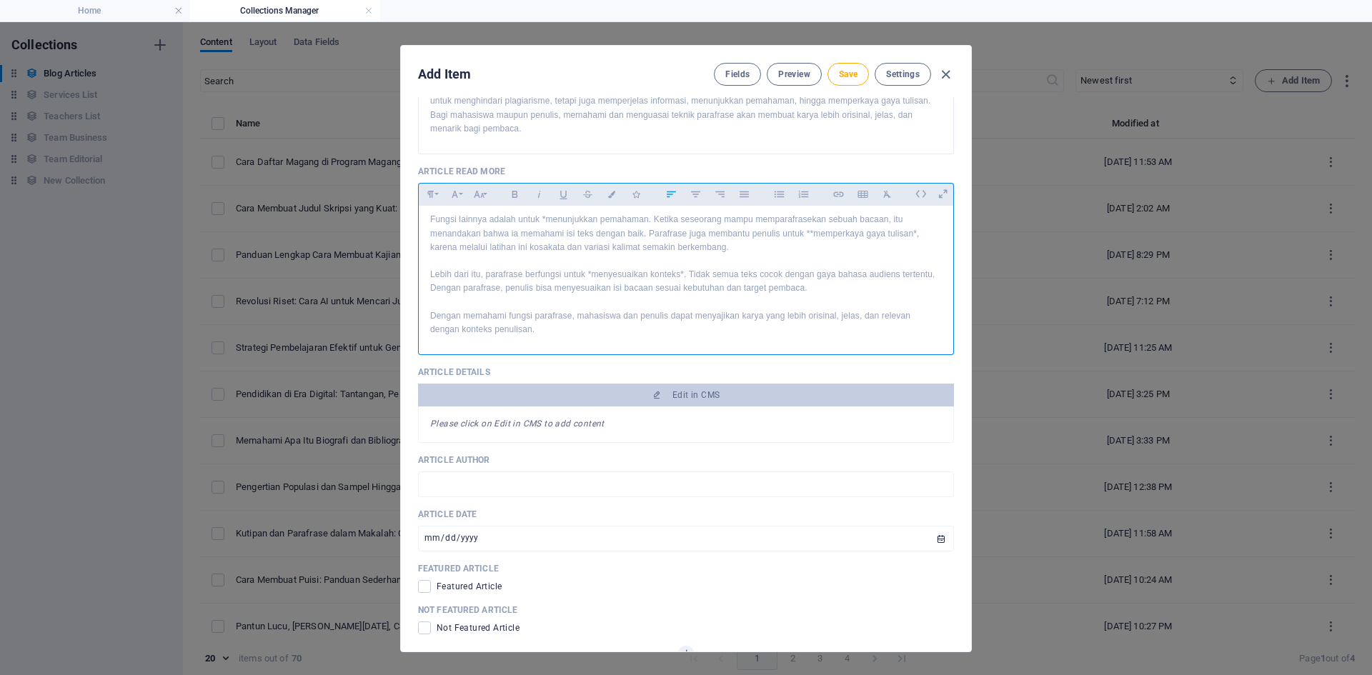
scroll to position [429, 0]
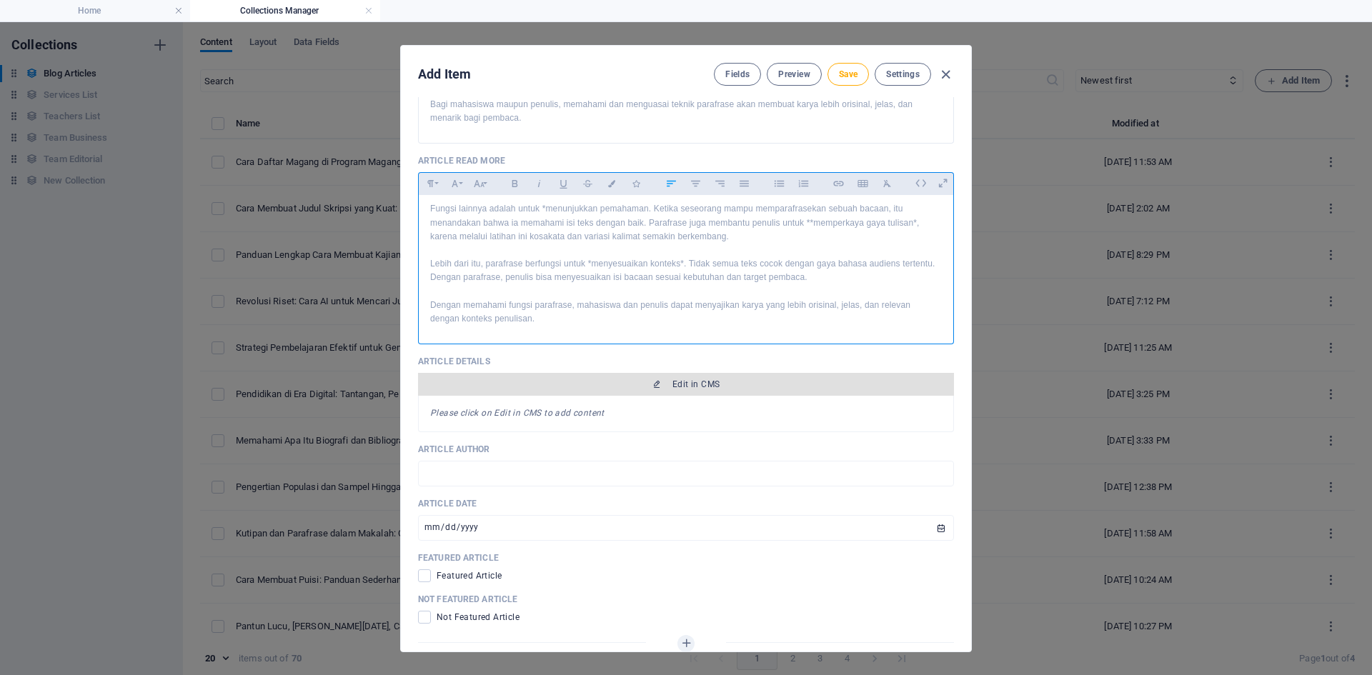
click at [677, 387] on span "Edit in CMS" at bounding box center [695, 384] width 47 height 11
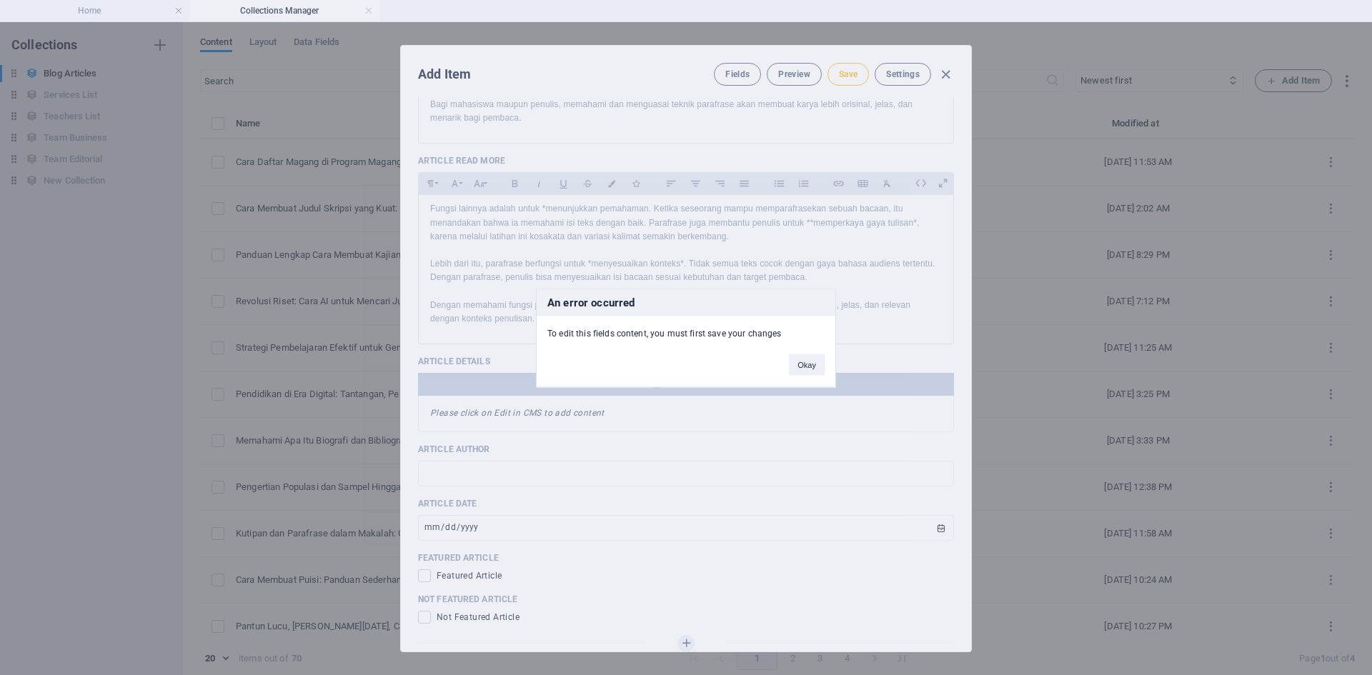
click at [810, 358] on button "Okay" at bounding box center [807, 364] width 36 height 21
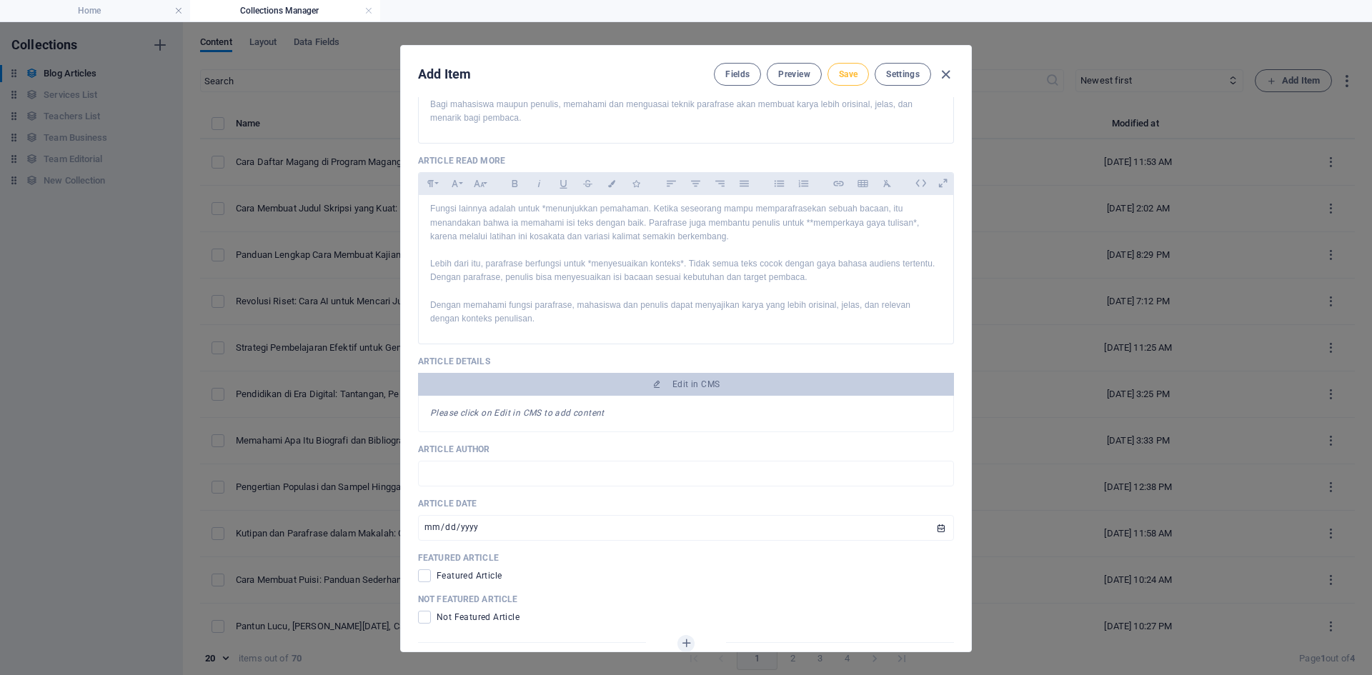
click at [854, 72] on span "Save" at bounding box center [848, 74] width 19 height 11
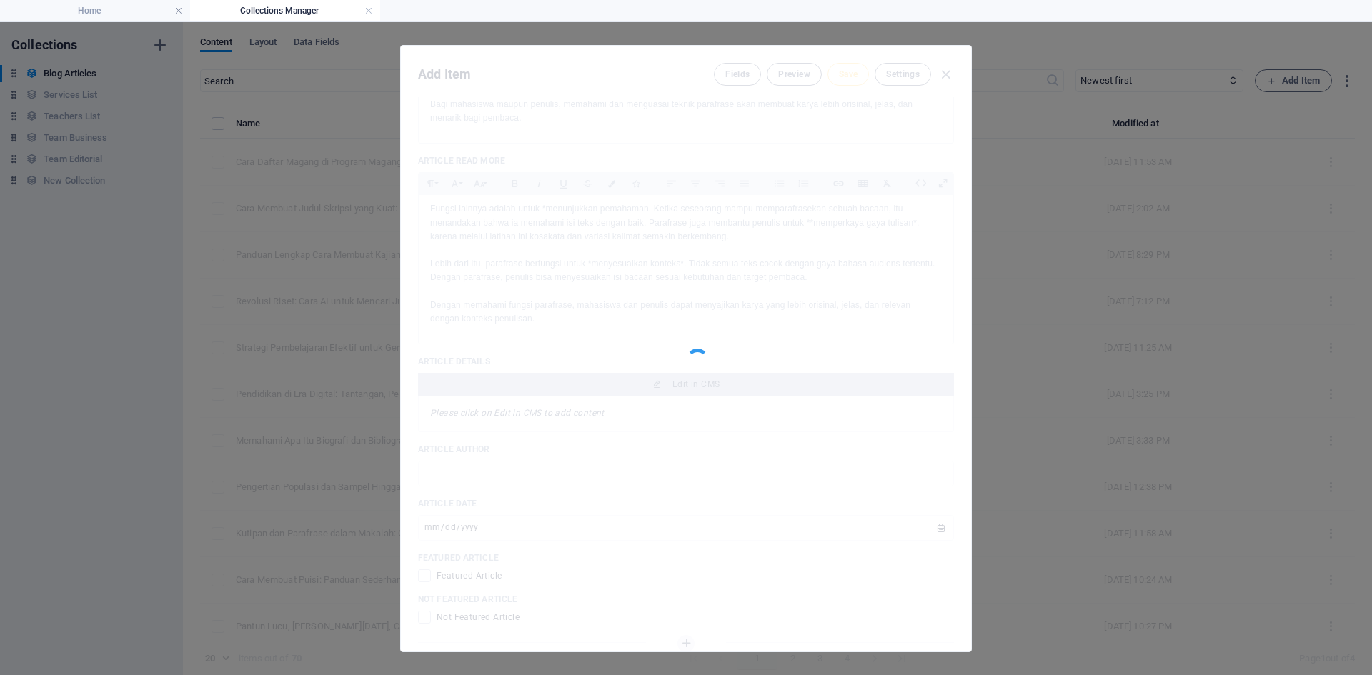
type input "fungsi-parafrase-dalam-penulisan-akademik-dan-sehari-hari"
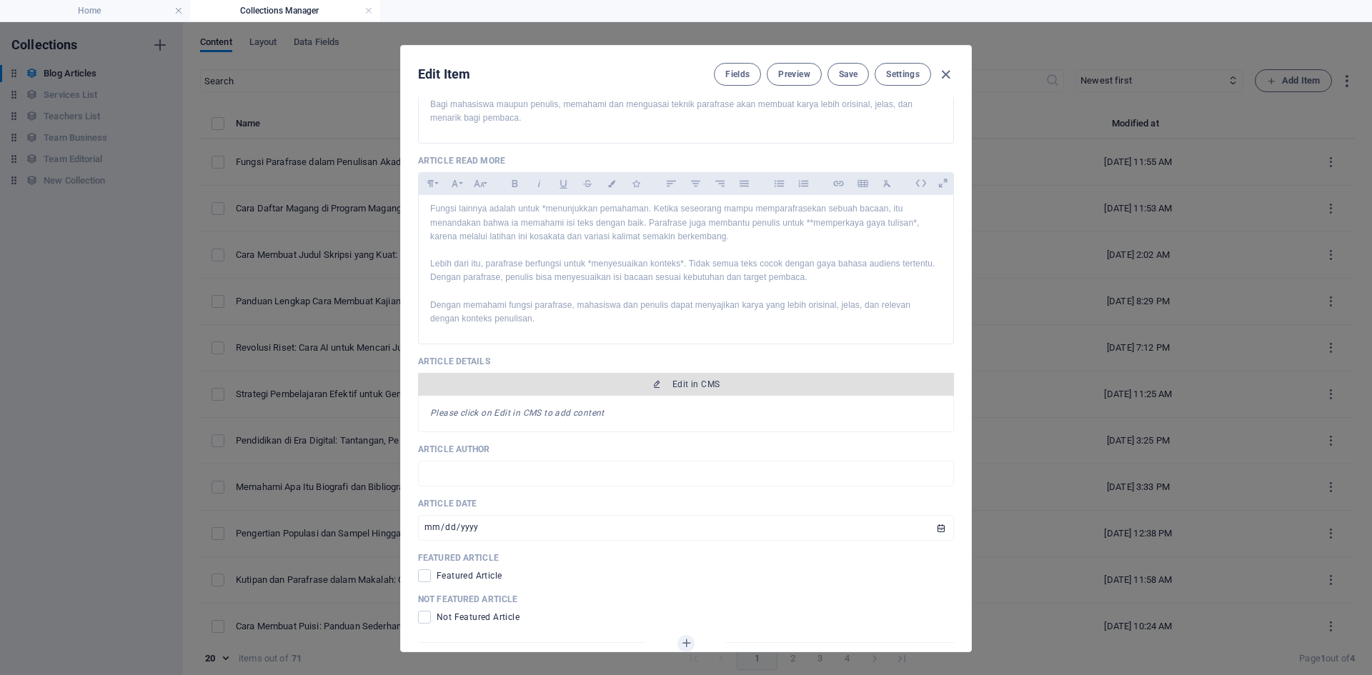
click at [687, 383] on span "Edit in CMS" at bounding box center [695, 384] width 47 height 11
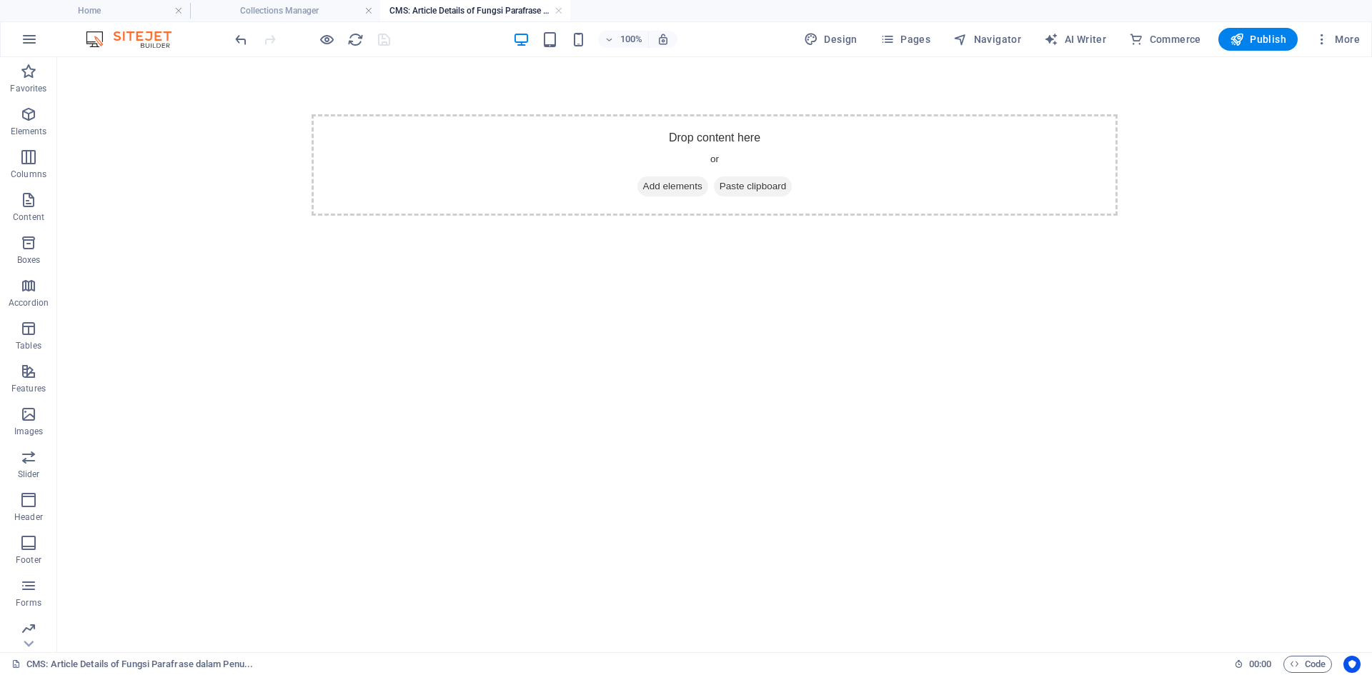
scroll to position [0, 0]
click at [702, 114] on div "+ Add section" at bounding box center [714, 114] width 79 height 24
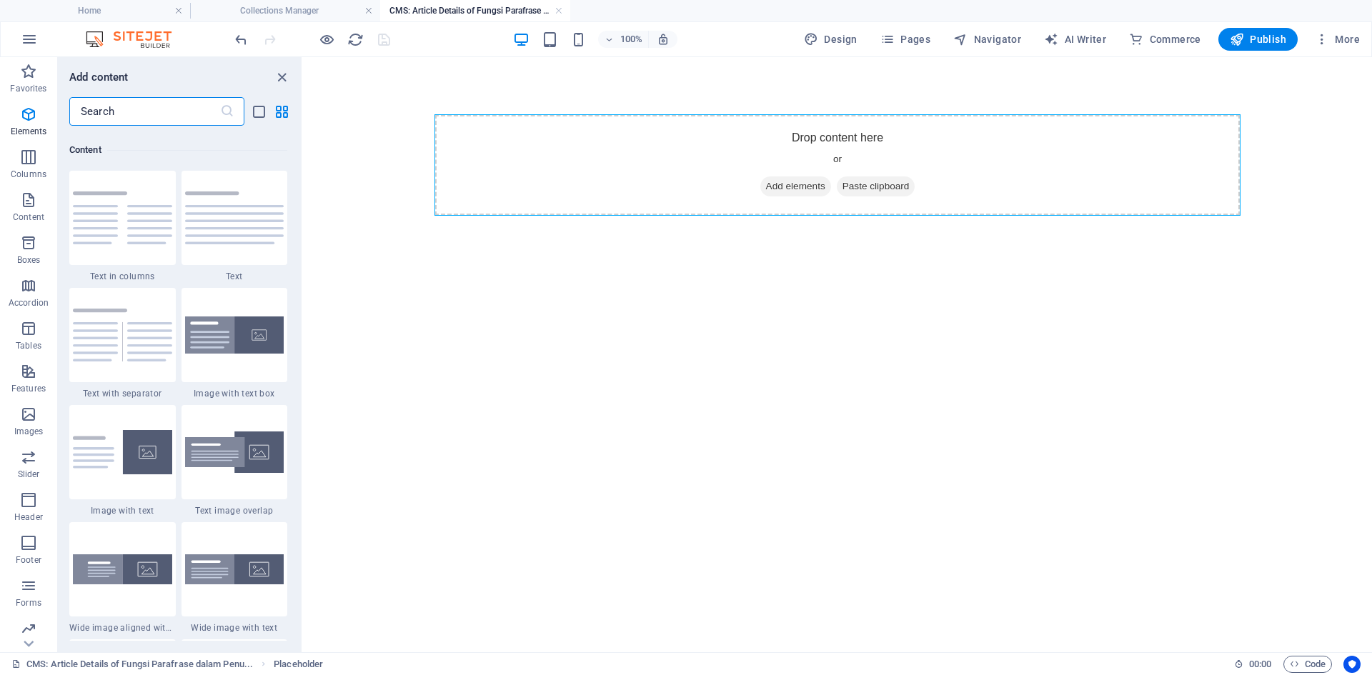
scroll to position [2500, 0]
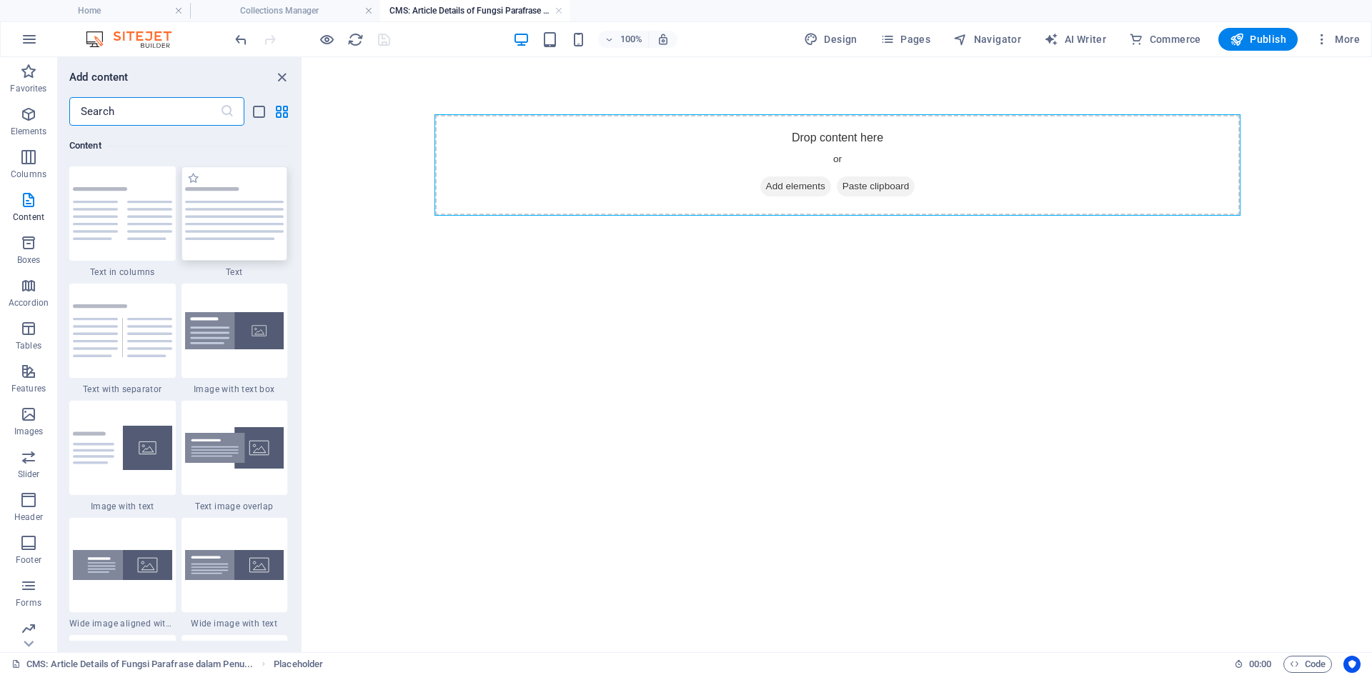
click at [239, 209] on img at bounding box center [234, 213] width 99 height 53
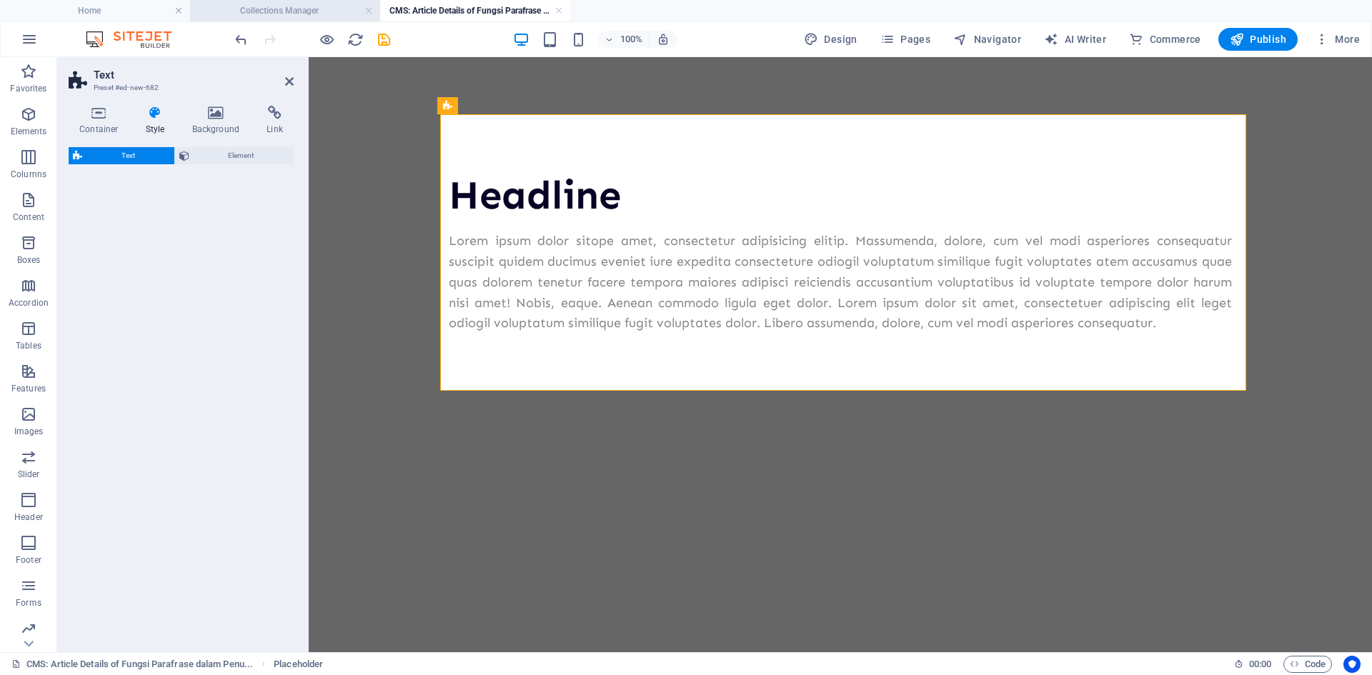
select select "preset-text-v2-default"
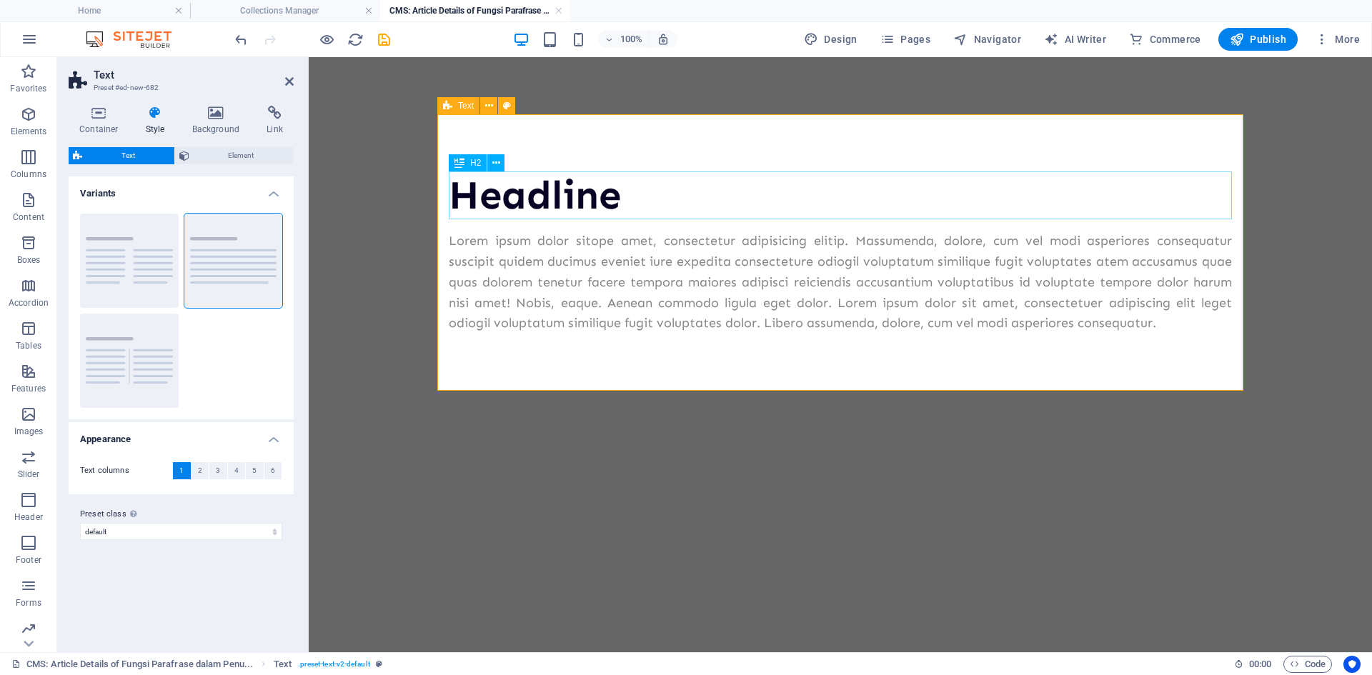
click at [552, 199] on div "Headline" at bounding box center [840, 195] width 783 height 48
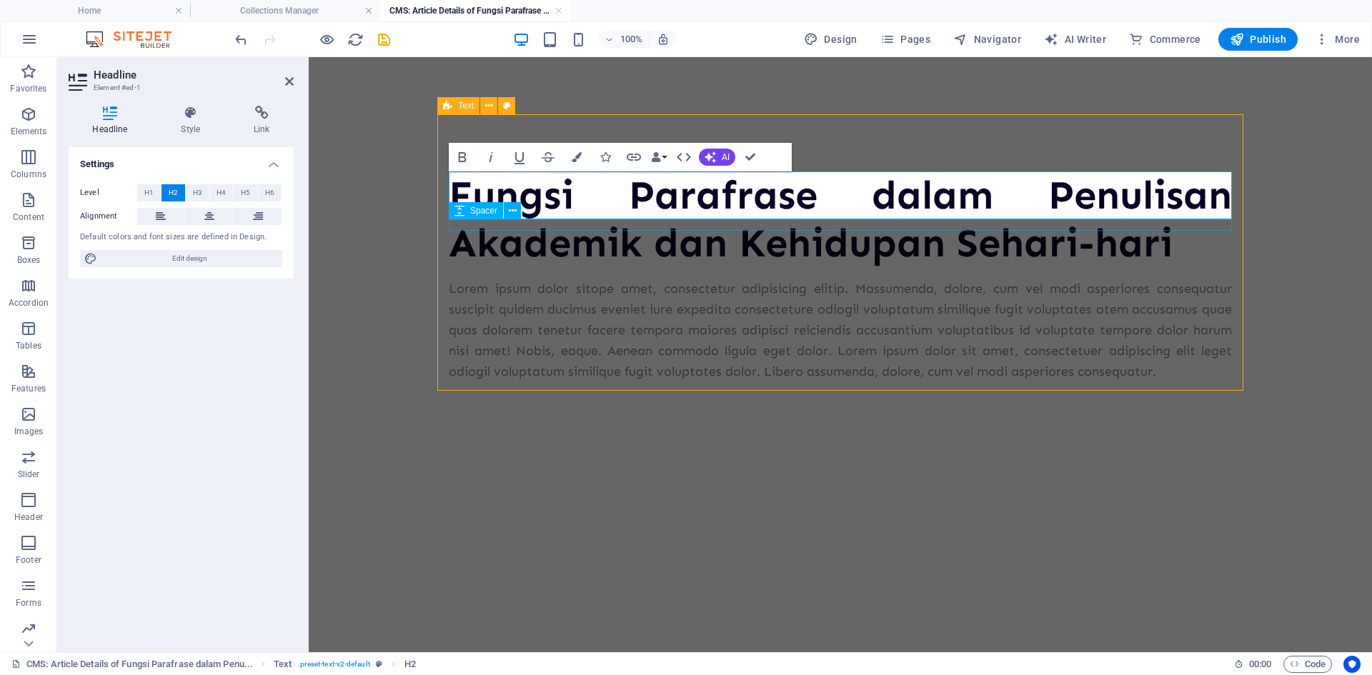
scroll to position [484, 3]
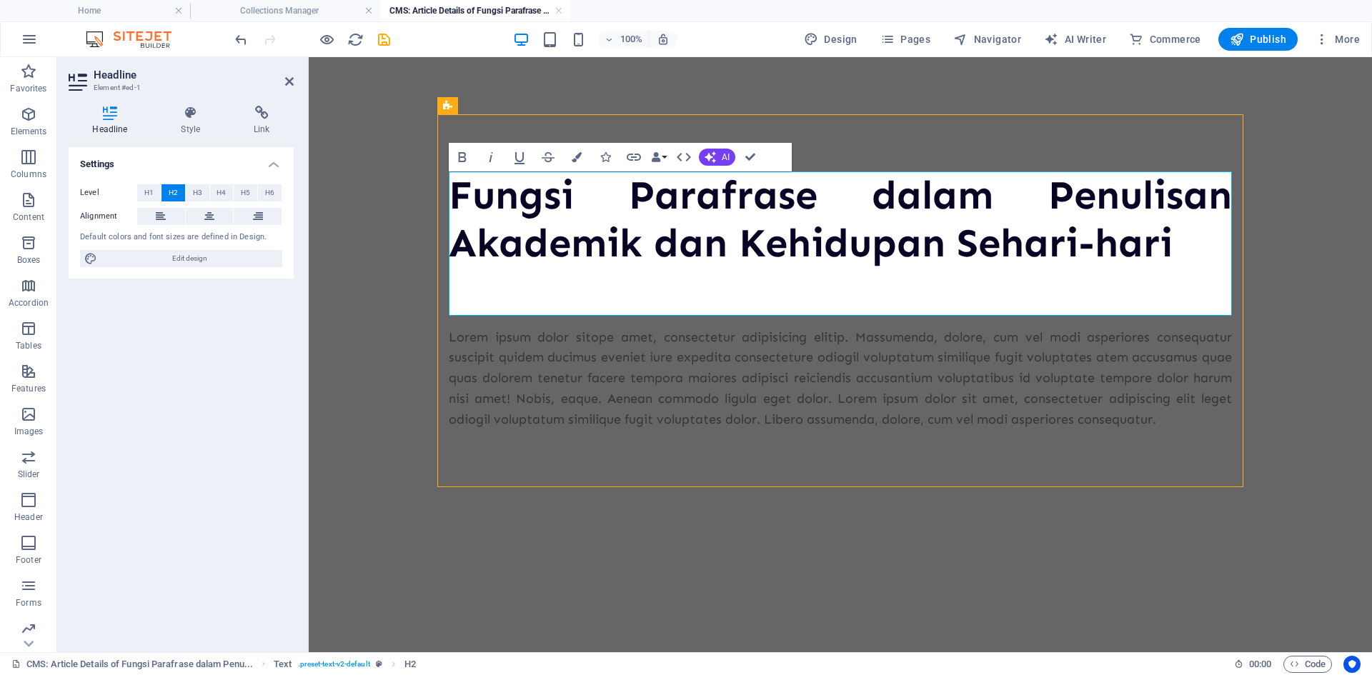
click at [752, 544] on html "Fungsi Parafrase dalam Penulisan Akademik dan Kehidupan Sehari-hari ‌ Fungsi Pa…" at bounding box center [840, 300] width 1063 height 487
click at [643, 535] on div "Fungsi Parafrase dalam Penulisan Akademik dan Kehidupan Sehari-hari ‌ Fungsi Pa…" at bounding box center [840, 300] width 829 height 487
click at [1305, 196] on body "Fungsi Parafrase dalam Penulisan Akademik dan Kehidupan Sehari-hari ‌ Fungsi Pa…" at bounding box center [840, 300] width 1063 height 487
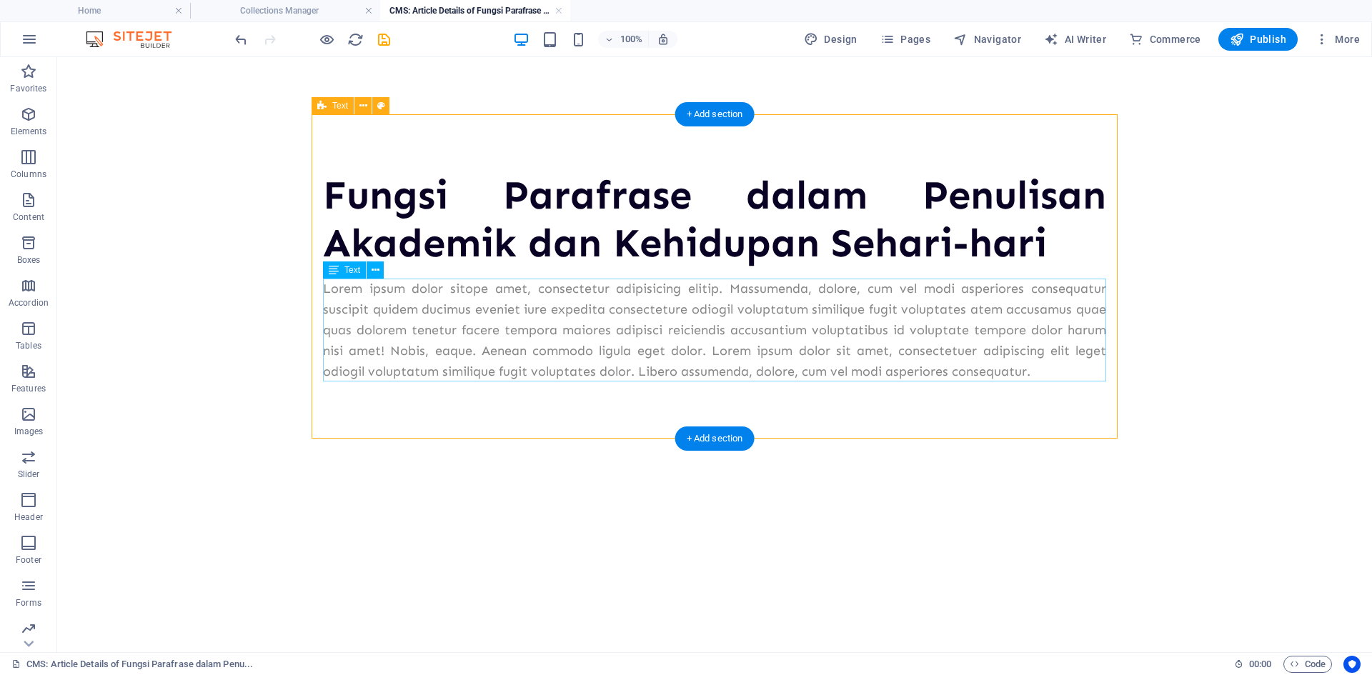
click at [489, 312] on div "Lorem ipsum dolor sitope amet, consectetur adipisicing elitip. Massumenda, dolo…" at bounding box center [714, 330] width 783 height 103
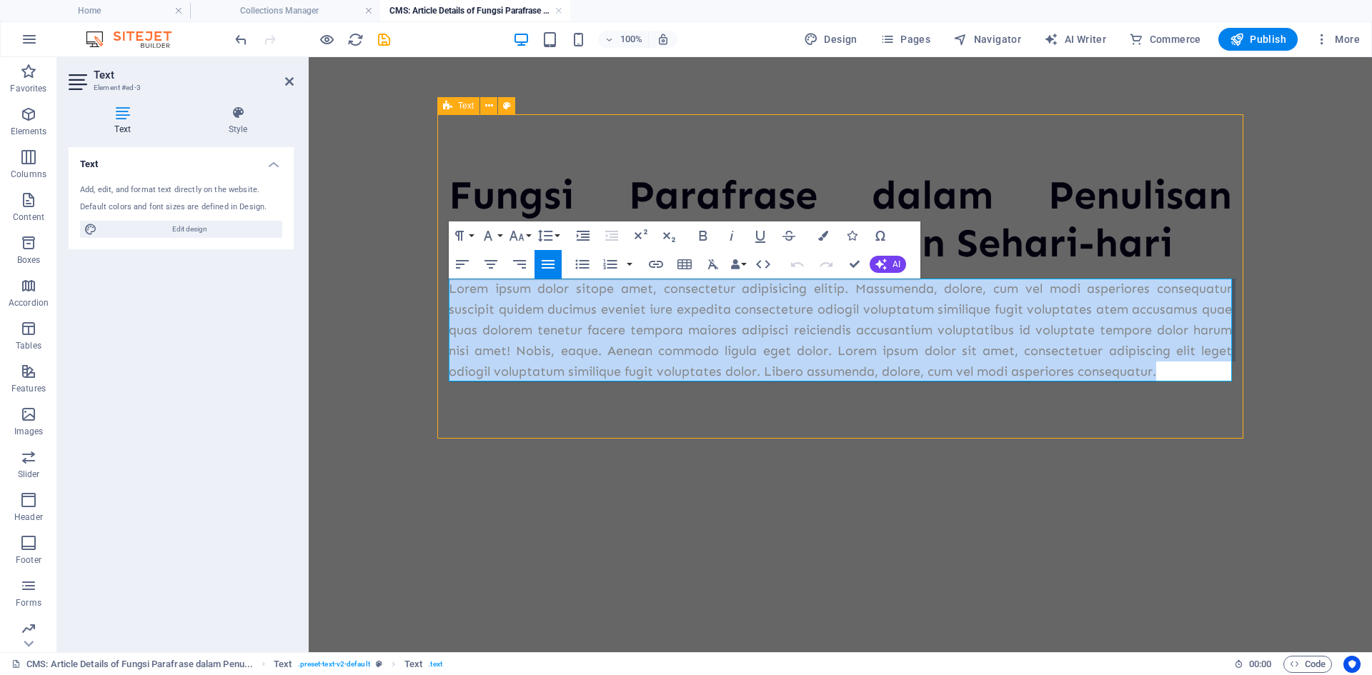
drag, startPoint x: 1168, startPoint y: 374, endPoint x: 445, endPoint y: 276, distance: 729.5
click at [445, 276] on div "Fungsi Parafrase dalam Penulisan Akademik dan Kehidupan Sehari-hari Lorem ipsum…" at bounding box center [840, 276] width 806 height 324
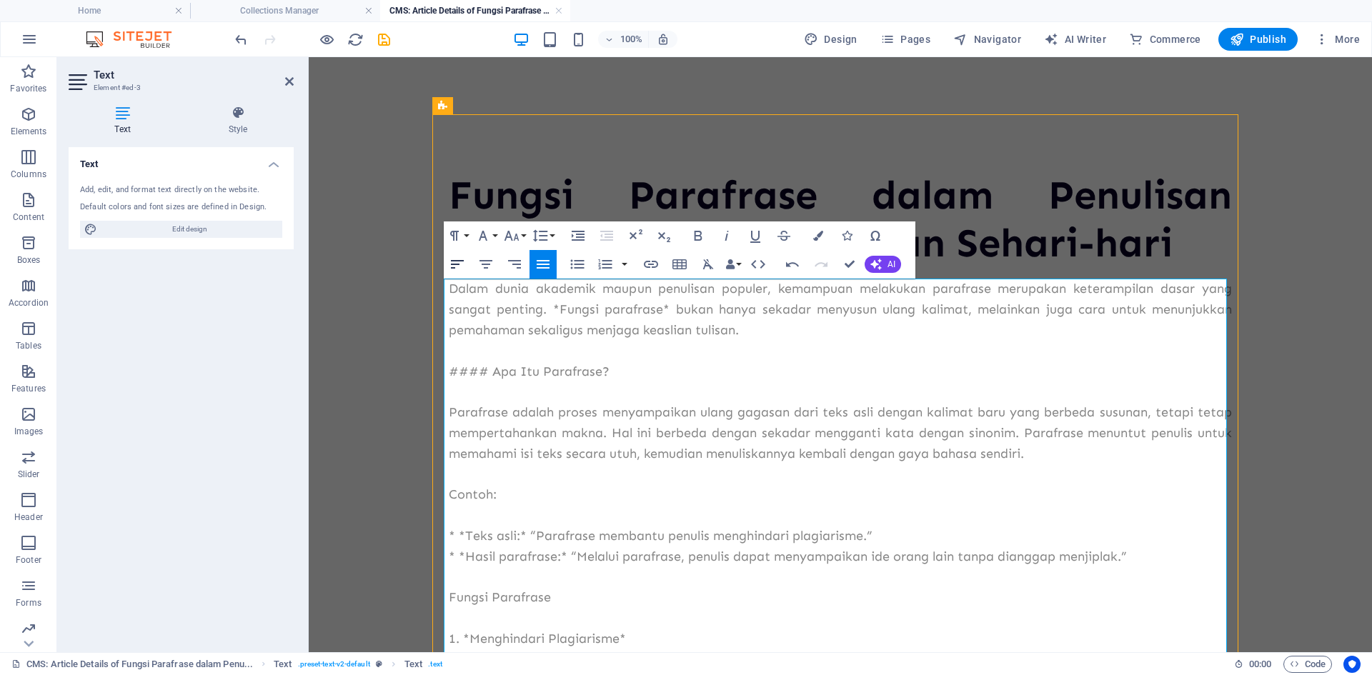
scroll to position [27890, 3]
click at [492, 369] on p "#### Apa Itu Parafrase?" at bounding box center [840, 372] width 783 height 21
click at [479, 369] on p "#### Apa Itu Parafrase?" at bounding box center [840, 372] width 783 height 21
click at [489, 369] on p "#### Apa Itu Parafrase?" at bounding box center [840, 372] width 783 height 21
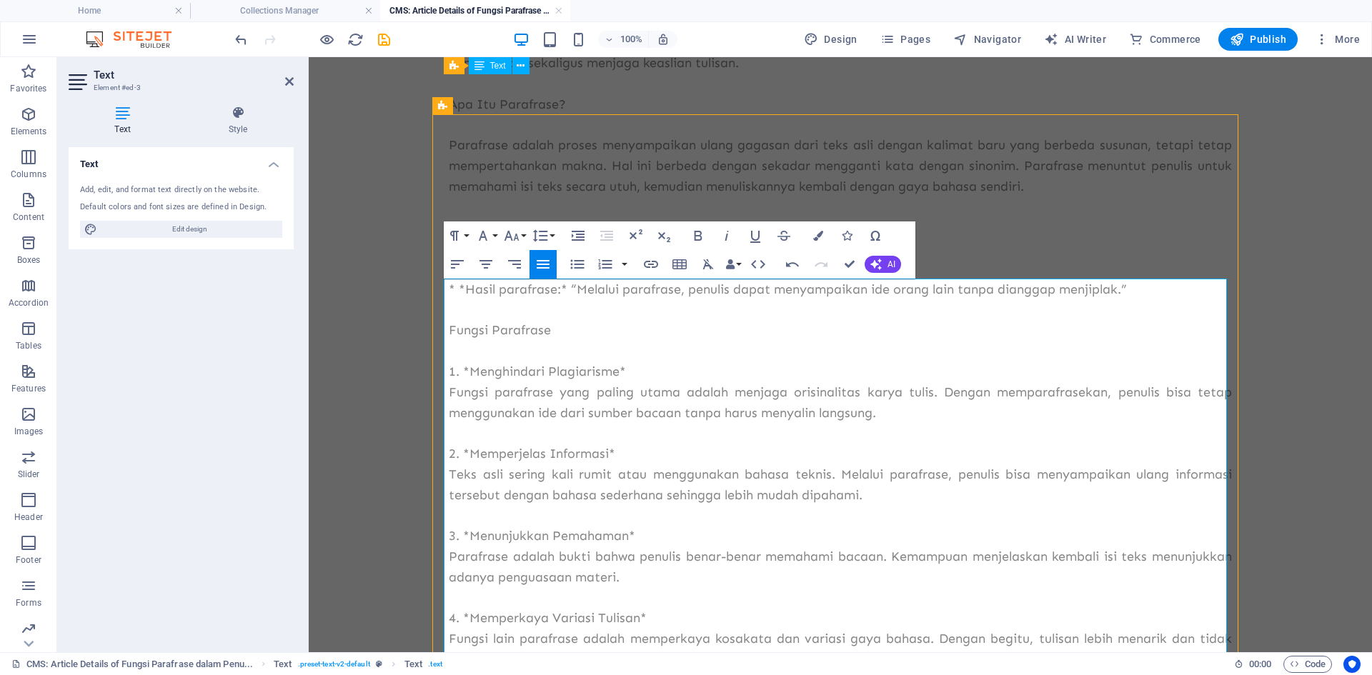
scroll to position [0, 0]
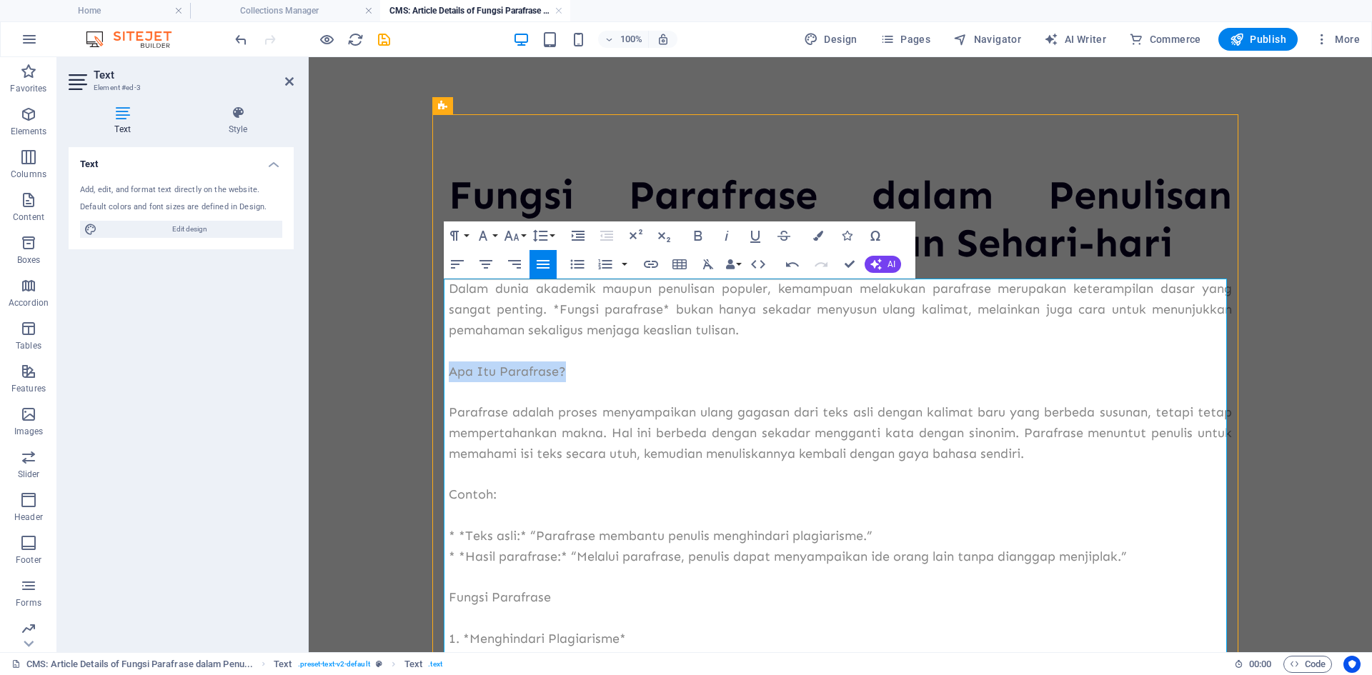
drag, startPoint x: 567, startPoint y: 374, endPoint x: 447, endPoint y: 379, distance: 120.8
click at [449, 379] on p "Apa Itu Parafrase?" at bounding box center [840, 372] width 783 height 21
click at [699, 237] on icon "button" at bounding box center [697, 235] width 17 height 17
click at [351, 348] on body "Fungsi Parafrase dalam Penulisan Akademik dan Kehidupan Sehari-hari Dalam dunia…" at bounding box center [840, 595] width 1063 height 1077
click at [582, 373] on p "Apa Itu Parafrase?" at bounding box center [840, 372] width 783 height 21
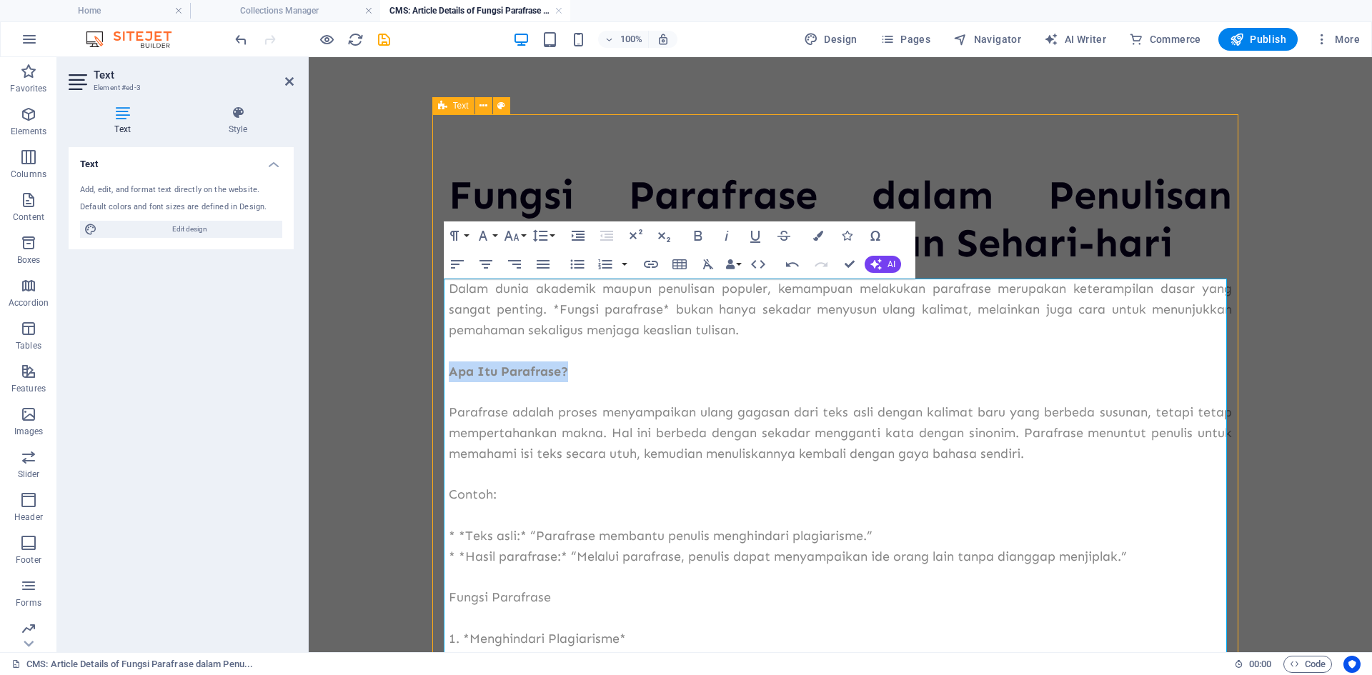
click at [610, 431] on p "Parafrase adalah proses menyampaikan ulang gagasan dari teks asli dengan kalima…" at bounding box center [840, 432] width 783 height 61
click at [376, 422] on body "Fungsi Parafrase dalam Penulisan Akademik dan Kehidupan Sehari-hari Dalam dunia…" at bounding box center [840, 595] width 1063 height 1077
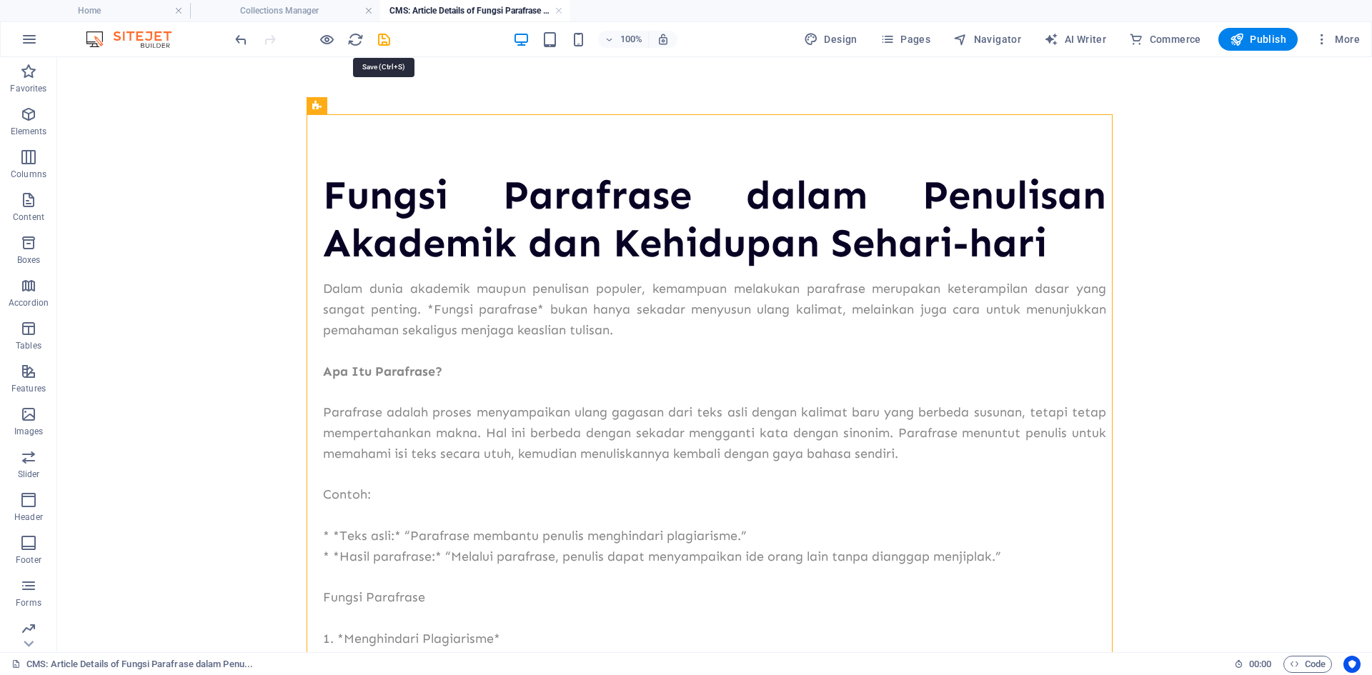
drag, startPoint x: 377, startPoint y: 39, endPoint x: 388, endPoint y: 39, distance: 11.5
click at [378, 40] on icon "save" at bounding box center [384, 39] width 16 height 16
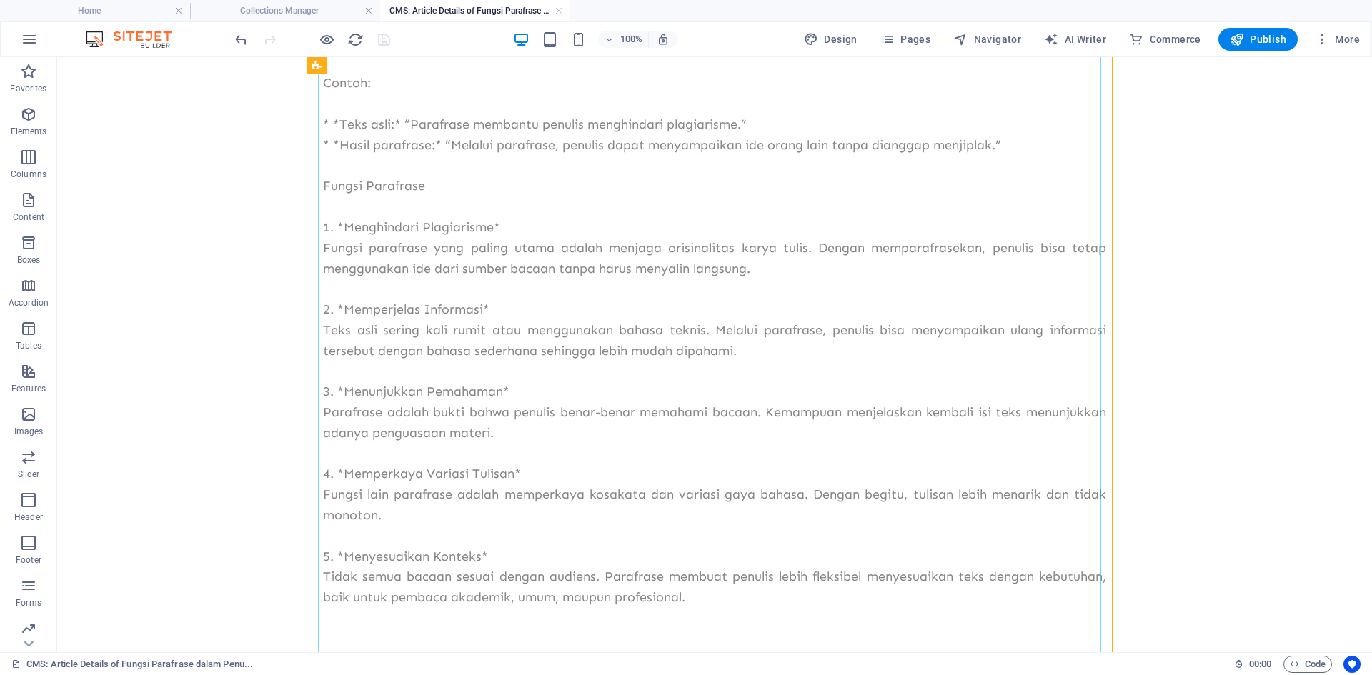
scroll to position [429, 0]
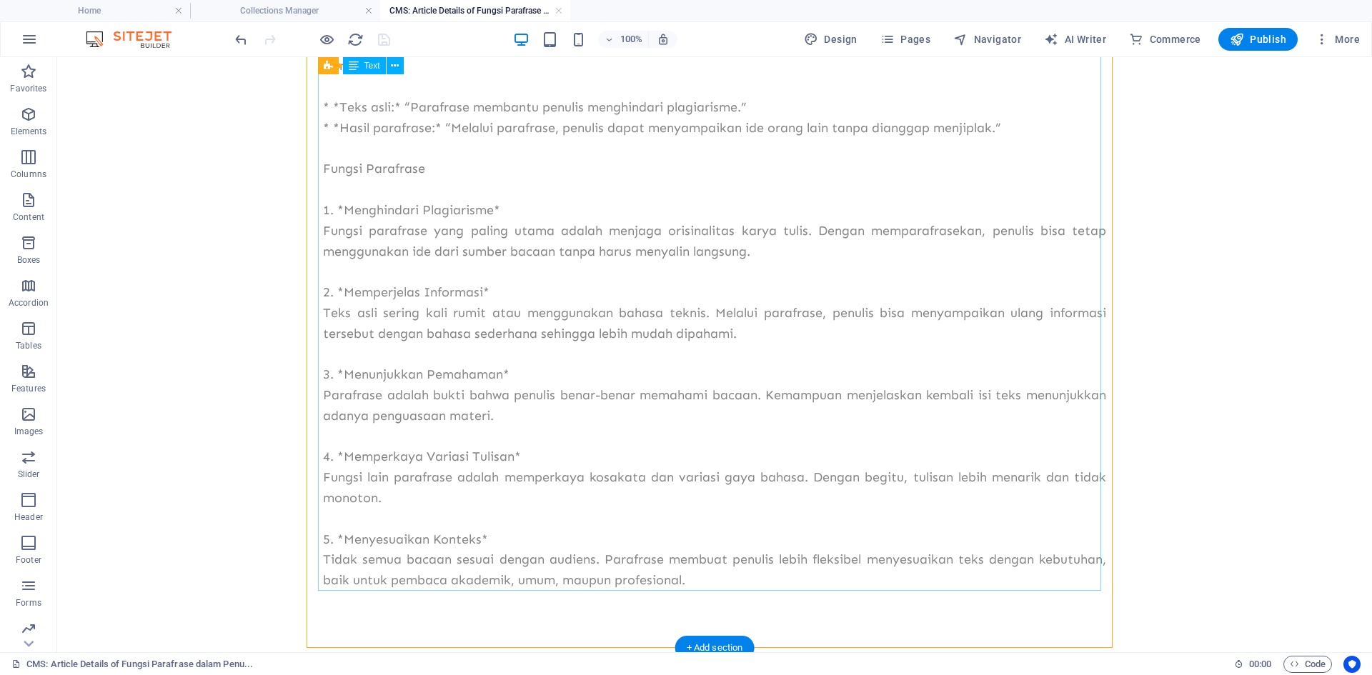
click at [458, 530] on div "Dalam dunia akademik maupun penulisan populer, kemampuan melakukan parafrase me…" at bounding box center [714, 220] width 783 height 741
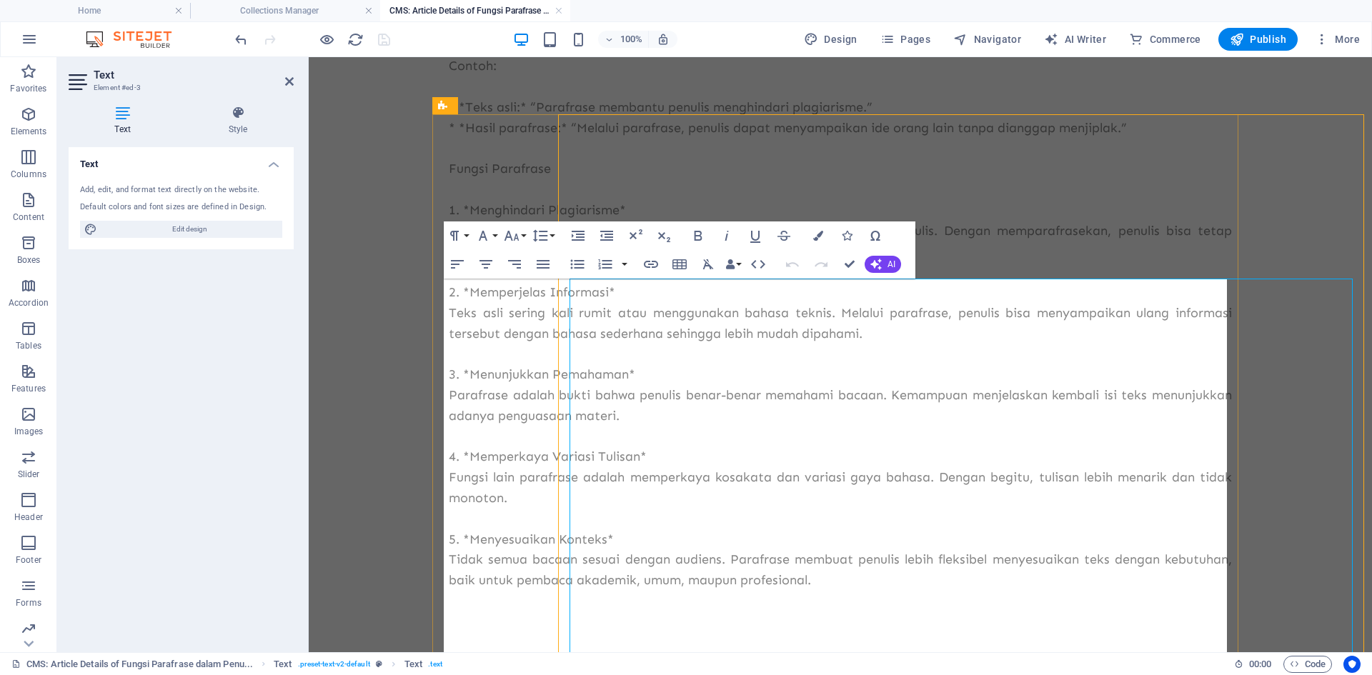
scroll to position [0, 0]
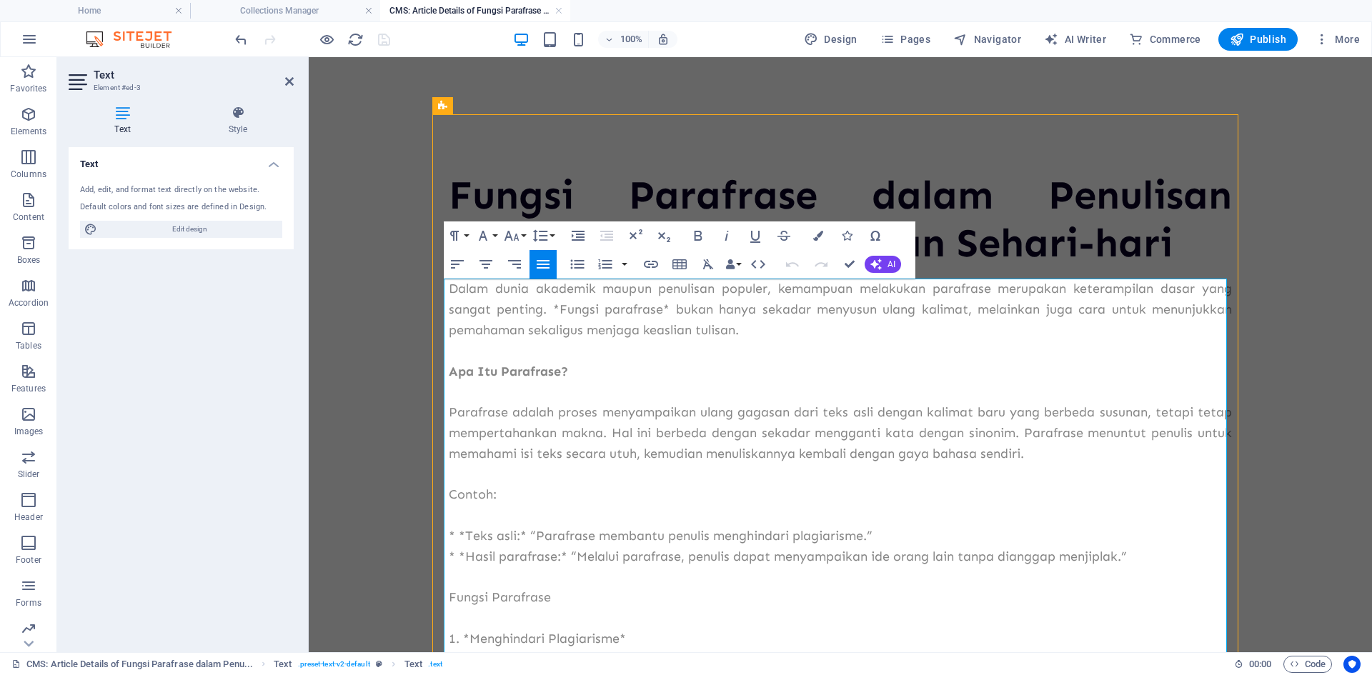
click at [505, 529] on p "* *Teks asli:* “Parafrase membantu penulis menghindari plagiarisme.”" at bounding box center [840, 536] width 783 height 21
click at [527, 520] on p at bounding box center [840, 515] width 783 height 21
click at [525, 537] on p "* *Teks asli:* “Parafrase membantu penulis menghindari plagiarisme.”" at bounding box center [840, 536] width 783 height 21
click at [521, 536] on p "* *Teks asli:* “Parafrase membantu penulis menghindari plagiarisme.”" at bounding box center [840, 536] width 783 height 21
click at [449, 534] on p "* *Teks asli: “Parafrase membantu penulis menghindari plagiarisme.”" at bounding box center [840, 536] width 783 height 21
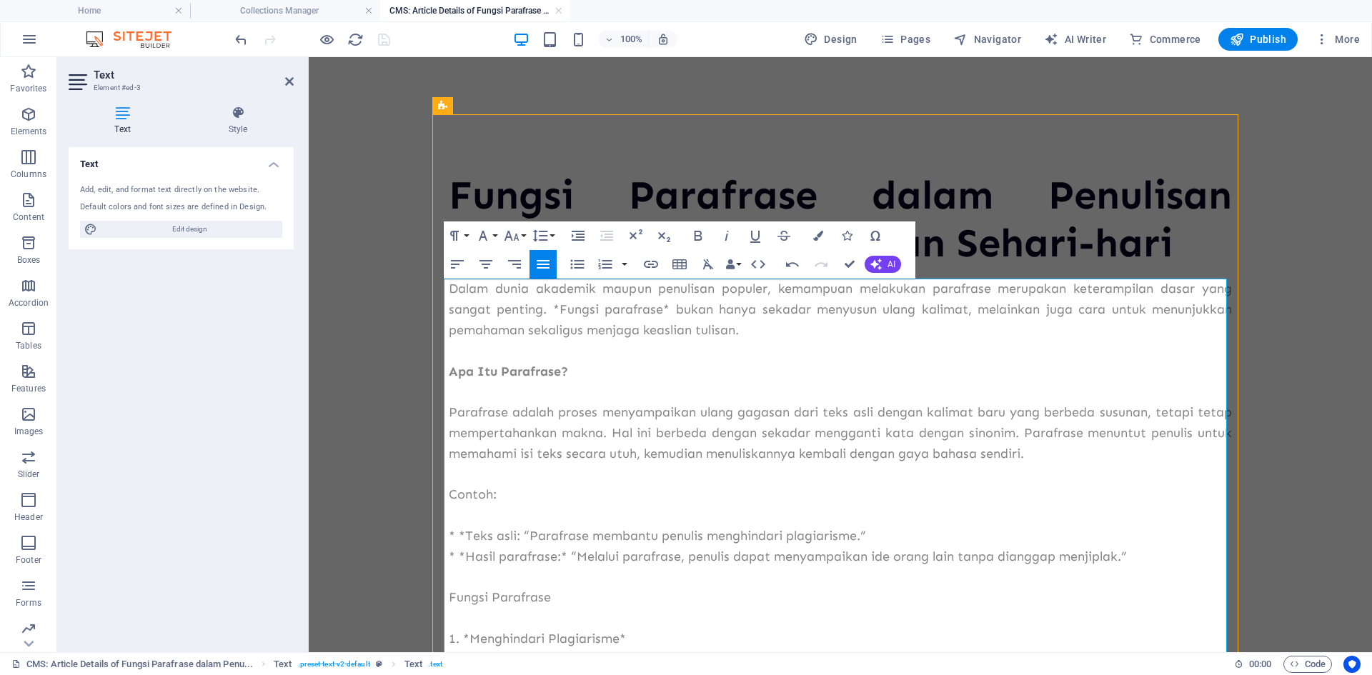
click at [458, 534] on p "* *Teks asli: “Parafrase membantu penulis menghindari plagiarisme.”" at bounding box center [840, 536] width 783 height 21
drag, startPoint x: 457, startPoint y: 556, endPoint x: 465, endPoint y: 554, distance: 8.0
click at [458, 556] on p "* *Hasil parafrase:* “Melalui parafrase, penulis dapat menyampaikan ide orang l…" at bounding box center [840, 557] width 783 height 21
click at [542, 554] on p "Hasil parafrase:* “Melalui parafrase, penulis dapat menyampaikan ide orang lain…" at bounding box center [840, 557] width 783 height 21
click at [547, 555] on p "Hasil parafrase:* “Melalui parafrase, penulis dapat menyampaikan ide orang lain…" at bounding box center [840, 557] width 783 height 21
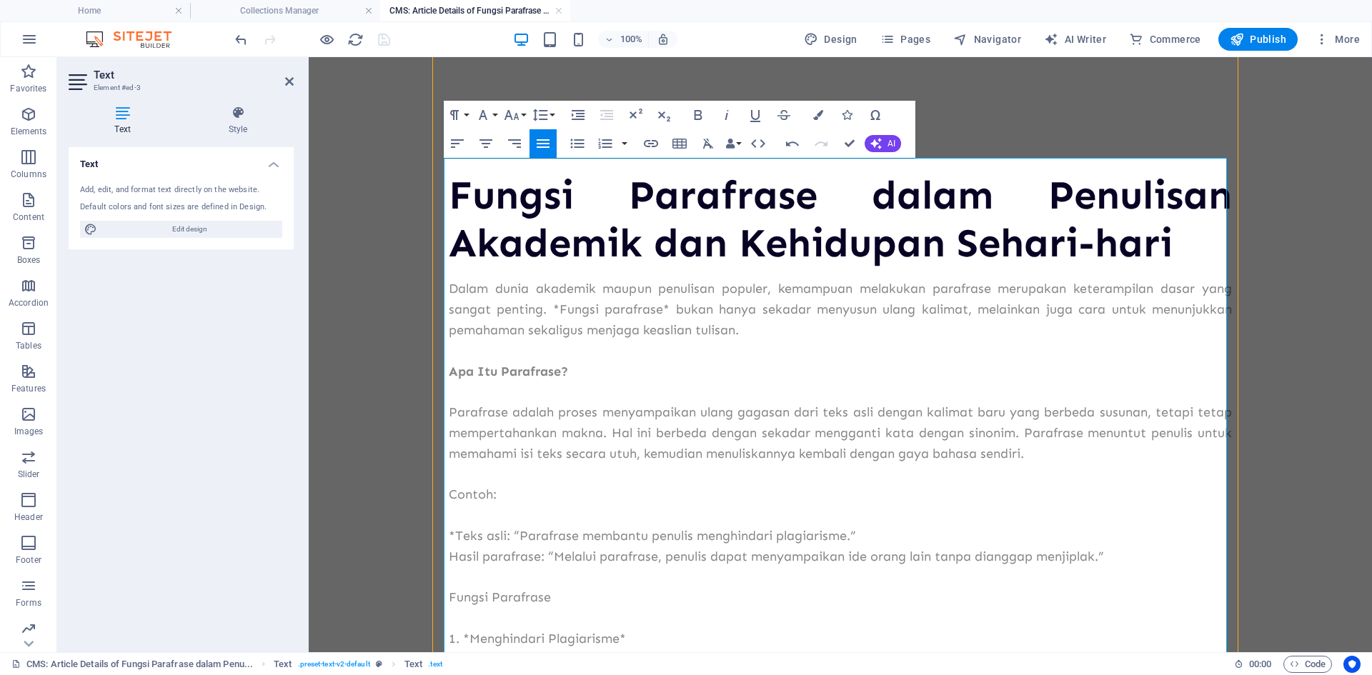
scroll to position [143, 0]
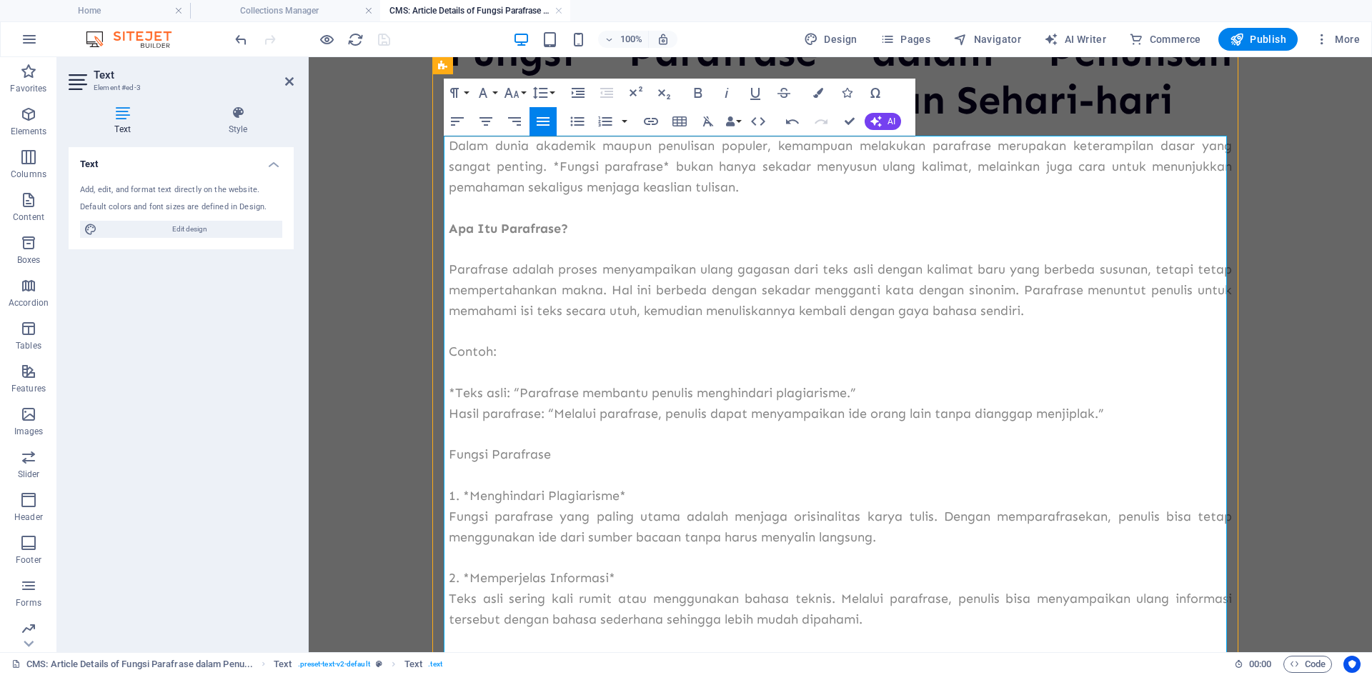
click at [1112, 411] on p "Hasil parafrase: “Melalui parafrase, penulis dapat menyampaikan ide orang lain …" at bounding box center [840, 414] width 783 height 21
drag, startPoint x: 550, startPoint y: 412, endPoint x: 560, endPoint y: 411, distance: 10.0
click at [552, 412] on p "Hasil parafrase: “Melalui parafrase, penulis dapat menyampaikan ide orang lain …" at bounding box center [840, 414] width 783 height 21
click at [515, 389] on p "*Teks asli: “Parafrase membantu penulis menghindari plagiarisme.”" at bounding box center [840, 393] width 783 height 21
click at [854, 385] on p "*Teks asli: Parafrase membantu penulis menghindari plagiarisme.”" at bounding box center [840, 393] width 783 height 21
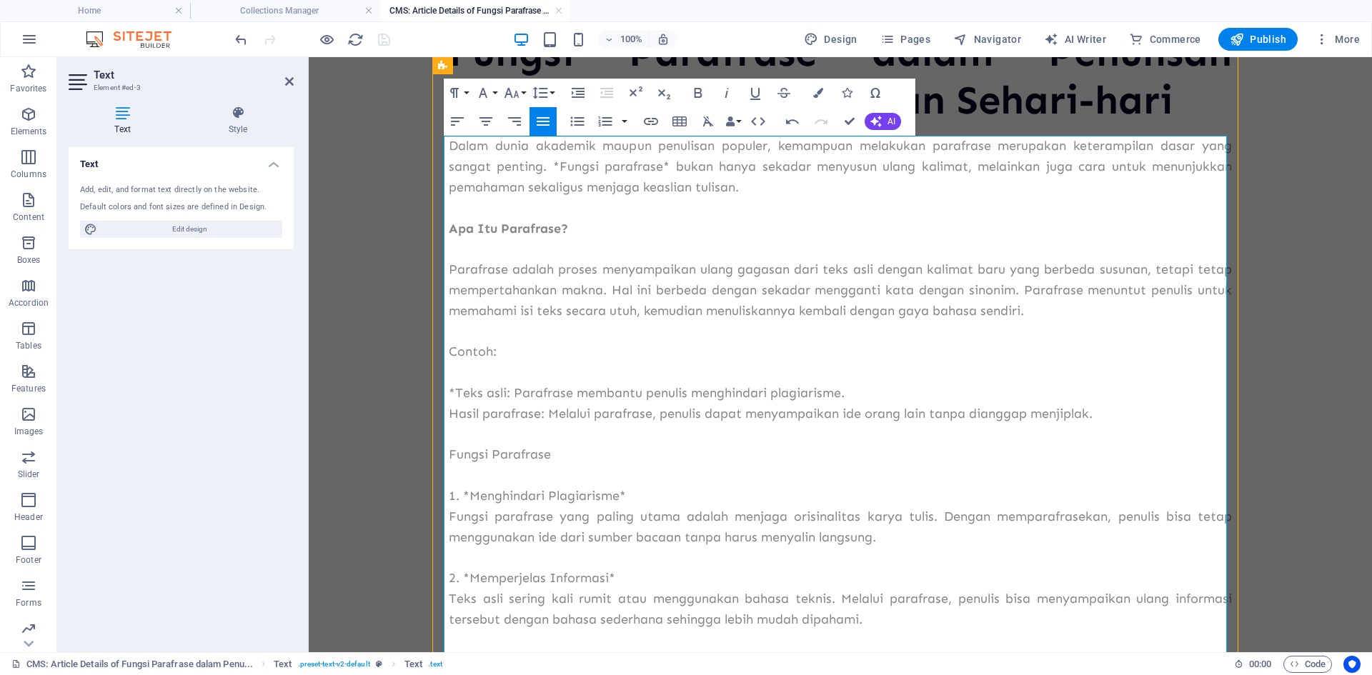
drag, startPoint x: 466, startPoint y: 496, endPoint x: 476, endPoint y: 495, distance: 10.0
click at [467, 496] on p "1. *Menghindari Plagiarisme*" at bounding box center [840, 496] width 783 height 21
click at [614, 492] on p "1. Menghindari Plagiarisme*" at bounding box center [840, 496] width 783 height 21
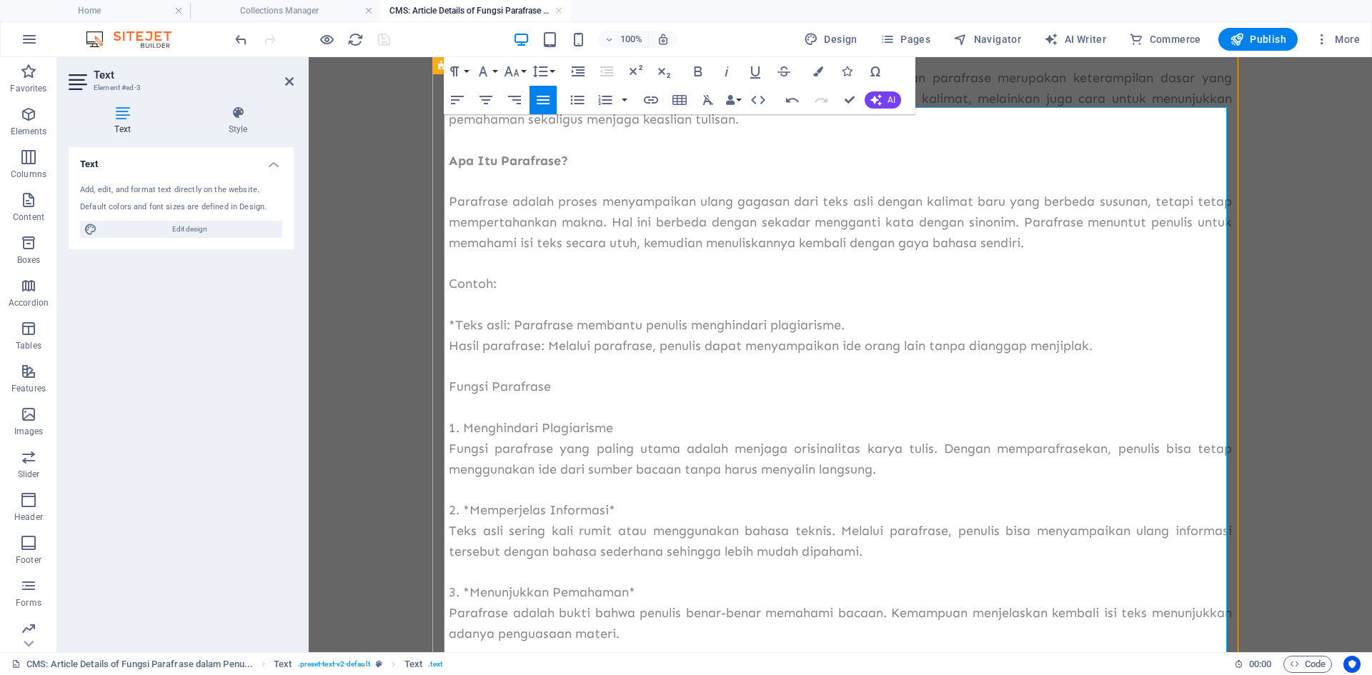
scroll to position [214, 0]
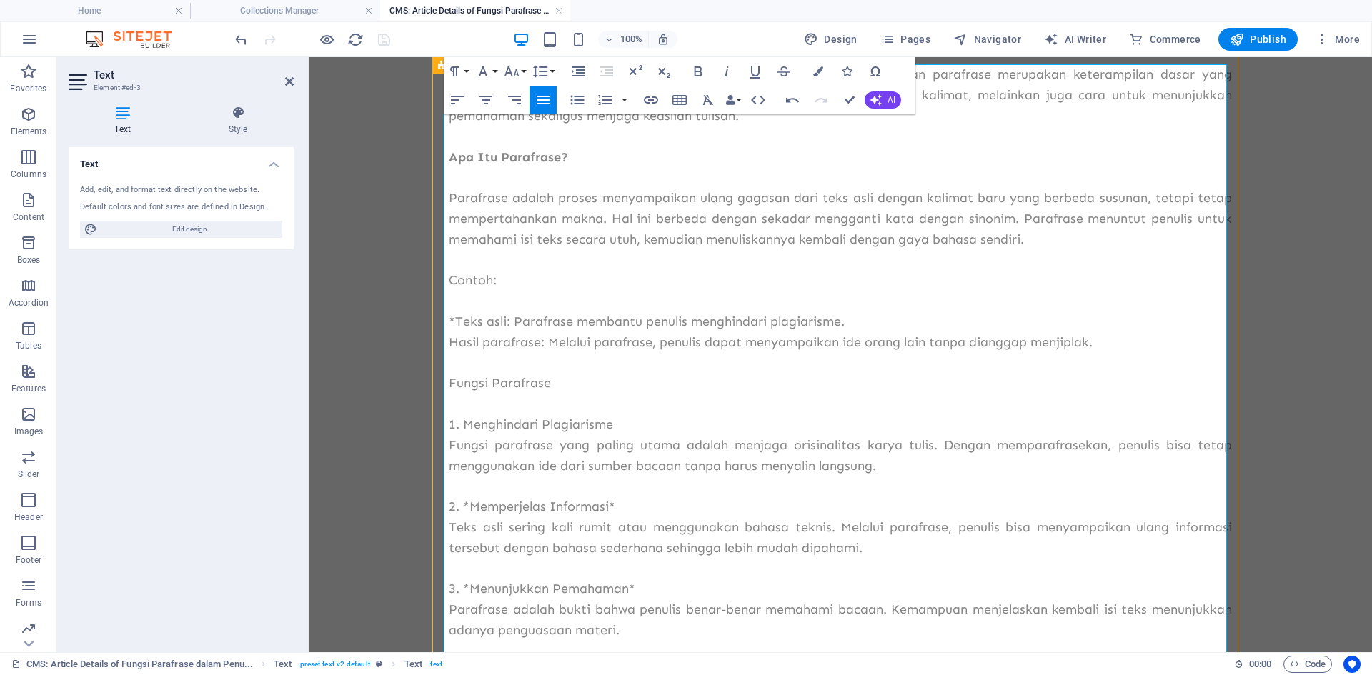
click at [617, 502] on p "2. *Memperjelas Informasi*" at bounding box center [840, 507] width 783 height 21
click at [464, 503] on p "2. *Memperjelas Informasi" at bounding box center [840, 507] width 783 height 21
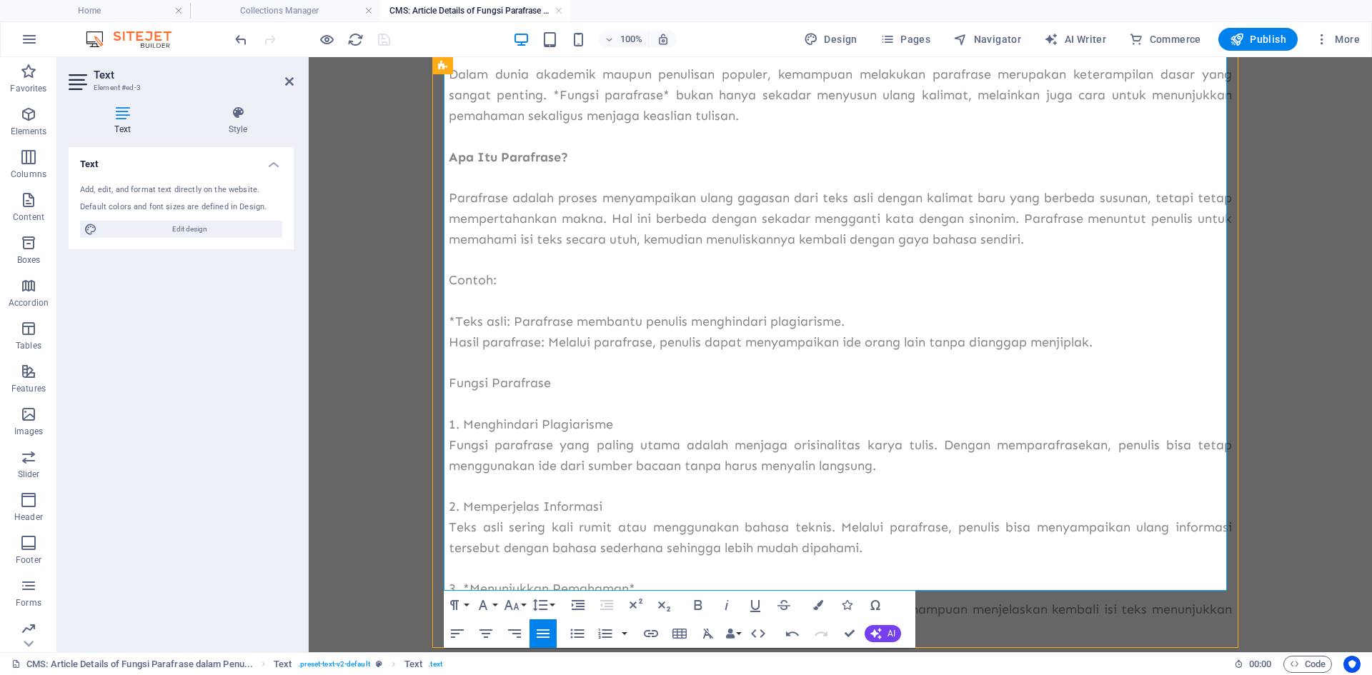
click at [639, 559] on p at bounding box center [840, 569] width 783 height 21
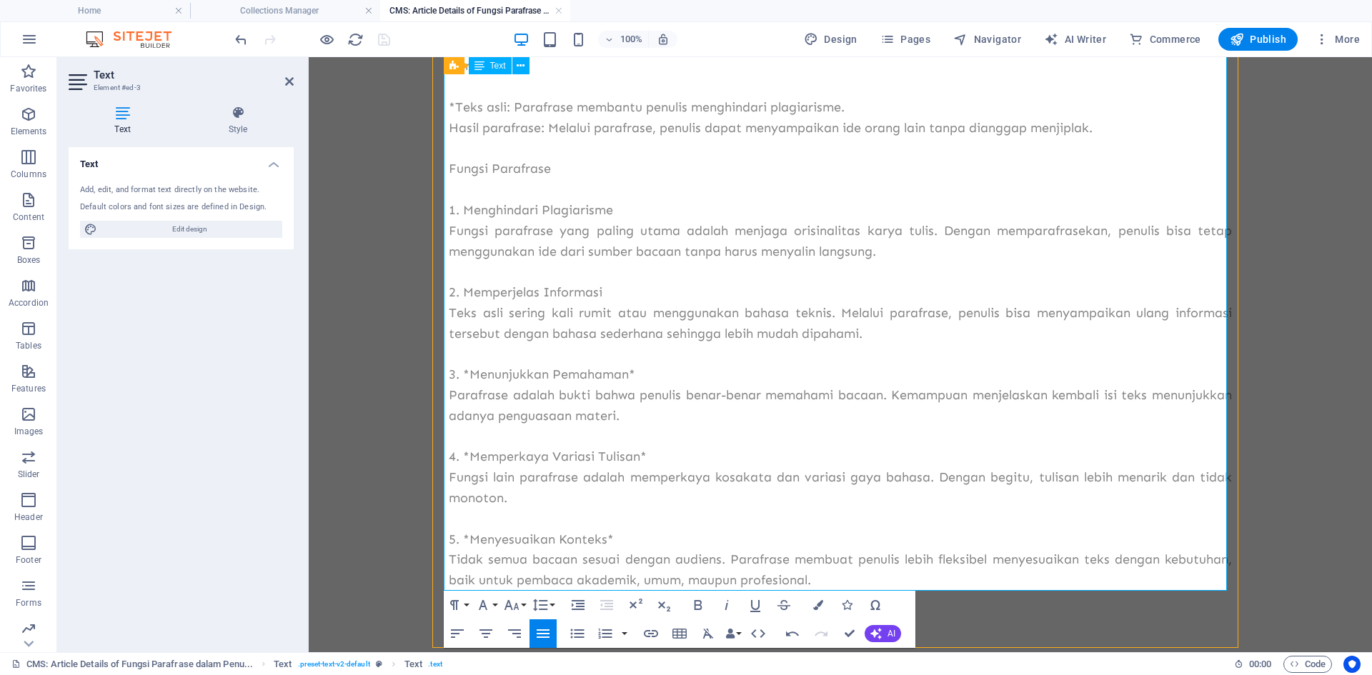
drag, startPoint x: 622, startPoint y: 376, endPoint x: 632, endPoint y: 372, distance: 10.2
click at [624, 375] on p "3. *Menunjukkan Pemahaman*" at bounding box center [840, 374] width 783 height 21
click at [633, 371] on p "3. *Menunjukkan Pemahaman*" at bounding box center [840, 374] width 783 height 21
click at [465, 370] on p "3. *Menunjukkan Pemahaman" at bounding box center [840, 374] width 783 height 21
drag, startPoint x: 465, startPoint y: 452, endPoint x: 482, endPoint y: 449, distance: 16.7
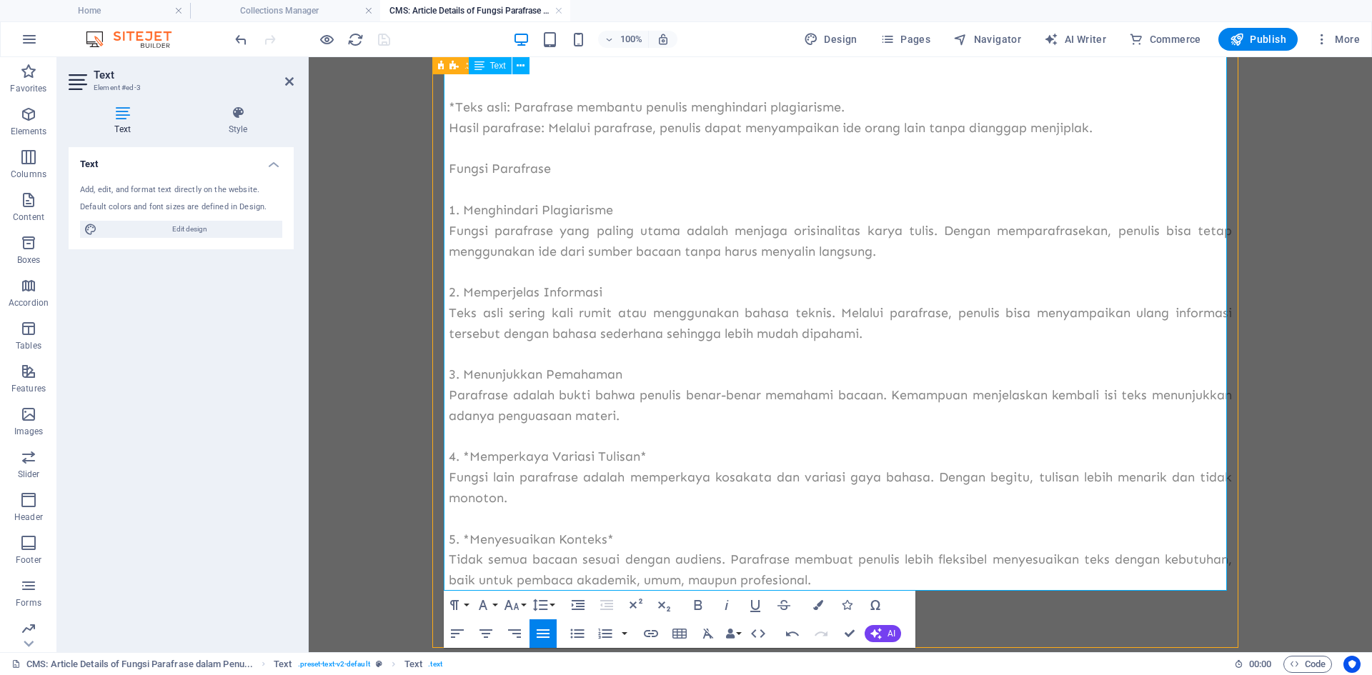
click at [465, 452] on p "4. *Memperkaya Variasi Tulisan*" at bounding box center [840, 457] width 783 height 21
click at [655, 457] on p "4. Memperkaya Variasi Tulisan*" at bounding box center [840, 457] width 783 height 21
click at [617, 537] on p "5. *Menyesuaikan Konteks*" at bounding box center [840, 539] width 783 height 21
drag, startPoint x: 464, startPoint y: 541, endPoint x: 484, endPoint y: 534, distance: 21.2
click at [467, 540] on p "5. *Menyesuaikan Konteks" at bounding box center [840, 539] width 783 height 21
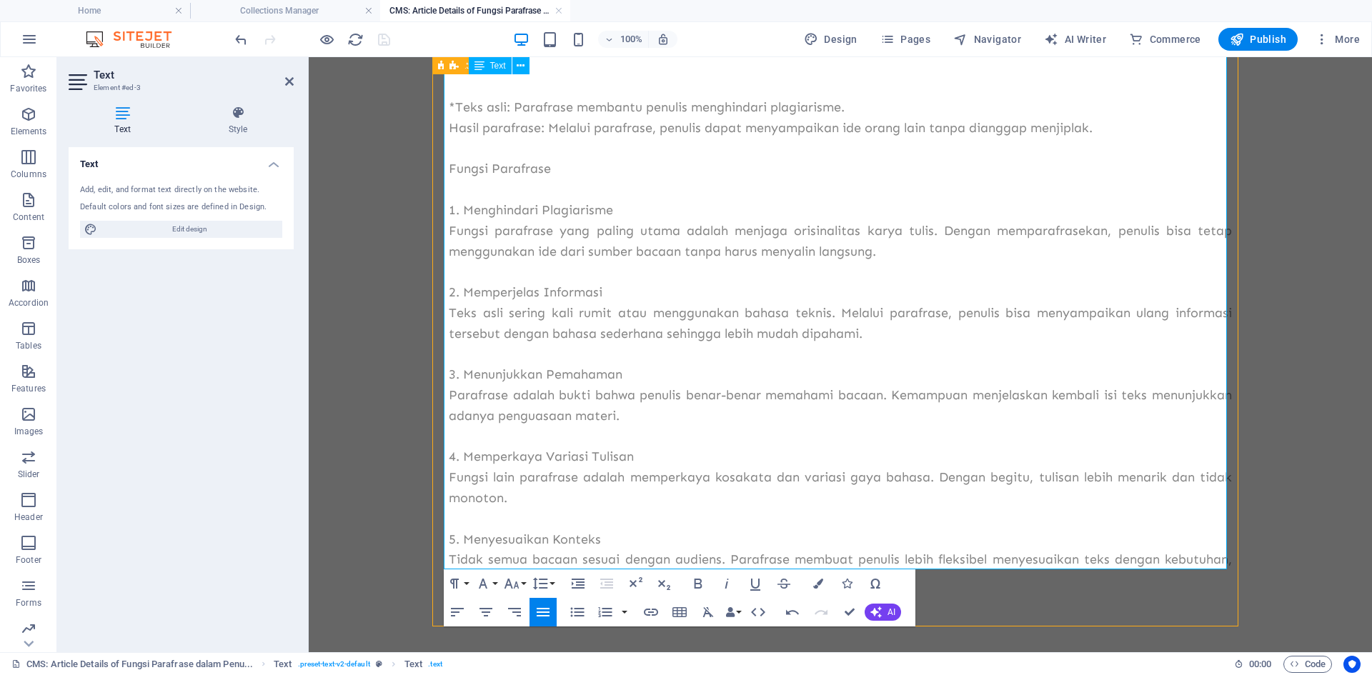
scroll to position [482, 0]
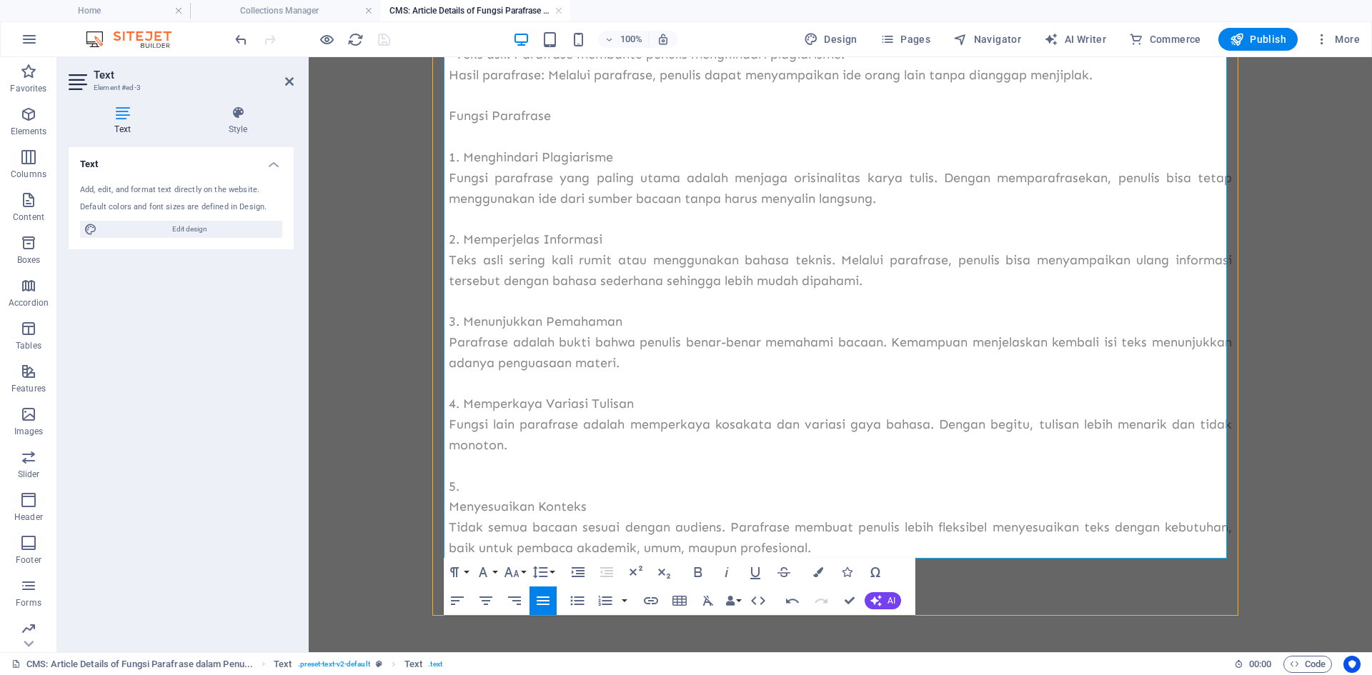
click at [400, 436] on body "Fungsi Parafrase dalam Penulisan Akademik dan Kehidupan Sehari-hari Dalam dunia…" at bounding box center [840, 124] width 1063 height 1097
click at [402, 321] on body "Fungsi Parafrase dalam Penulisan Akademik dan Kehidupan Sehari-hari Dalam dunia…" at bounding box center [840, 124] width 1063 height 1097
click at [401, 316] on body "Fungsi Parafrase dalam Penulisan Akademik dan Kehidupan Sehari-hari Dalam dunia…" at bounding box center [840, 124] width 1063 height 1097
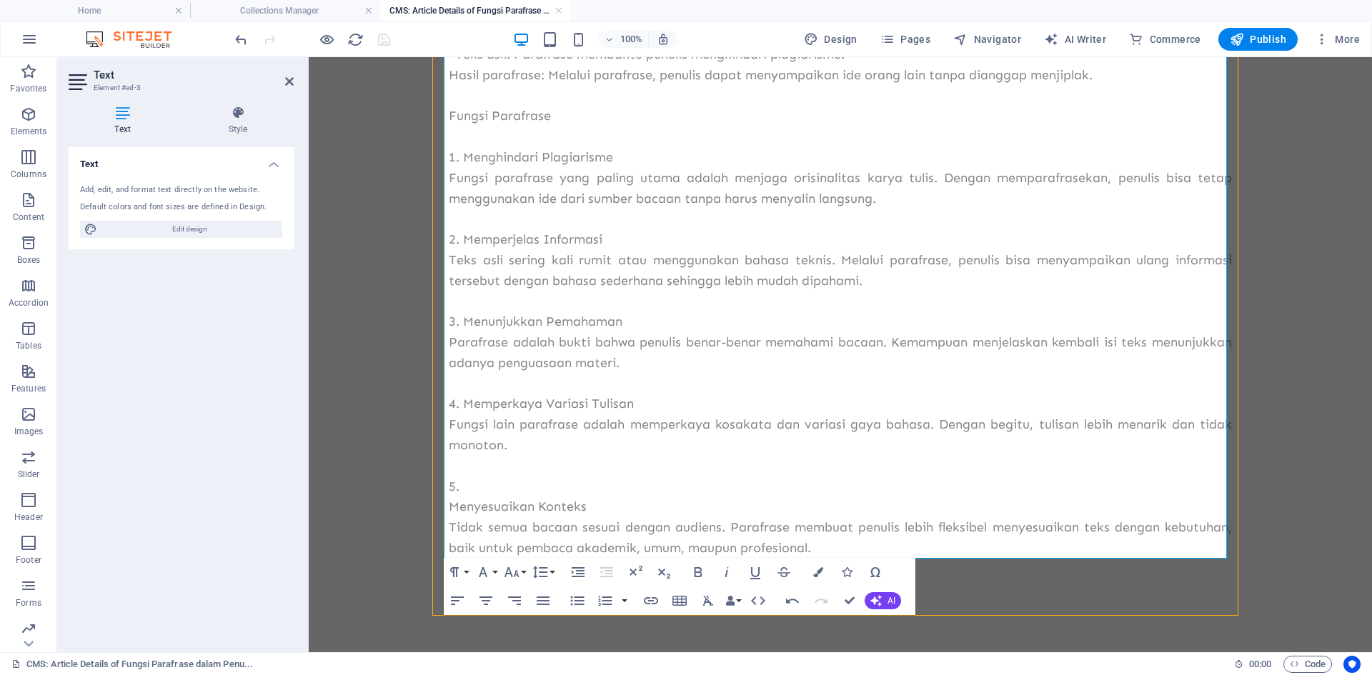
click at [401, 316] on body "Fungsi Parafrase dalam Penulisan Akademik dan Kehidupan Sehari-hari Dalam dunia…" at bounding box center [840, 124] width 1063 height 1097
click at [400, 316] on body "Fungsi Parafrase dalam Penulisan Akademik dan Kehidupan Sehari-hari Dalam dunia…" at bounding box center [840, 124] width 1063 height 1097
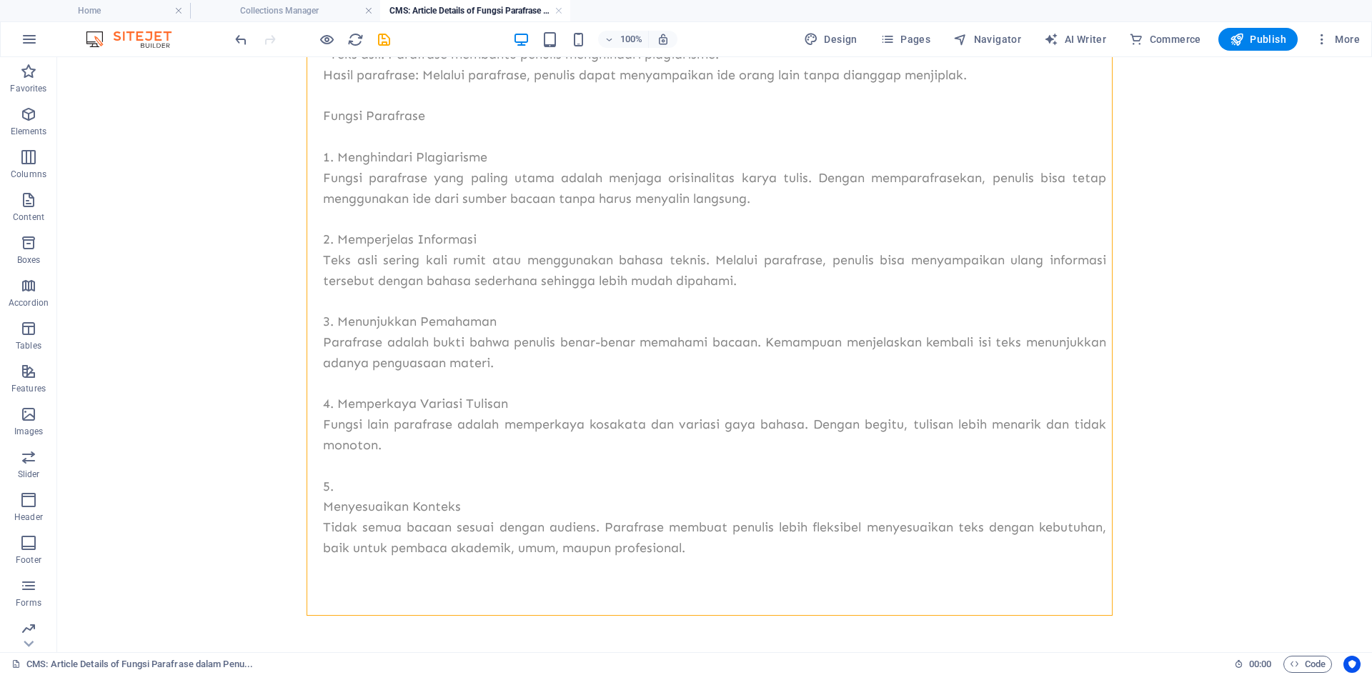
click at [212, 357] on body "Fungsi Parafrase dalam Penulisan Akademik dan Kehidupan Sehari-hari Dalam dunia…" at bounding box center [714, 124] width 1315 height 1097
click at [380, 45] on icon "save" at bounding box center [384, 39] width 16 height 16
click at [336, 8] on h4 "Collections Manager" at bounding box center [285, 11] width 190 height 16
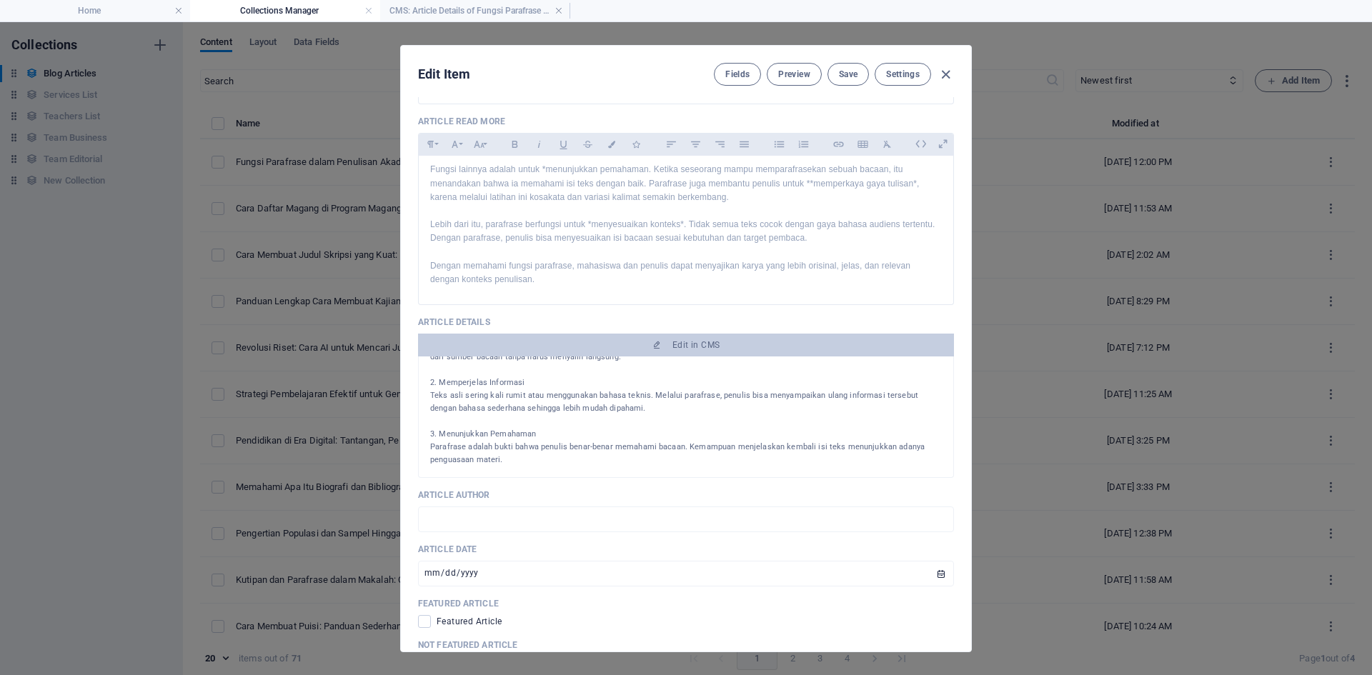
scroll to position [643, 0]
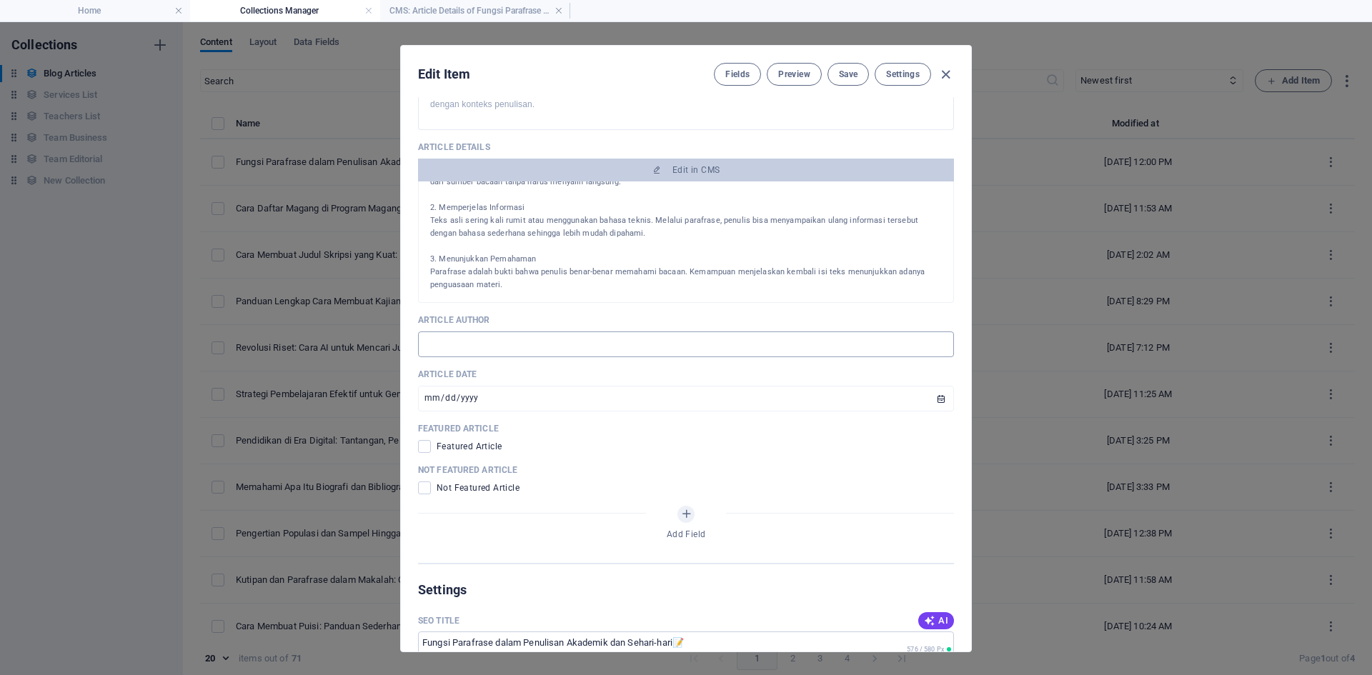
drag, startPoint x: 515, startPoint y: 329, endPoint x: 517, endPoint y: 351, distance: 22.2
click at [515, 330] on div "Article Author ​" at bounding box center [686, 335] width 536 height 43
click at [517, 351] on input "text" at bounding box center [686, 345] width 536 height 26
type input "[PERSON_NAME]"
click at [474, 448] on span "Featured Article" at bounding box center [469, 446] width 65 height 11
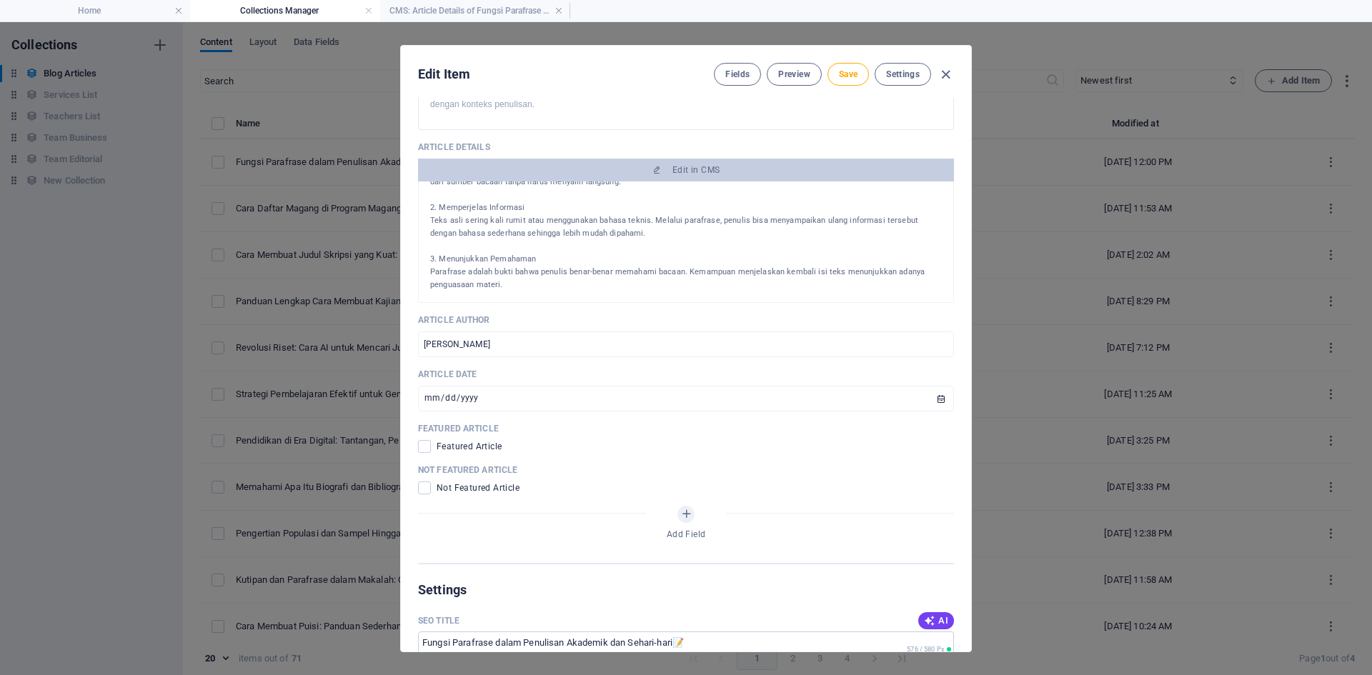
click at [424, 449] on span at bounding box center [424, 446] width 13 height 13
click at [424, 449] on input "checkbox" at bounding box center [427, 446] width 19 height 13
checkbox input "true"
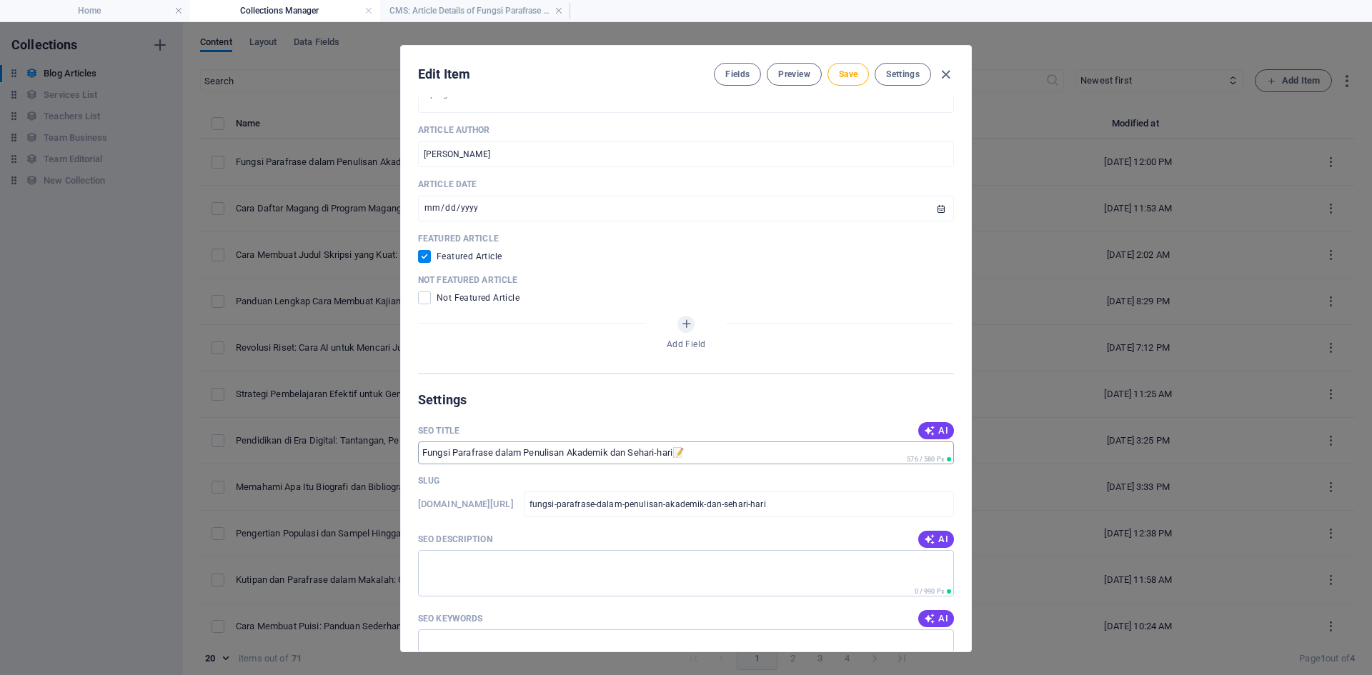
scroll to position [857, 0]
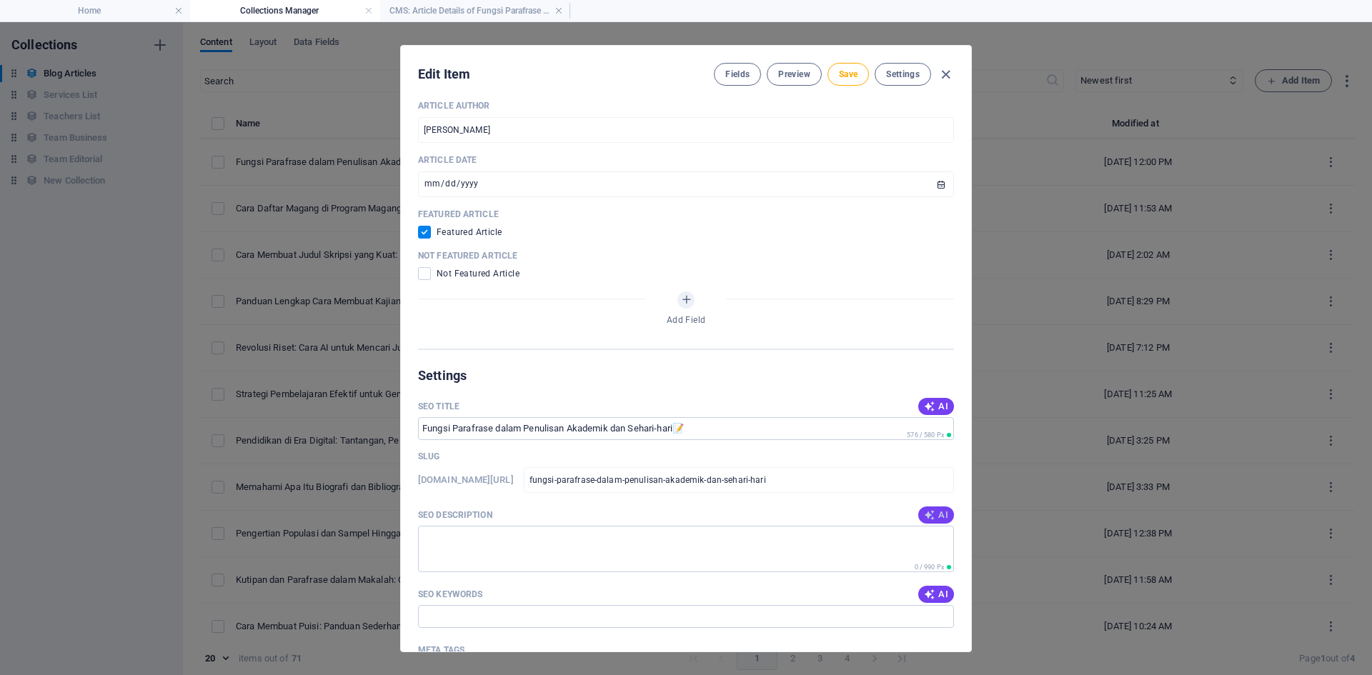
click at [936, 511] on span "AI" at bounding box center [936, 514] width 24 height 11
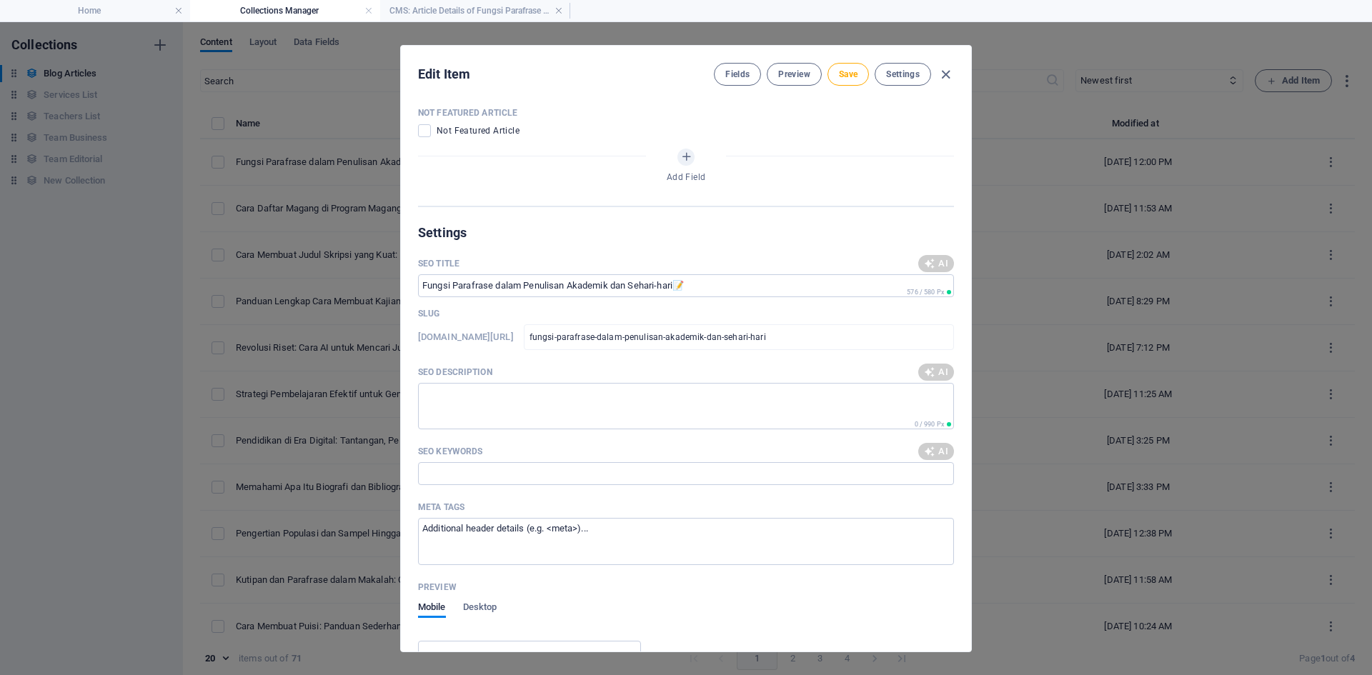
type textarea "Pelajari fungsi parafrase dalam penulisan untuk menghindari plagiarisme, memper…"
click at [935, 447] on span "AI" at bounding box center [936, 451] width 24 height 11
click at [933, 449] on span "AI" at bounding box center [936, 451] width 24 height 11
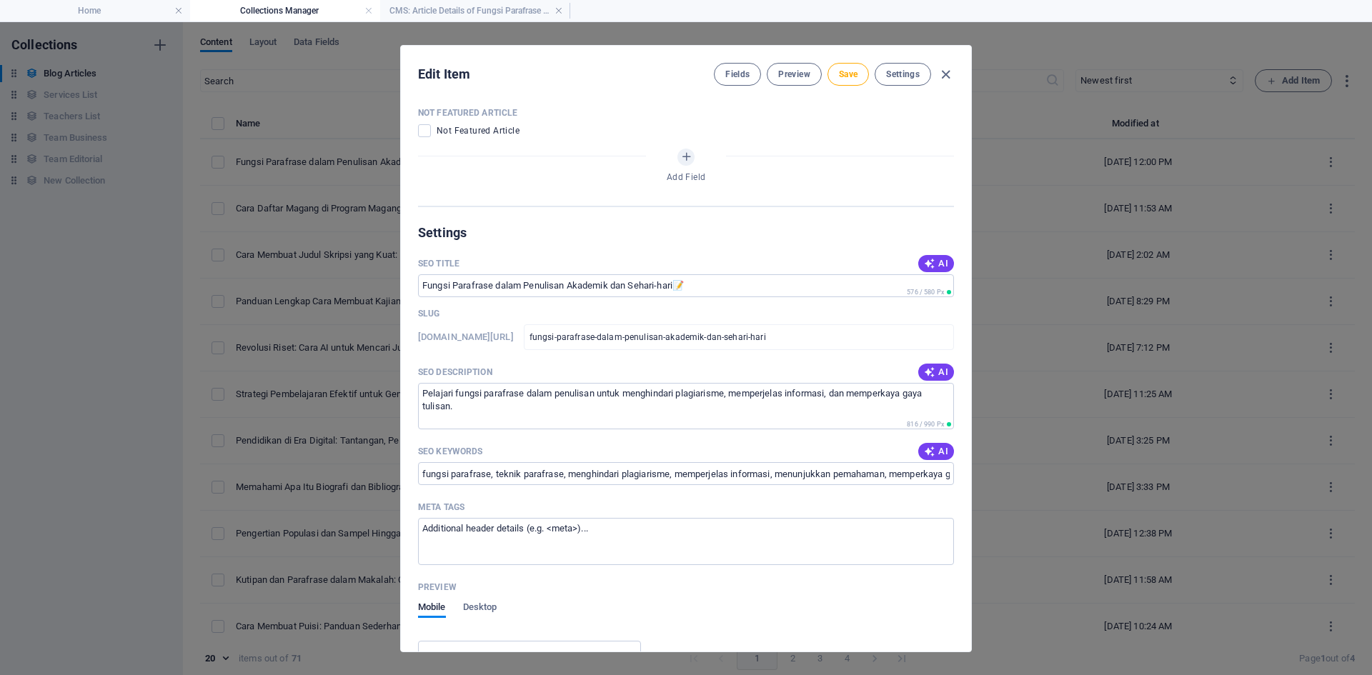
type input "fungsi parafrase, teknik parafrase, menghindari plagiarisme, memperjelas inform…"
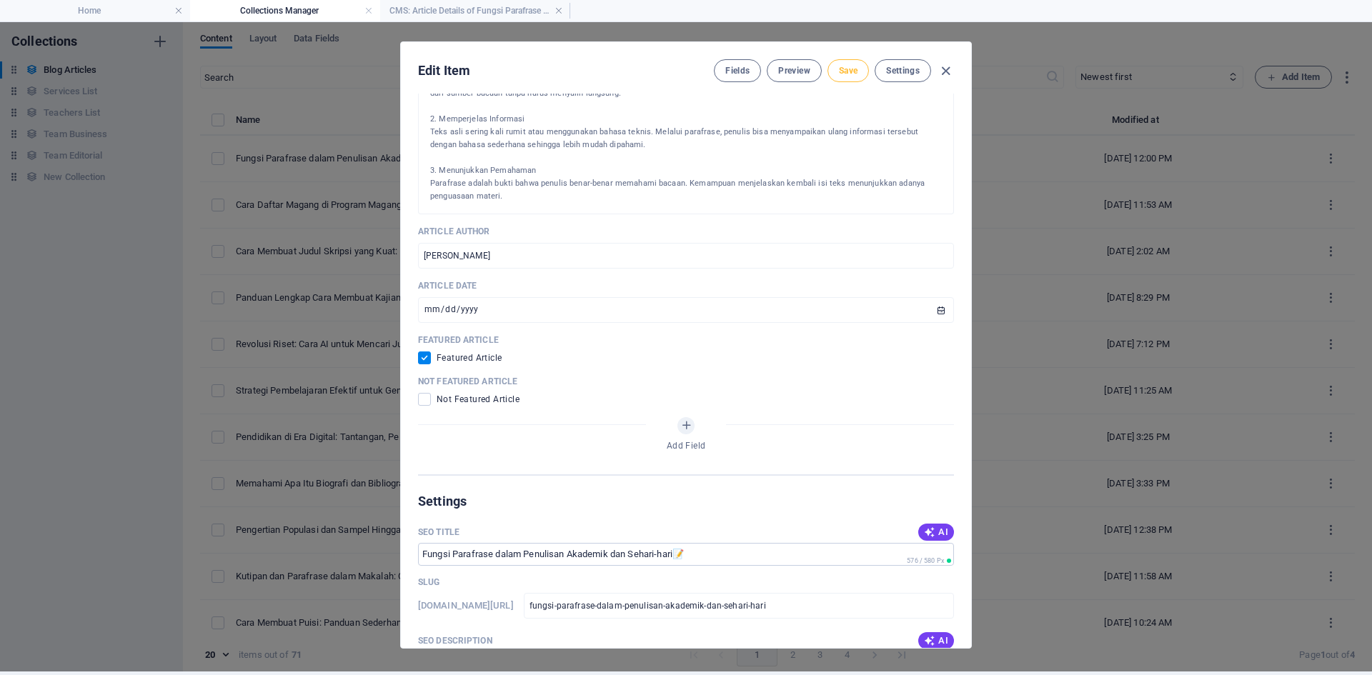
scroll to position [0, 0]
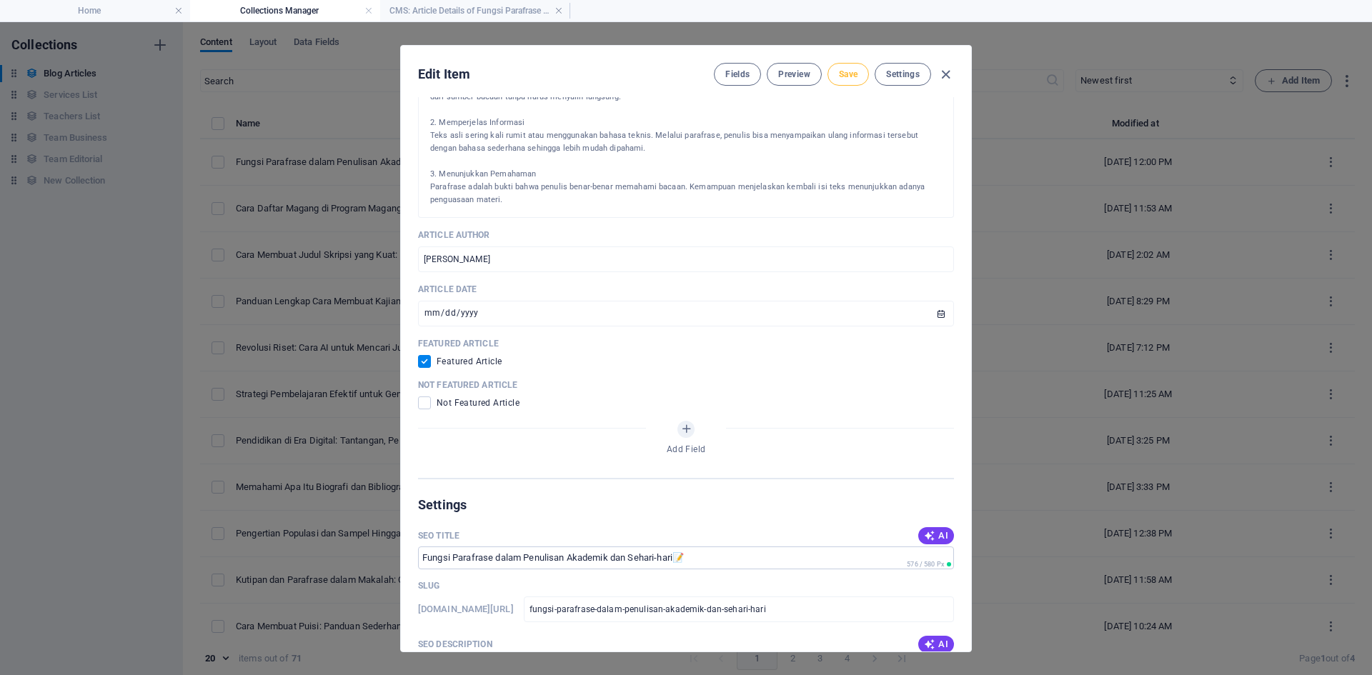
click at [852, 69] on span "Save" at bounding box center [848, 74] width 19 height 11
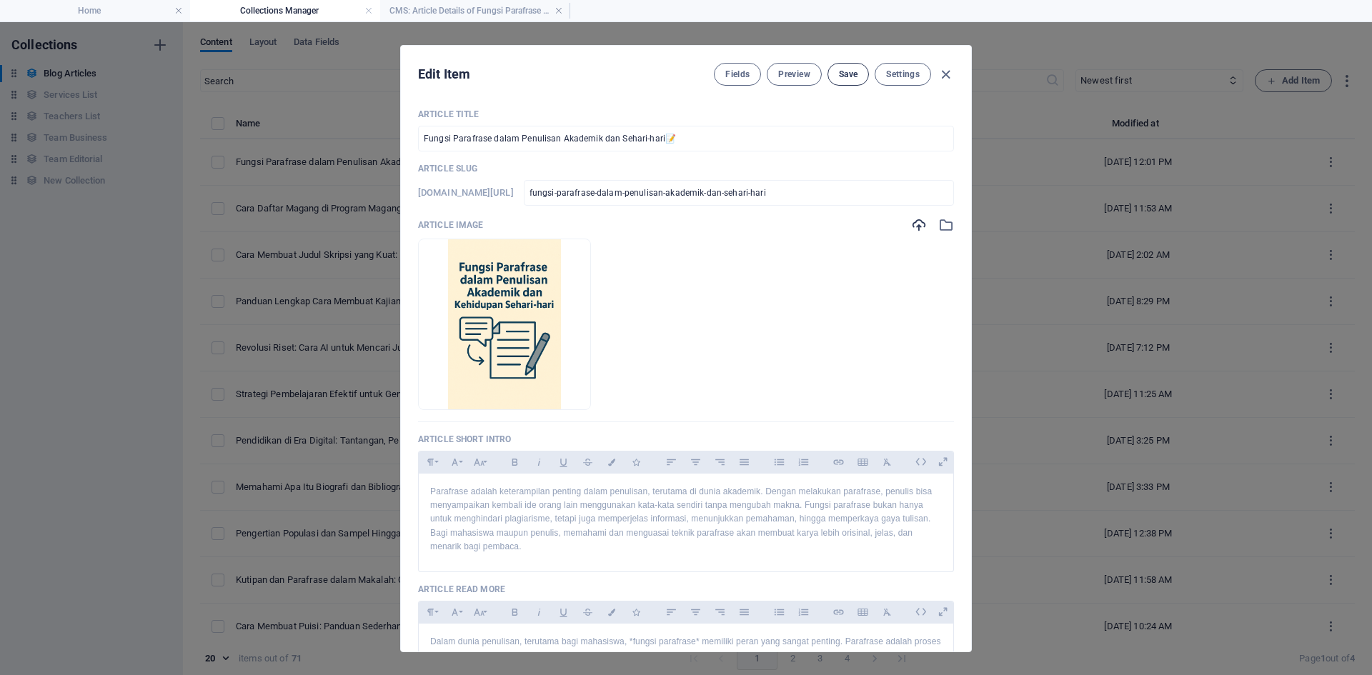
click at [846, 78] on span "Save" at bounding box center [848, 74] width 19 height 11
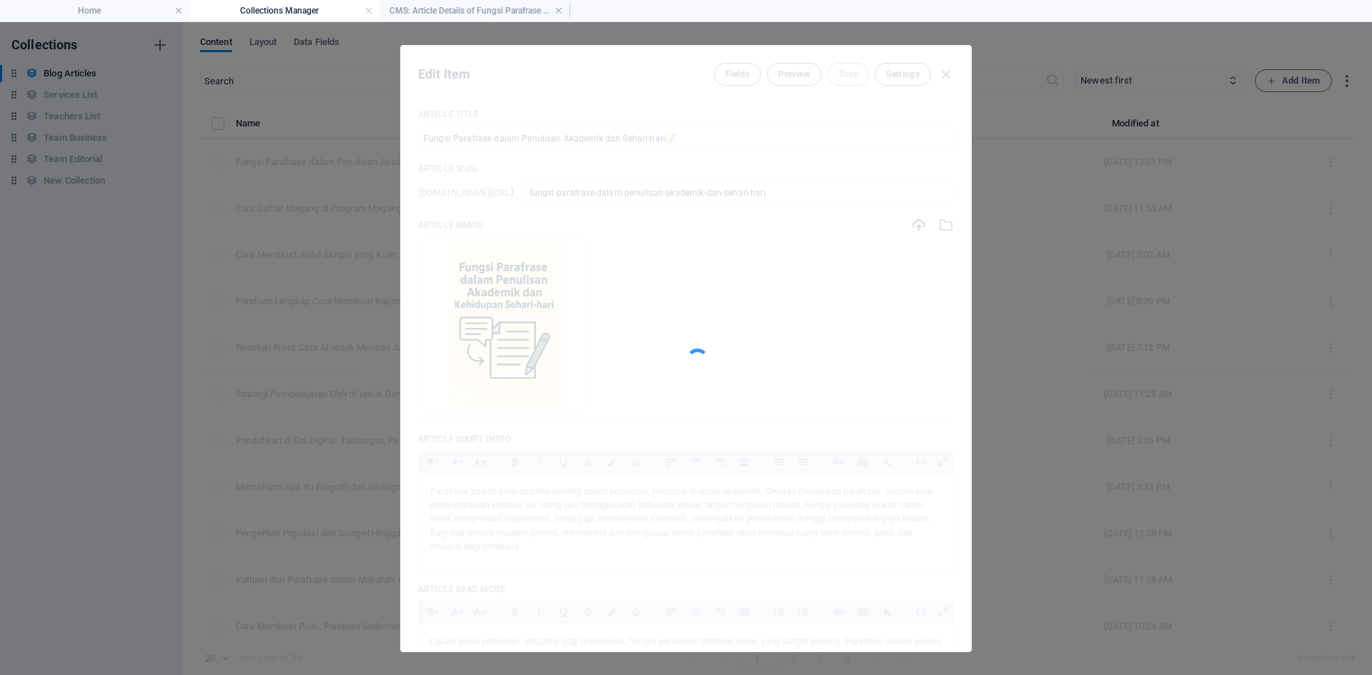
click at [843, 71] on div at bounding box center [686, 349] width 570 height 606
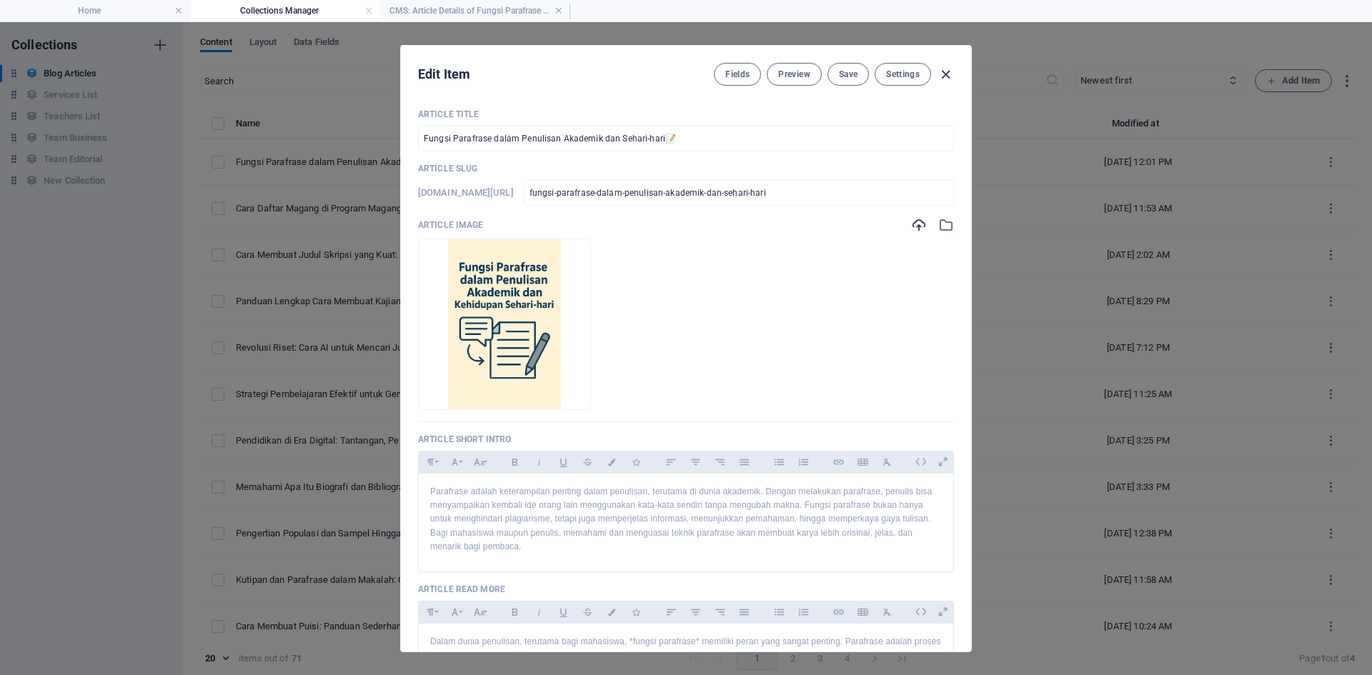
click at [943, 74] on icon "button" at bounding box center [945, 74] width 16 height 16
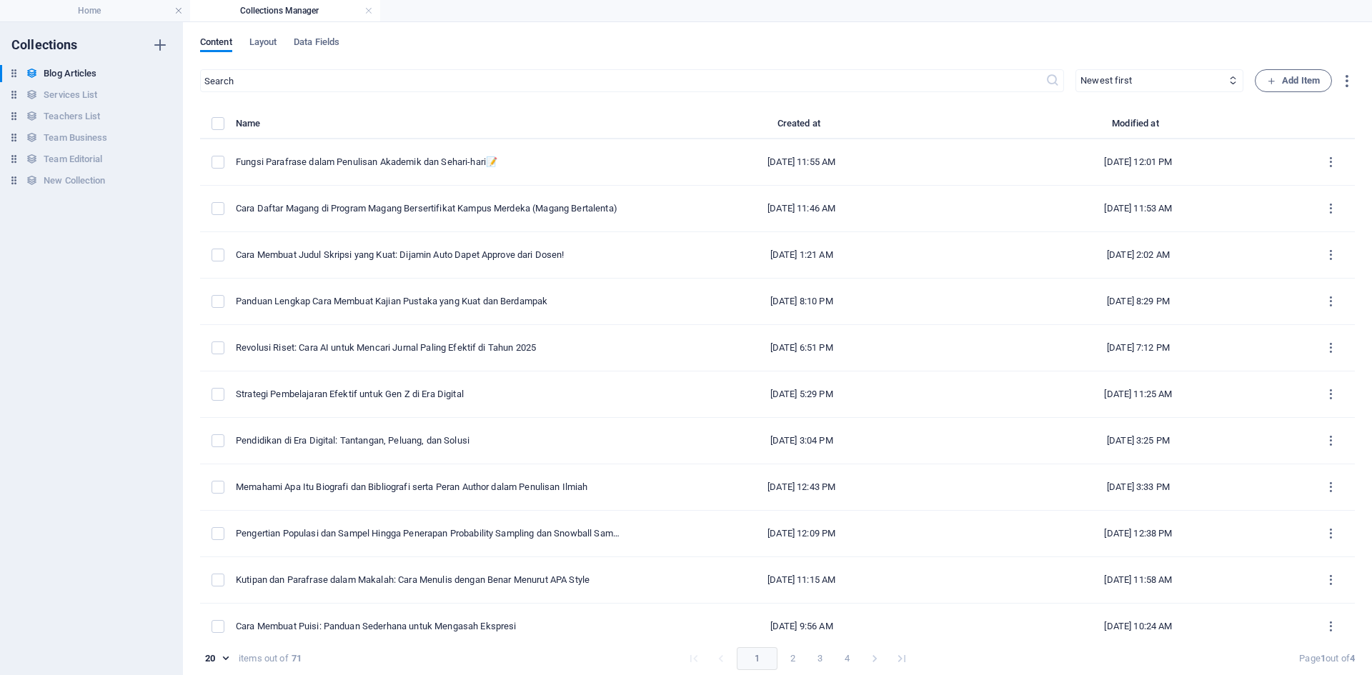
checkbox input "false"
type input "fungsi-parafrase-dalam-penulisan-akademik-dan-sehari-hari"
click at [146, 12] on h4 "Home" at bounding box center [95, 11] width 190 height 16
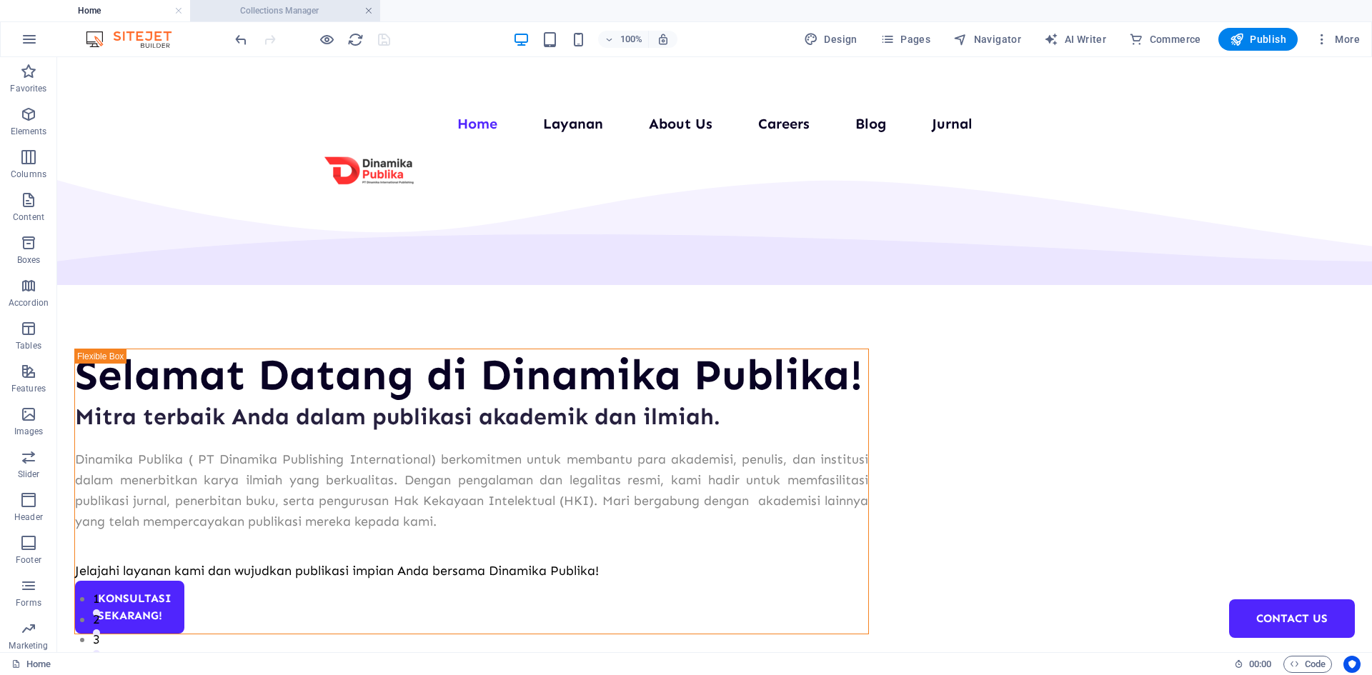
click at [369, 11] on link at bounding box center [368, 11] width 9 height 14
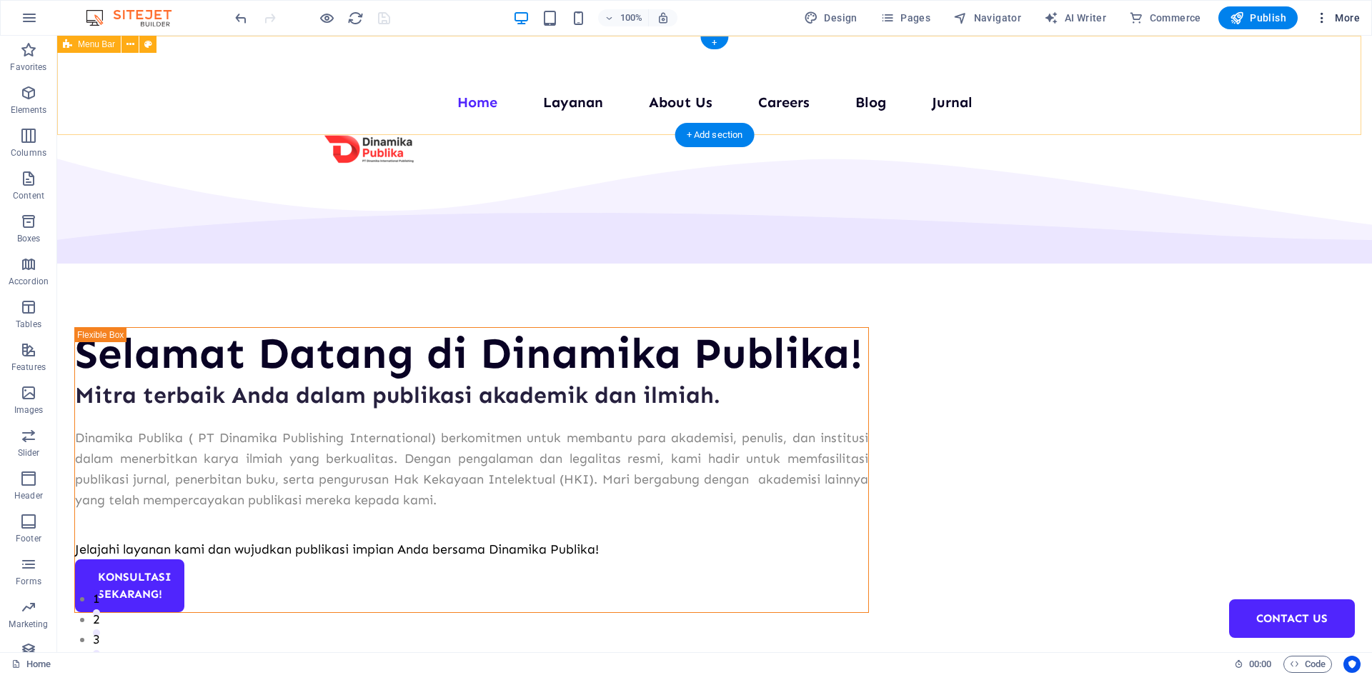
click at [1339, 19] on span "More" at bounding box center [1337, 18] width 45 height 14
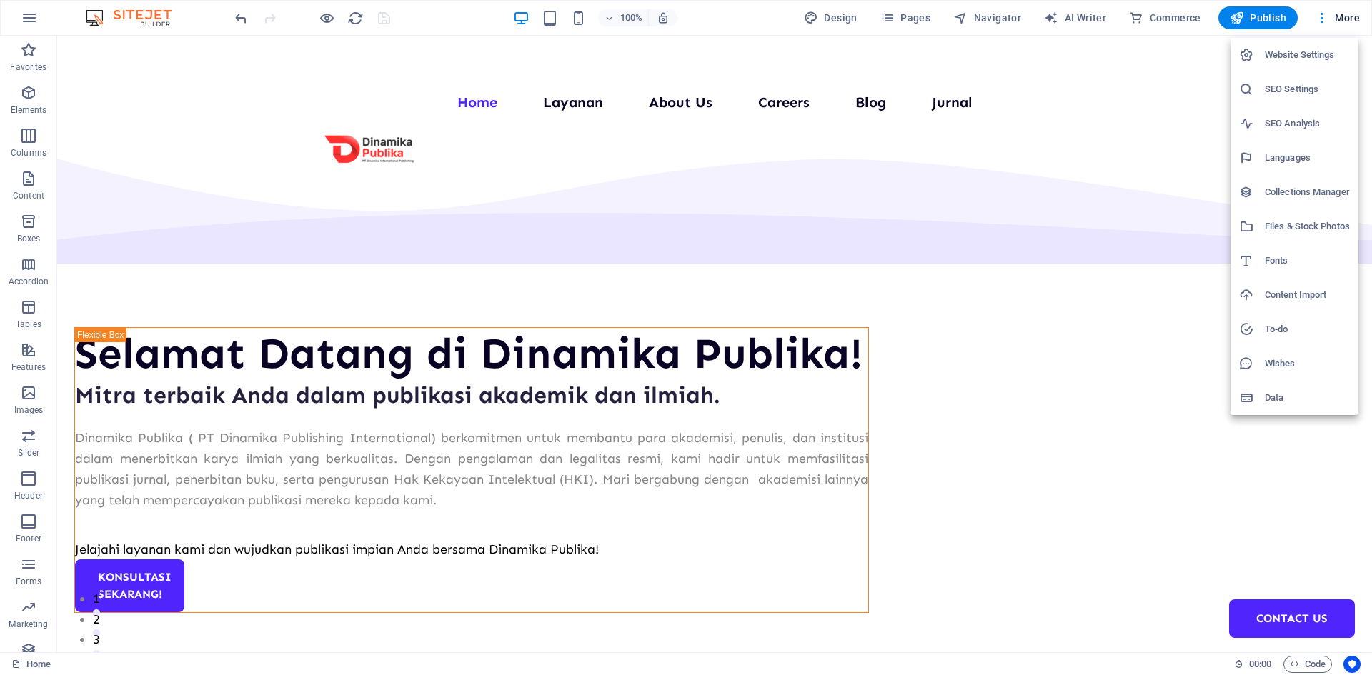
click at [153, 21] on div at bounding box center [686, 337] width 1372 height 675
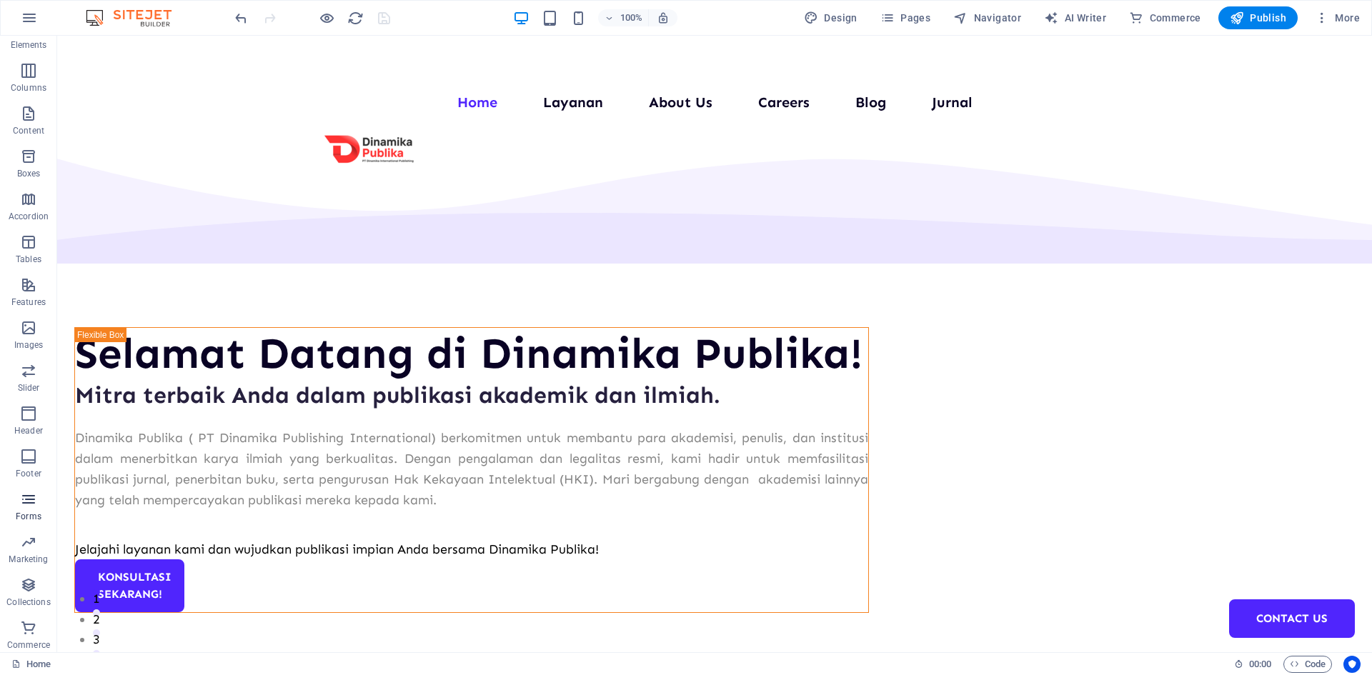
scroll to position [69, 0]
click at [1320, 21] on icon "button" at bounding box center [1322, 18] width 14 height 14
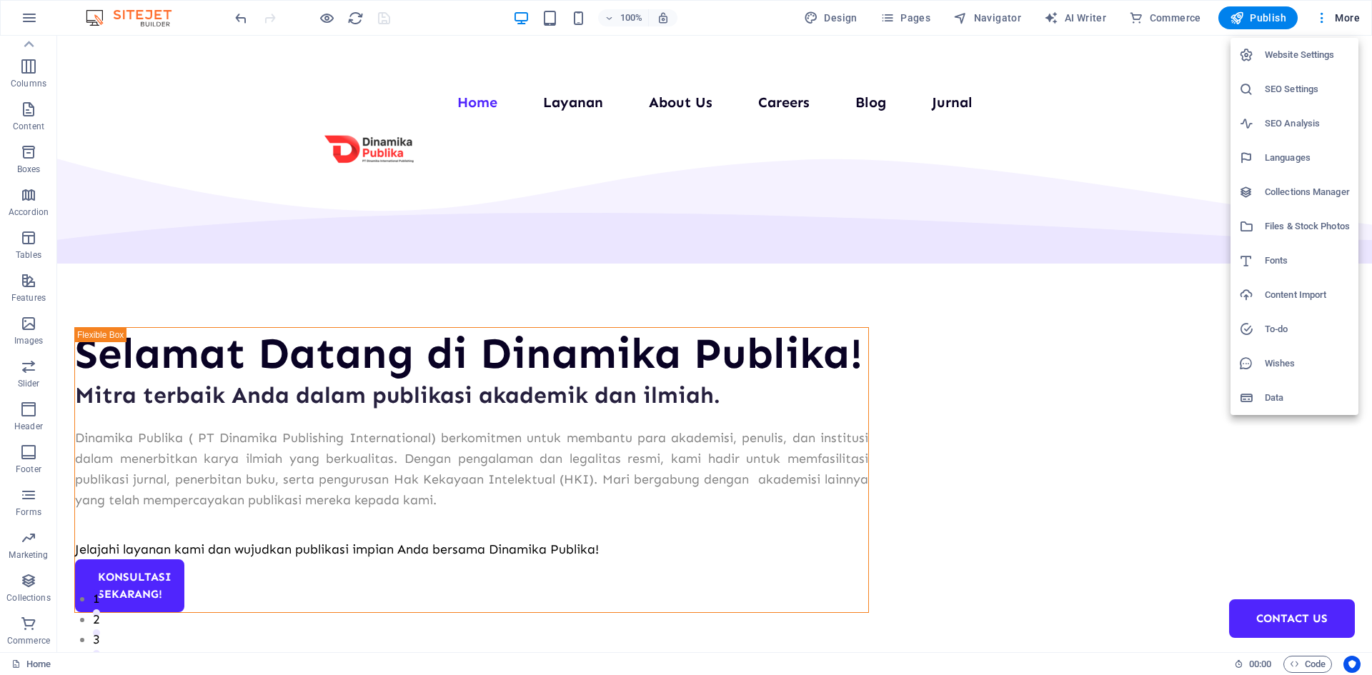
click at [23, 15] on div at bounding box center [686, 337] width 1372 height 675
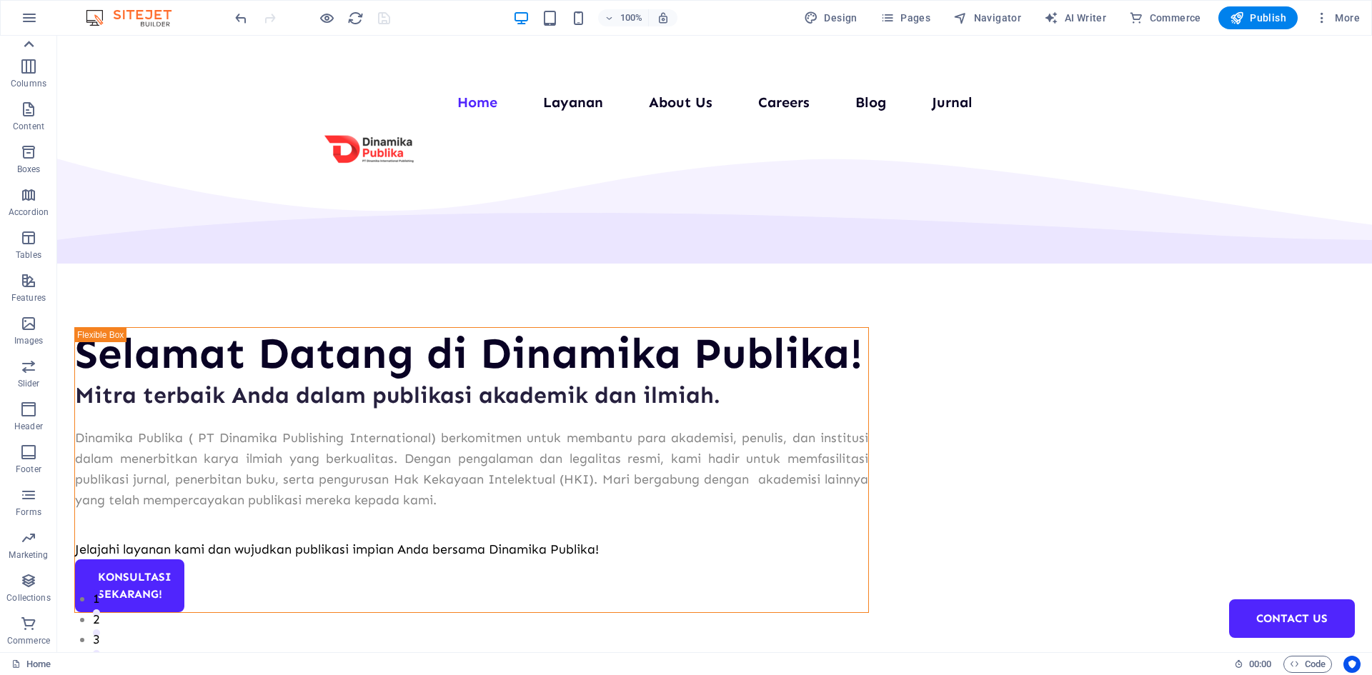
click at [31, 38] on icon at bounding box center [29, 44] width 20 height 20
click at [31, 38] on button "Favorites" at bounding box center [28, 57] width 57 height 43
click at [28, 16] on icon "button" at bounding box center [29, 17] width 17 height 17
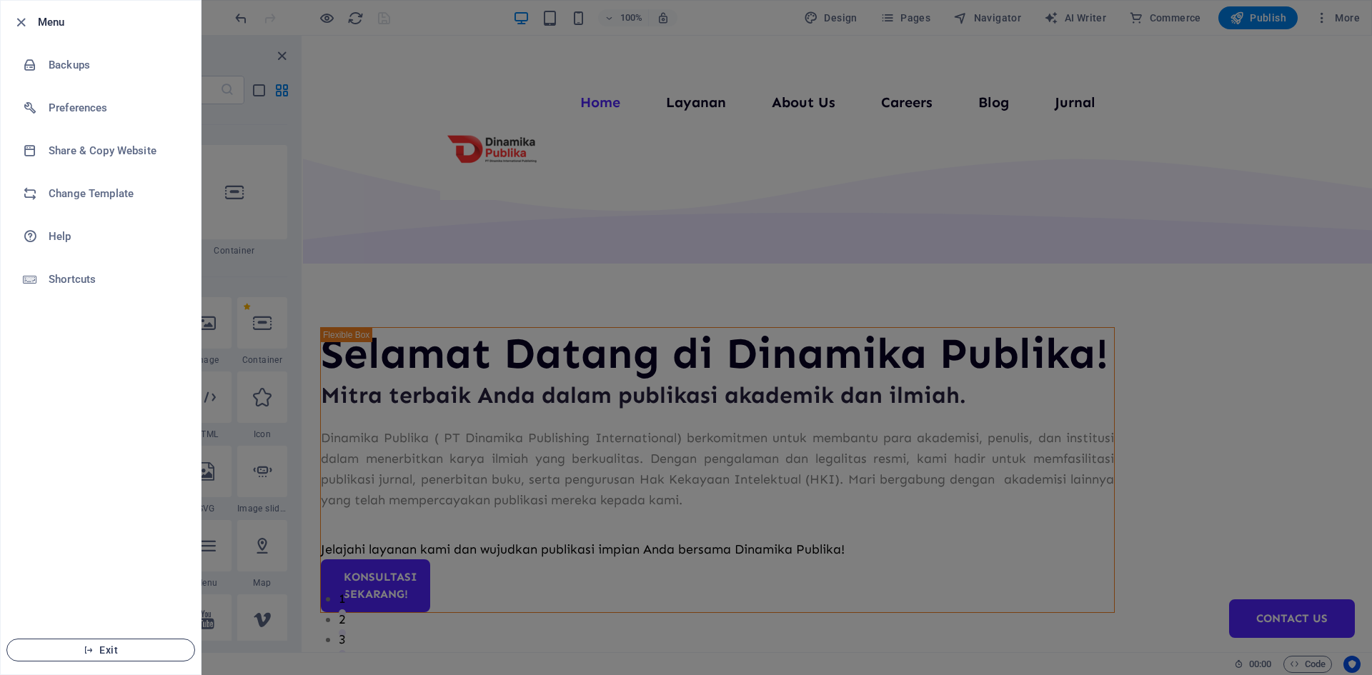
click at [158, 654] on span "Exit" at bounding box center [101, 649] width 164 height 11
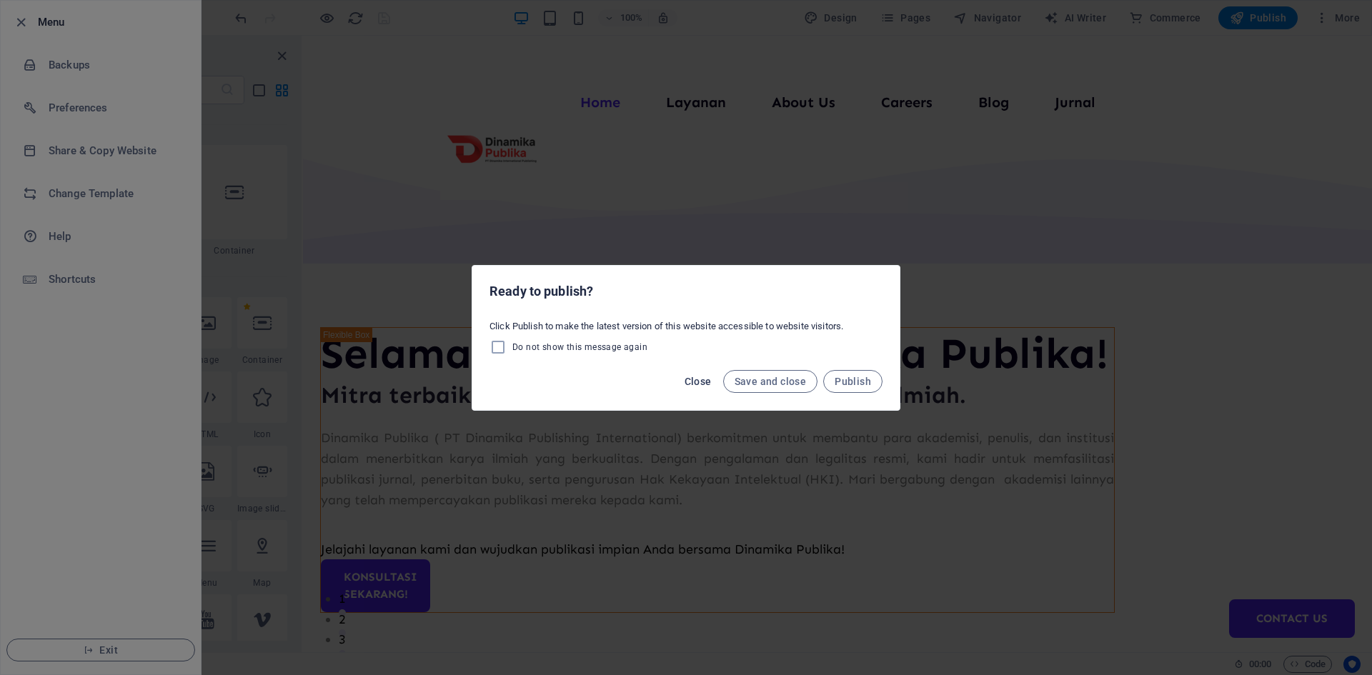
click at [707, 384] on span "Close" at bounding box center [697, 381] width 27 height 11
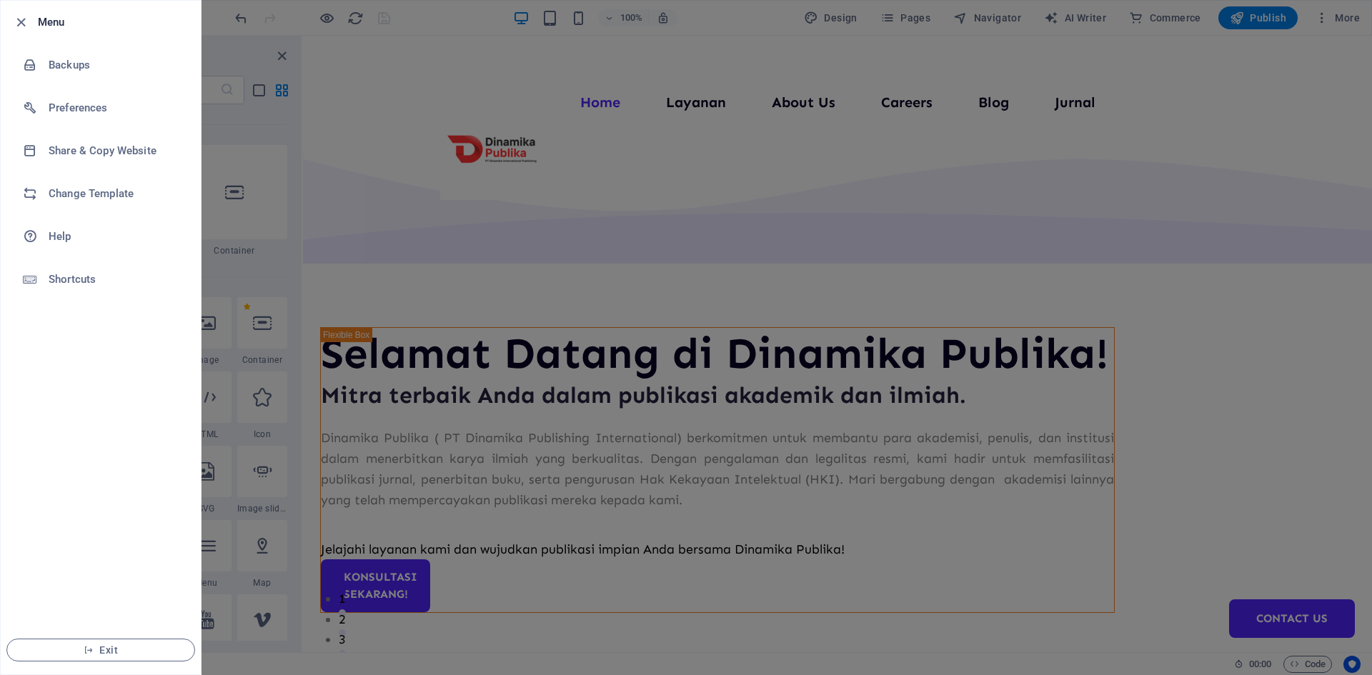
click at [374, 124] on div at bounding box center [686, 337] width 1372 height 675
